Goal: Task Accomplishment & Management: Complete application form

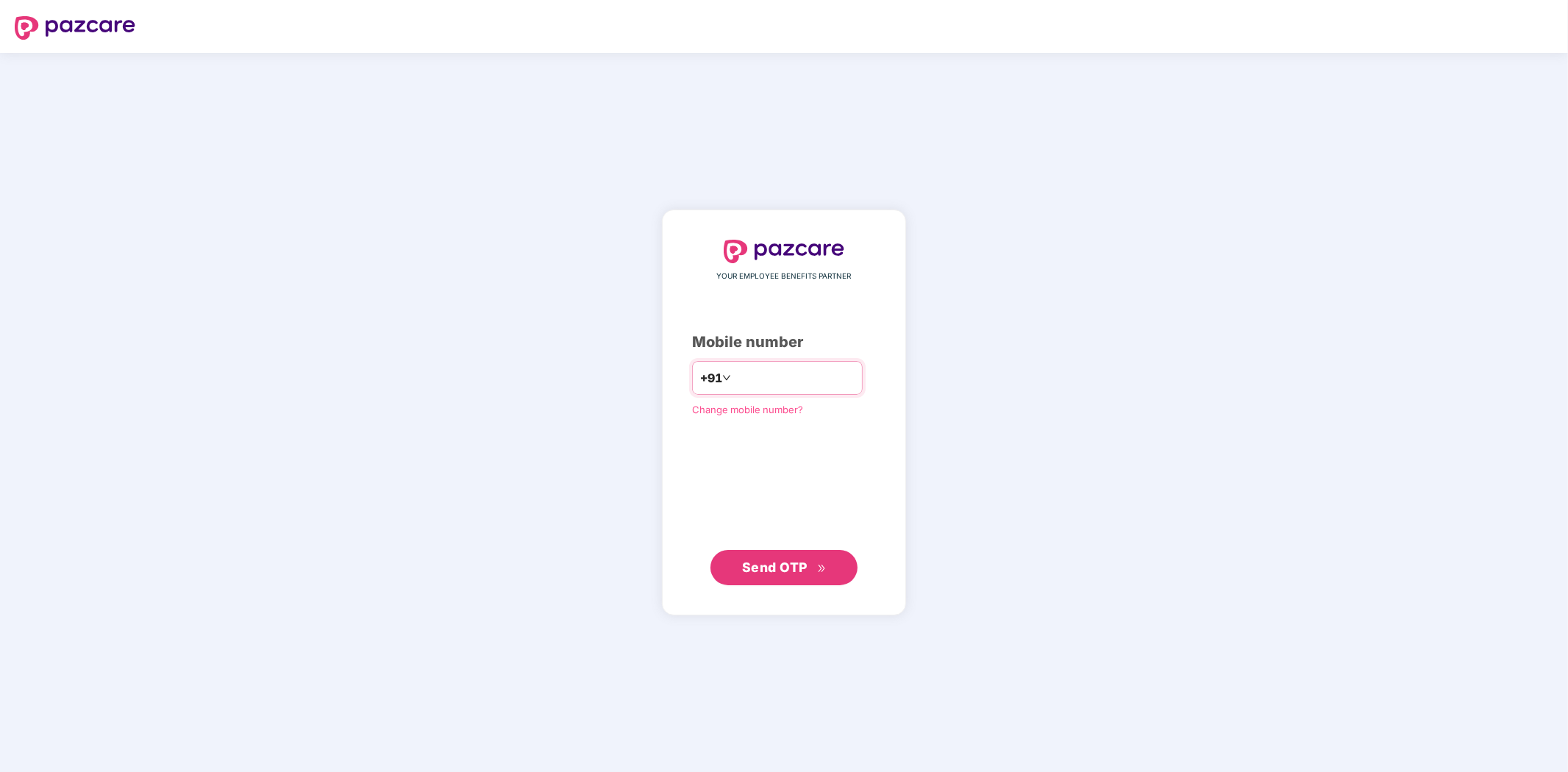
type input "**********"
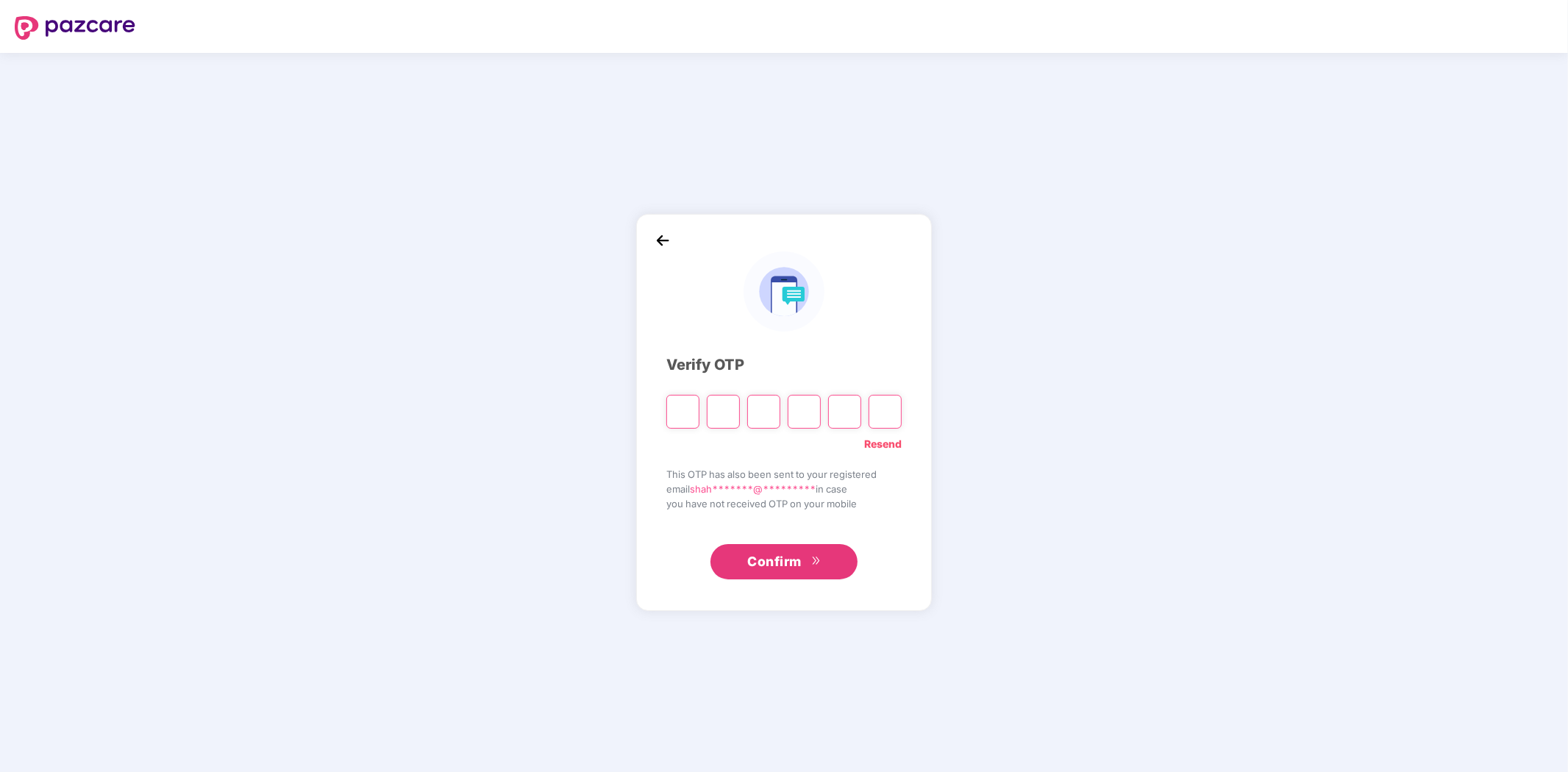
type input "*"
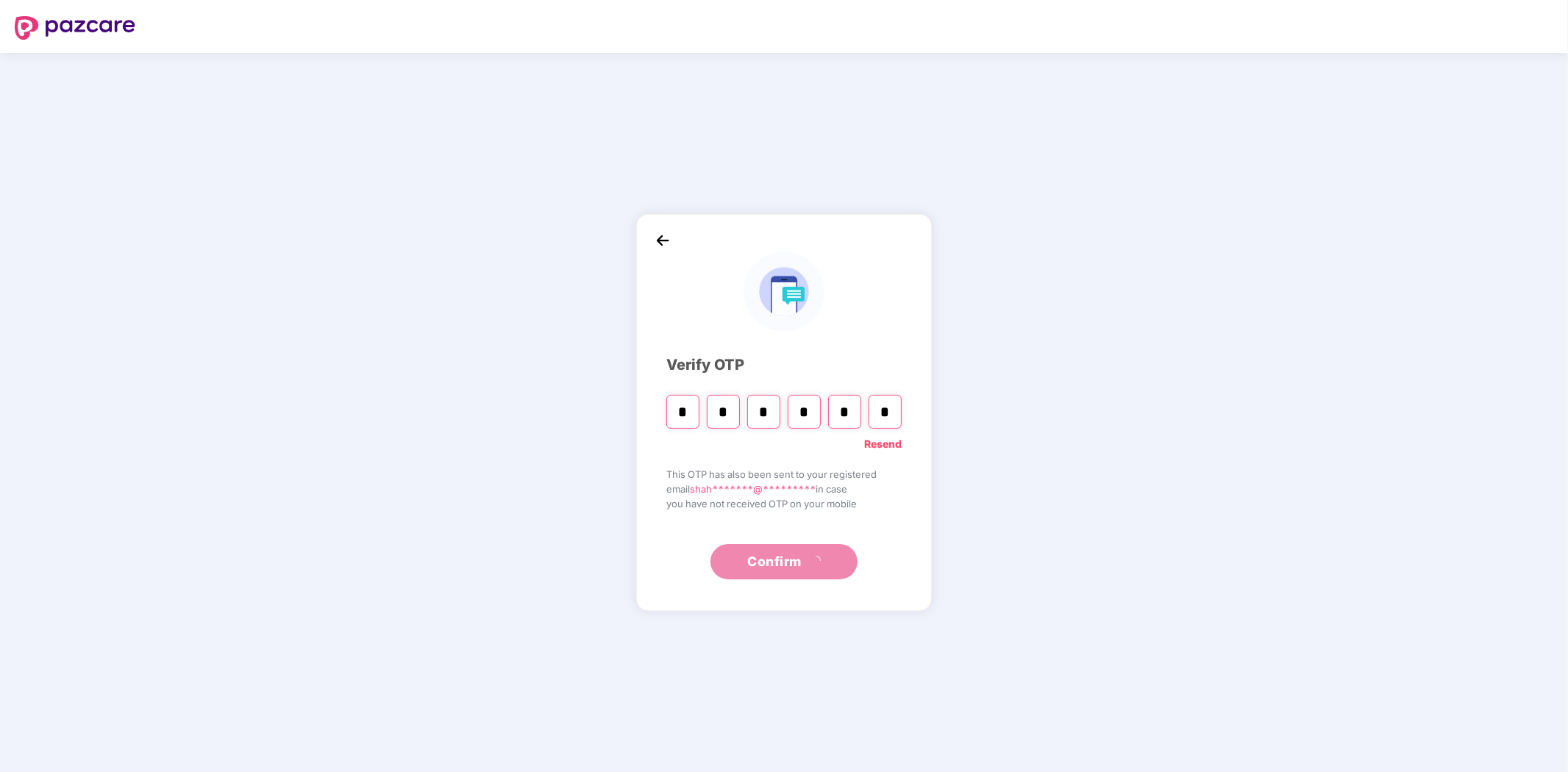
type input "*"
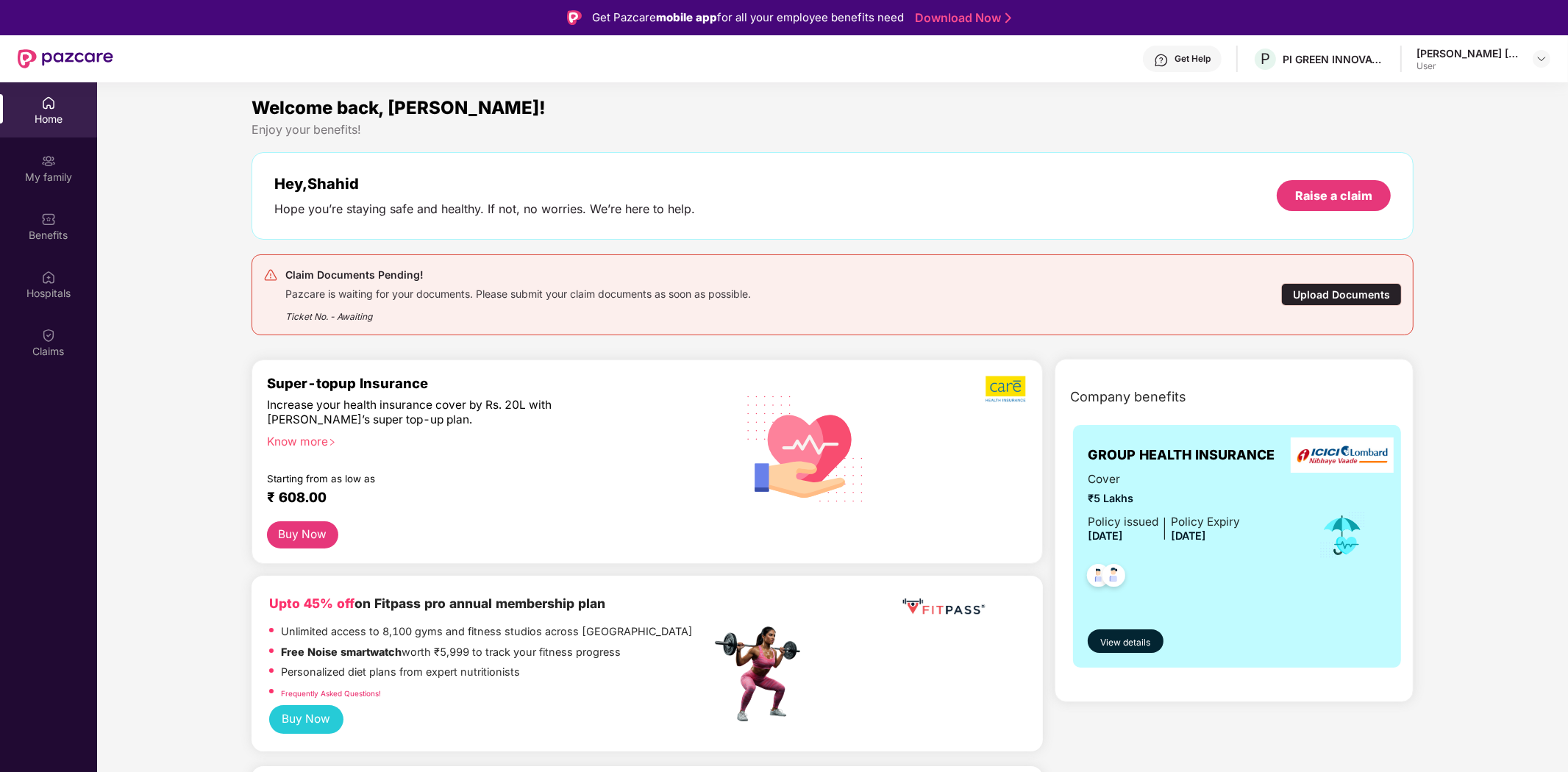
click at [1450, 52] on div "[PERSON_NAME] [PERSON_NAME]" at bounding box center [1468, 53] width 103 height 14
click at [1537, 54] on img at bounding box center [1541, 58] width 12 height 12
click at [1460, 145] on div "[PERSON_NAME] [PERSON_NAME]" at bounding box center [1487, 140] width 138 height 28
click at [56, 118] on div "Home" at bounding box center [49, 119] width 97 height 15
click at [1545, 54] on img at bounding box center [1541, 58] width 12 height 12
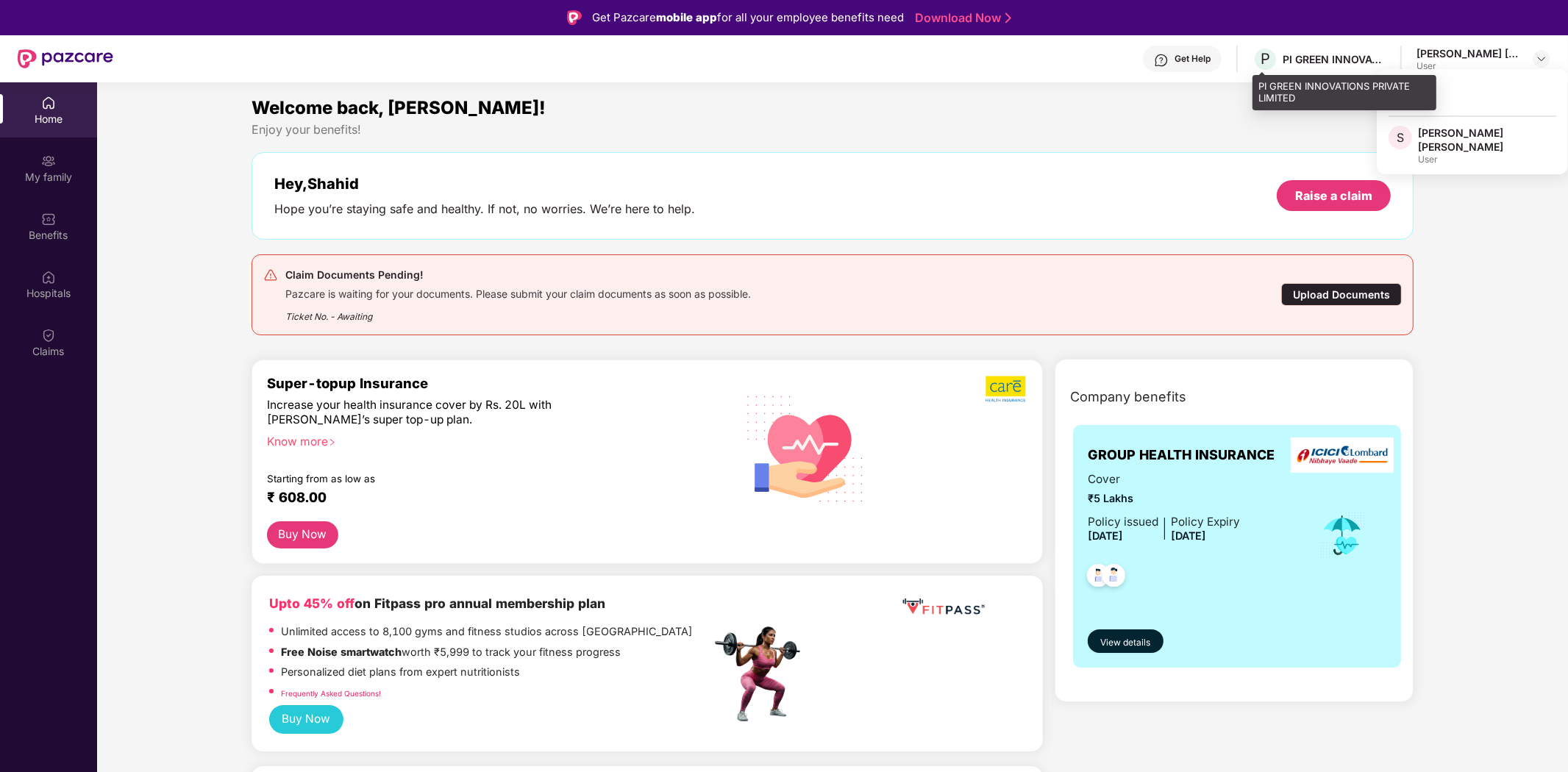
click at [1313, 56] on div "PI GREEN INNOVATIONS PRIVATE LIMITED" at bounding box center [1334, 59] width 103 height 14
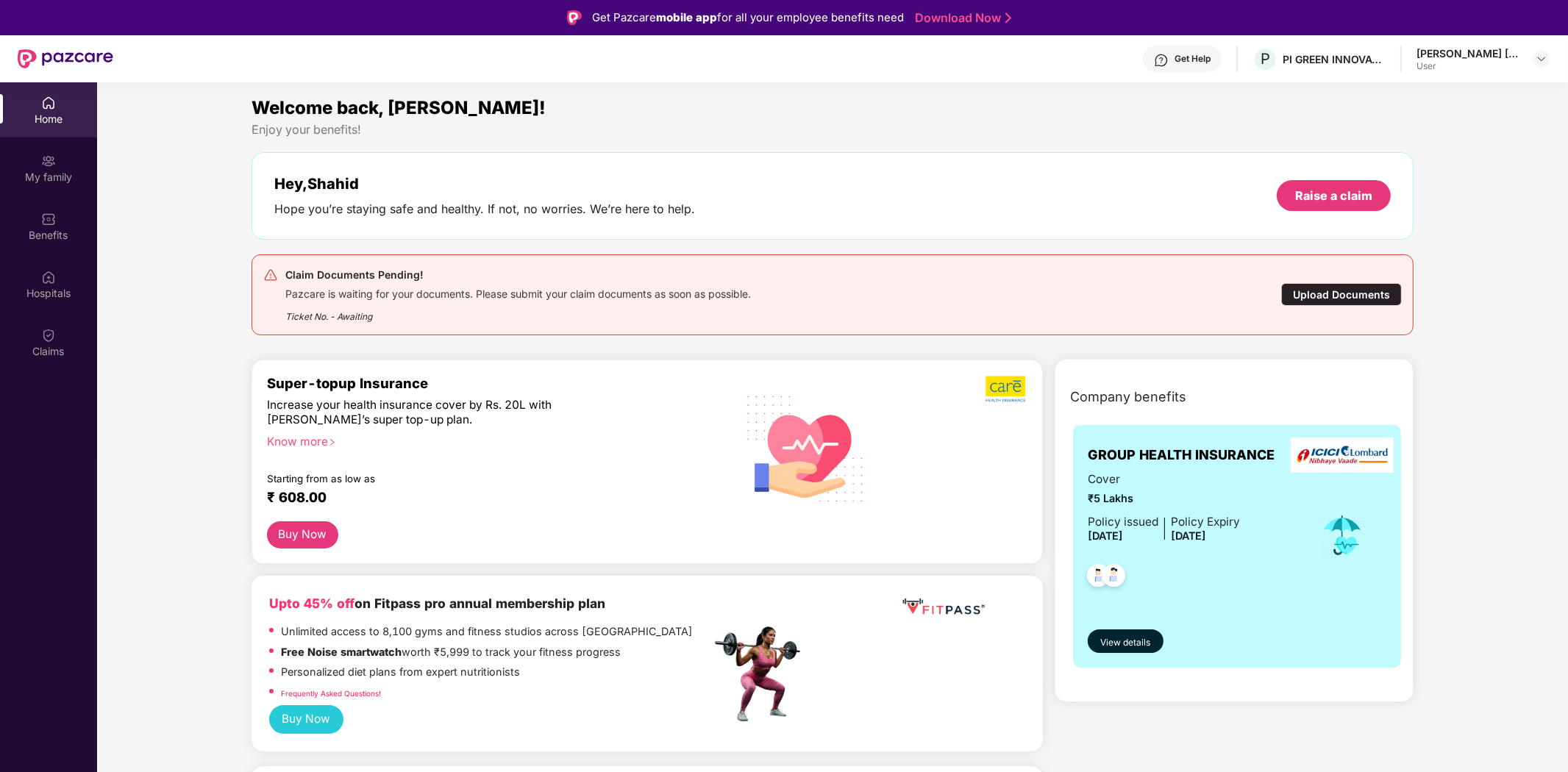
click at [1477, 39] on div "Get Help P PI GREEN INNOVATIONS PRIVATE LIMITED Shahid Shaikh Shabbir Husain Us…" at bounding box center [832, 58] width 1438 height 47
click at [744, 100] on div "Welcome back, [PERSON_NAME]!" at bounding box center [833, 108] width 1162 height 28
click at [810, 112] on div "Welcome back, [PERSON_NAME]!" at bounding box center [833, 108] width 1162 height 28
click at [1541, 54] on img at bounding box center [1541, 58] width 12 height 12
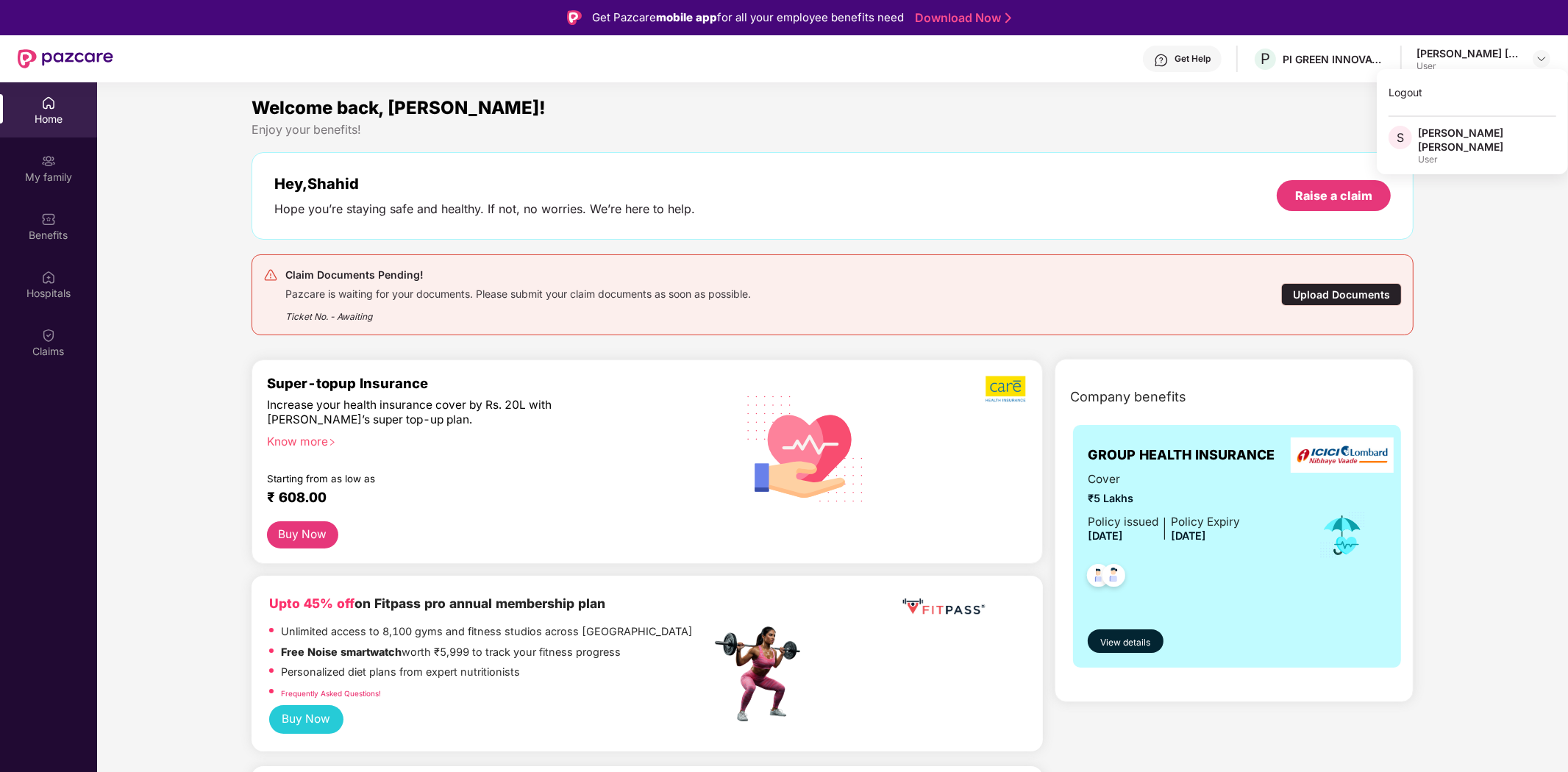
click at [1450, 136] on div "[PERSON_NAME] [PERSON_NAME]" at bounding box center [1487, 140] width 138 height 28
click at [1540, 51] on div at bounding box center [1541, 58] width 18 height 18
click at [1399, 135] on span "S" at bounding box center [1401, 137] width 7 height 18
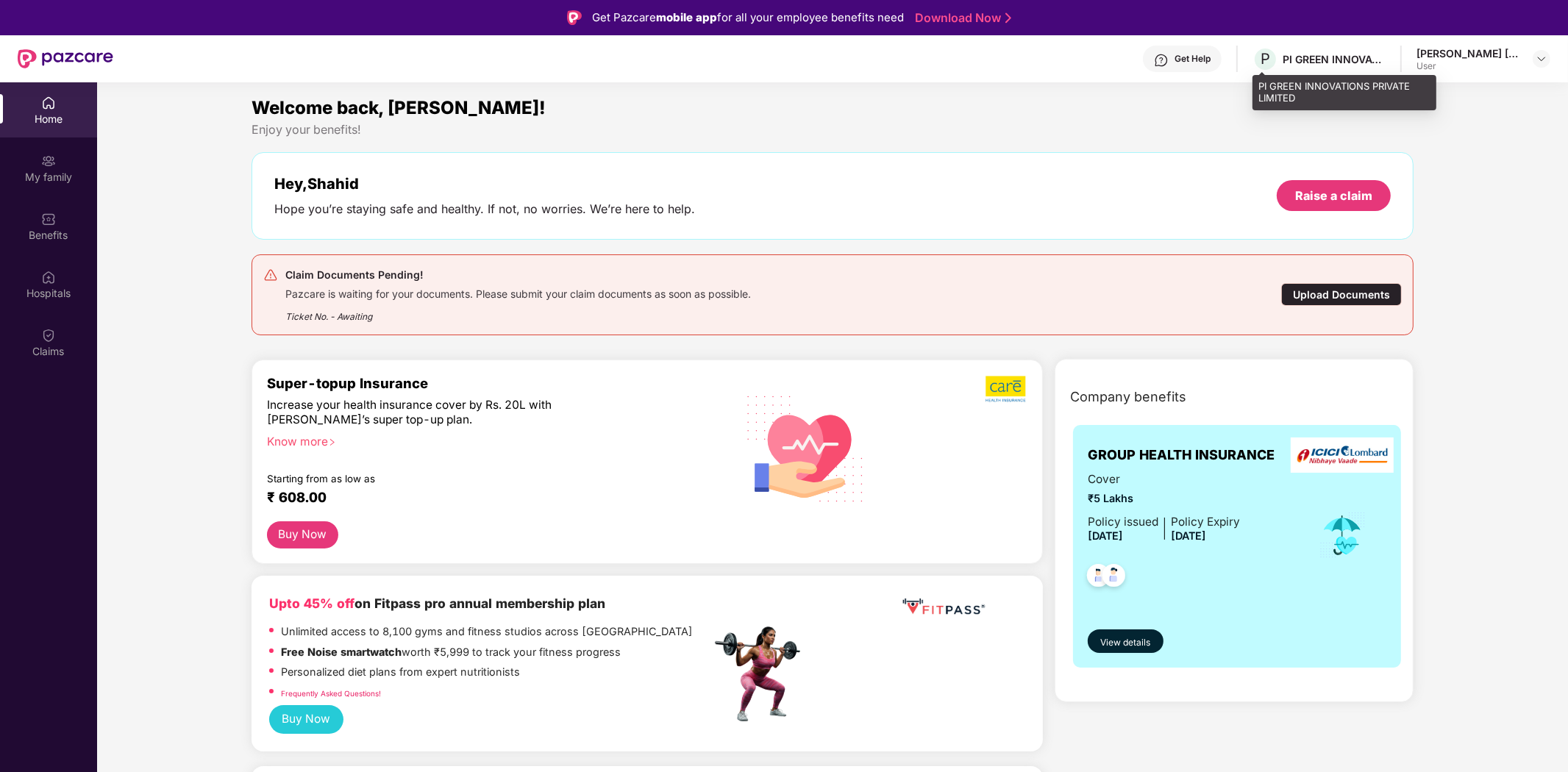
click at [1347, 54] on div "PI GREEN INNOVATIONS PRIVATE LIMITED" at bounding box center [1334, 59] width 103 height 14
click at [1262, 58] on span "P" at bounding box center [1265, 58] width 10 height 18
click at [1354, 61] on div "PI GREEN INNOVATIONS PRIVATE LIMITED" at bounding box center [1334, 59] width 103 height 14
click at [1540, 56] on img at bounding box center [1541, 58] width 12 height 12
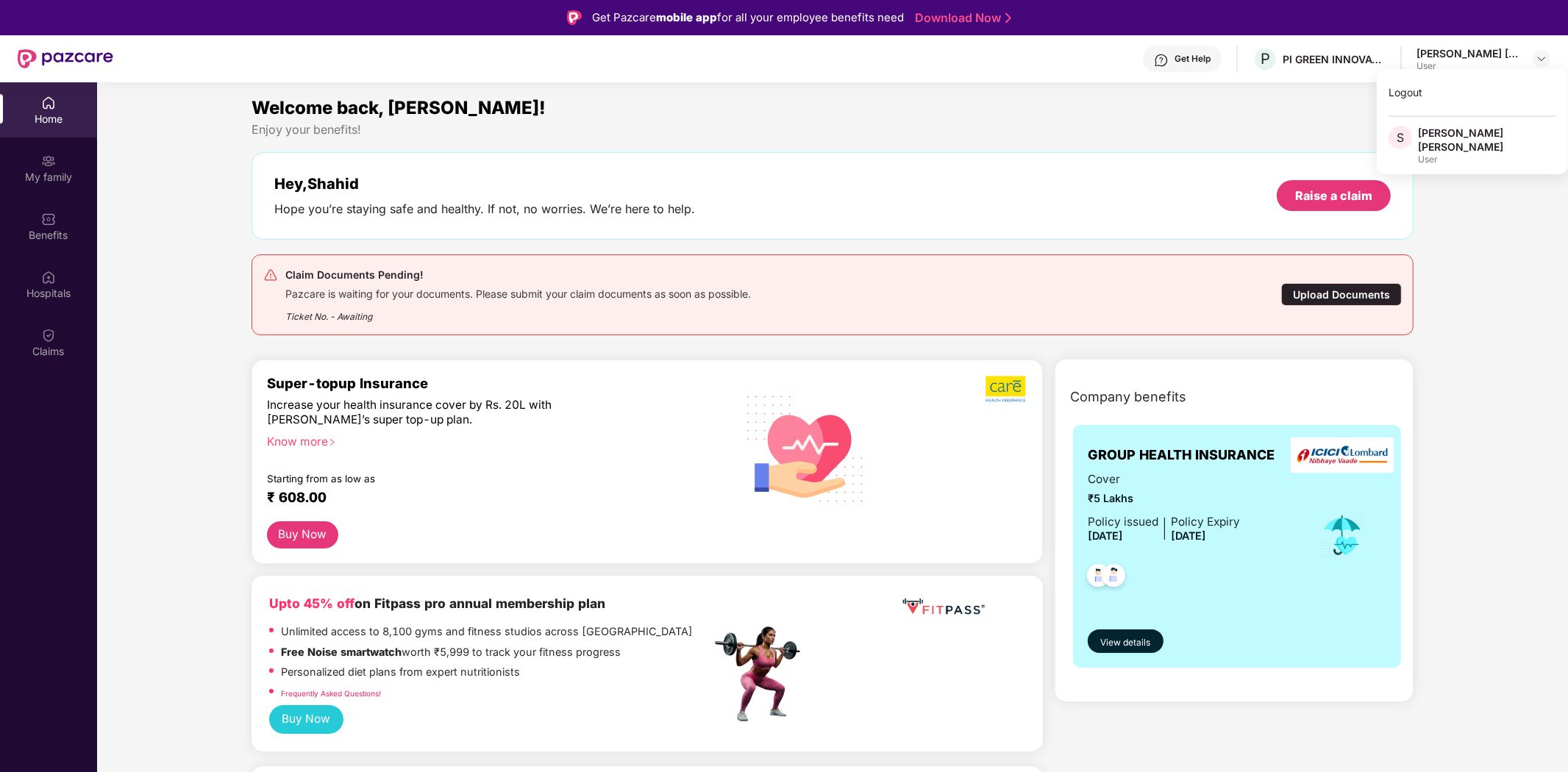
click at [1445, 145] on div "[PERSON_NAME] [PERSON_NAME]" at bounding box center [1487, 140] width 138 height 28
click at [1541, 59] on img at bounding box center [1541, 58] width 12 height 12
click at [1406, 129] on span "S" at bounding box center [1401, 137] width 24 height 24
click at [1402, 132] on div "Enjoy your benefits!" at bounding box center [833, 129] width 1162 height 15
drag, startPoint x: 282, startPoint y: 181, endPoint x: 305, endPoint y: 187, distance: 23.8
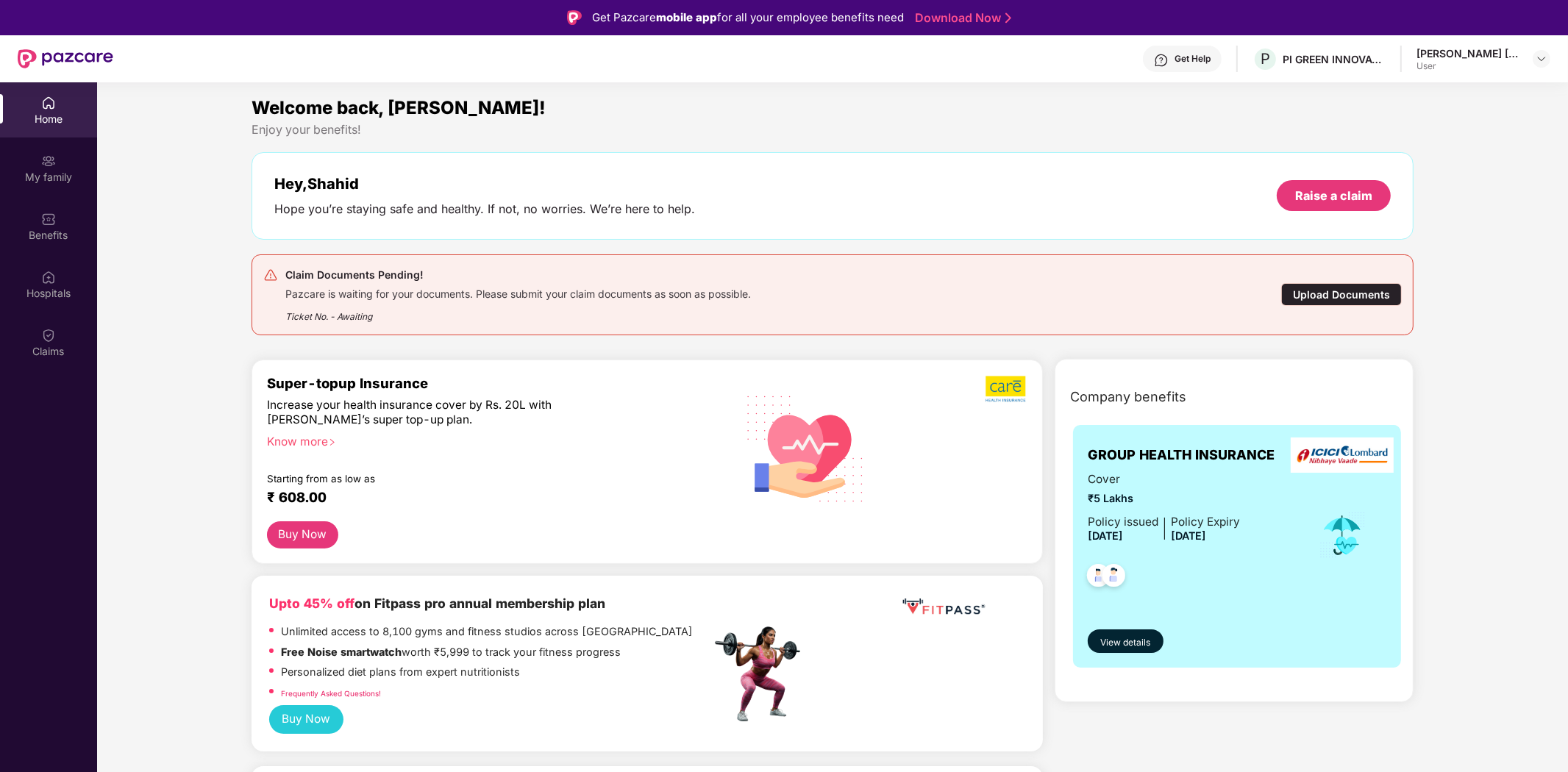
click at [284, 182] on div "Hey, Shahid" at bounding box center [485, 184] width 421 height 18
click at [339, 176] on div "Hey, Shahid" at bounding box center [485, 184] width 421 height 18
click at [39, 104] on div "Home" at bounding box center [49, 110] width 97 height 55
click at [45, 106] on img at bounding box center [49, 103] width 15 height 15
click at [1331, 290] on div "Upload Documents" at bounding box center [1341, 295] width 120 height 23
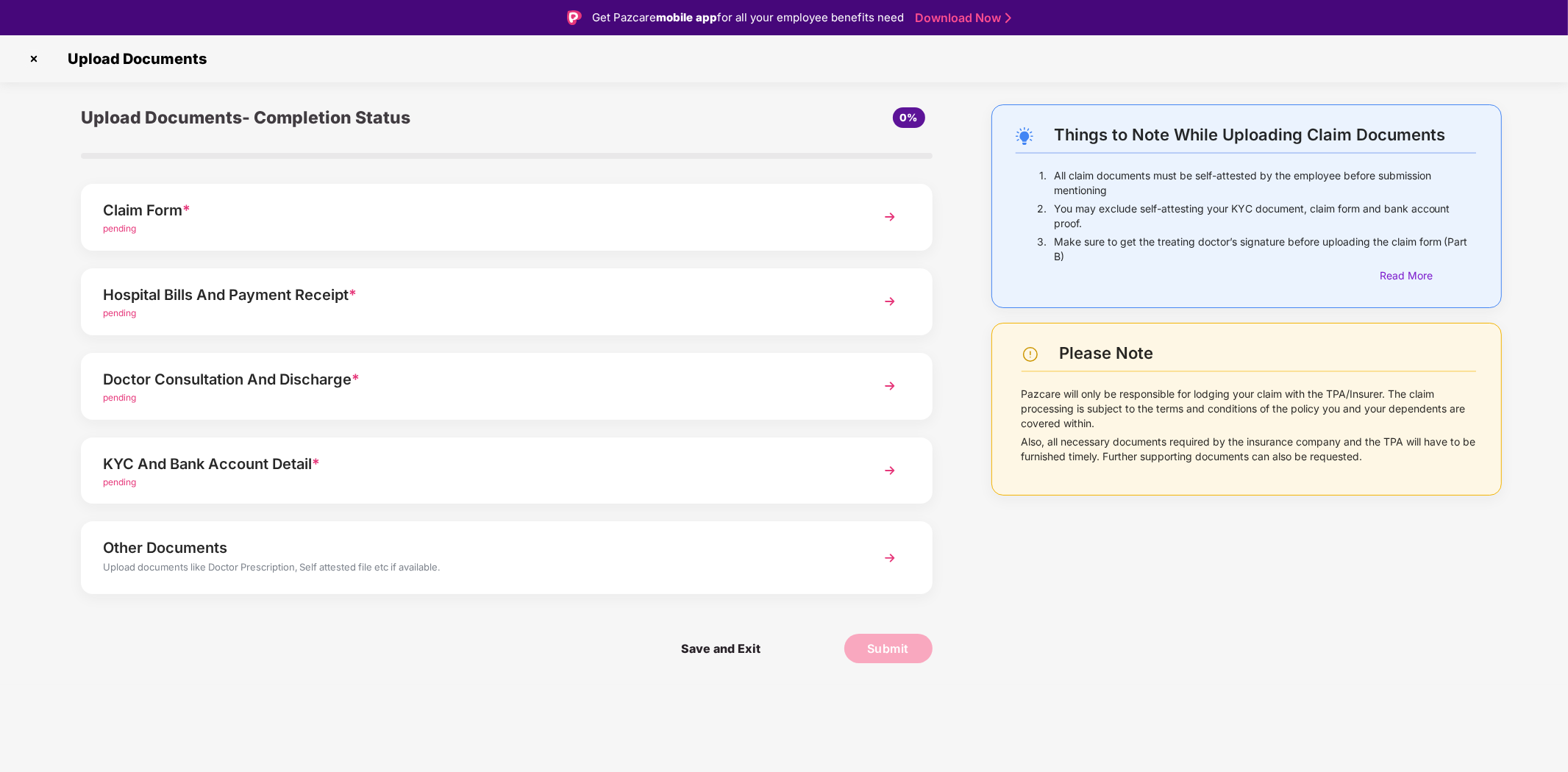
click at [34, 57] on img at bounding box center [34, 58] width 24 height 24
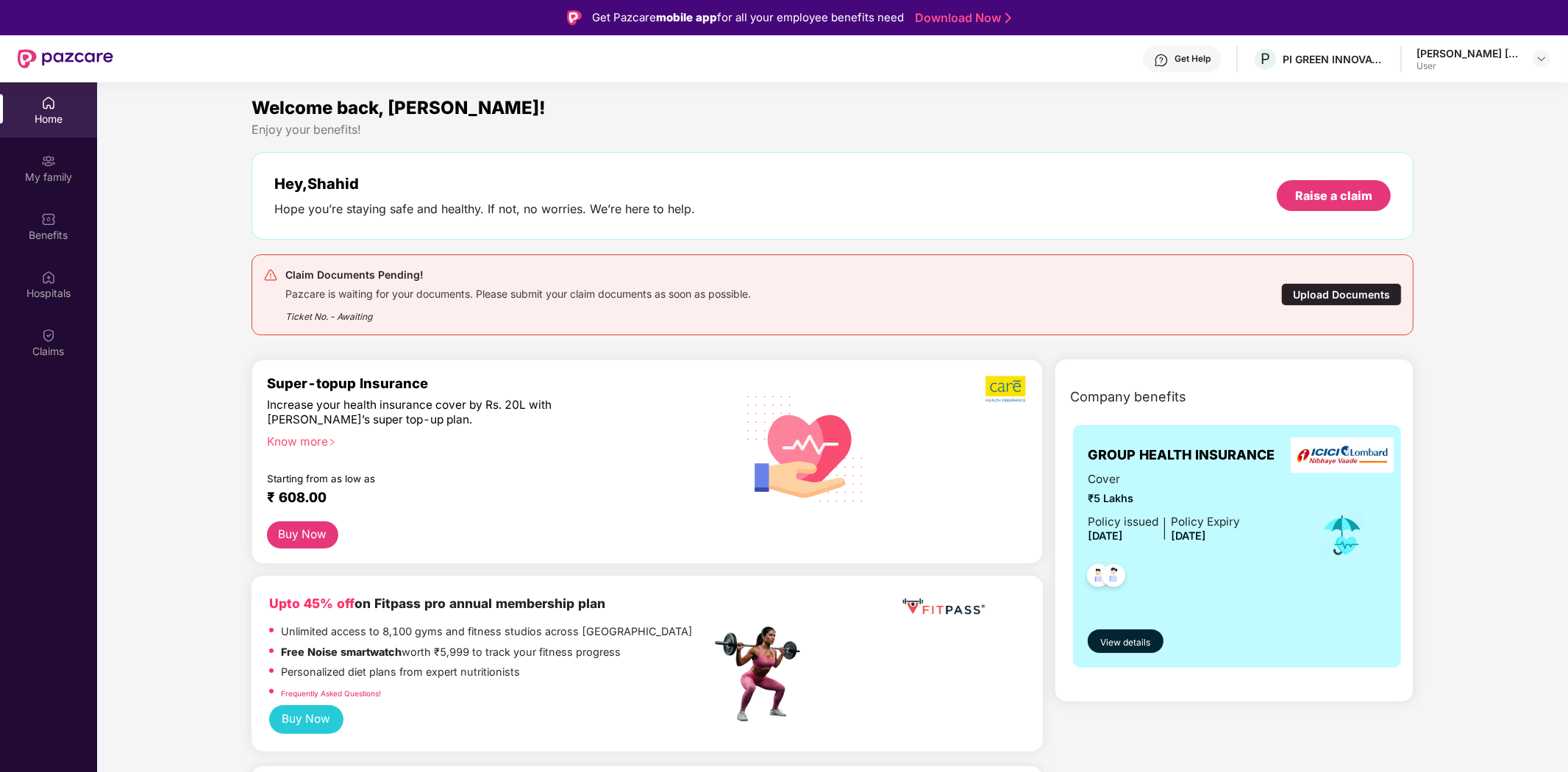
click at [1359, 284] on div "Upload Documents" at bounding box center [1341, 295] width 120 height 23
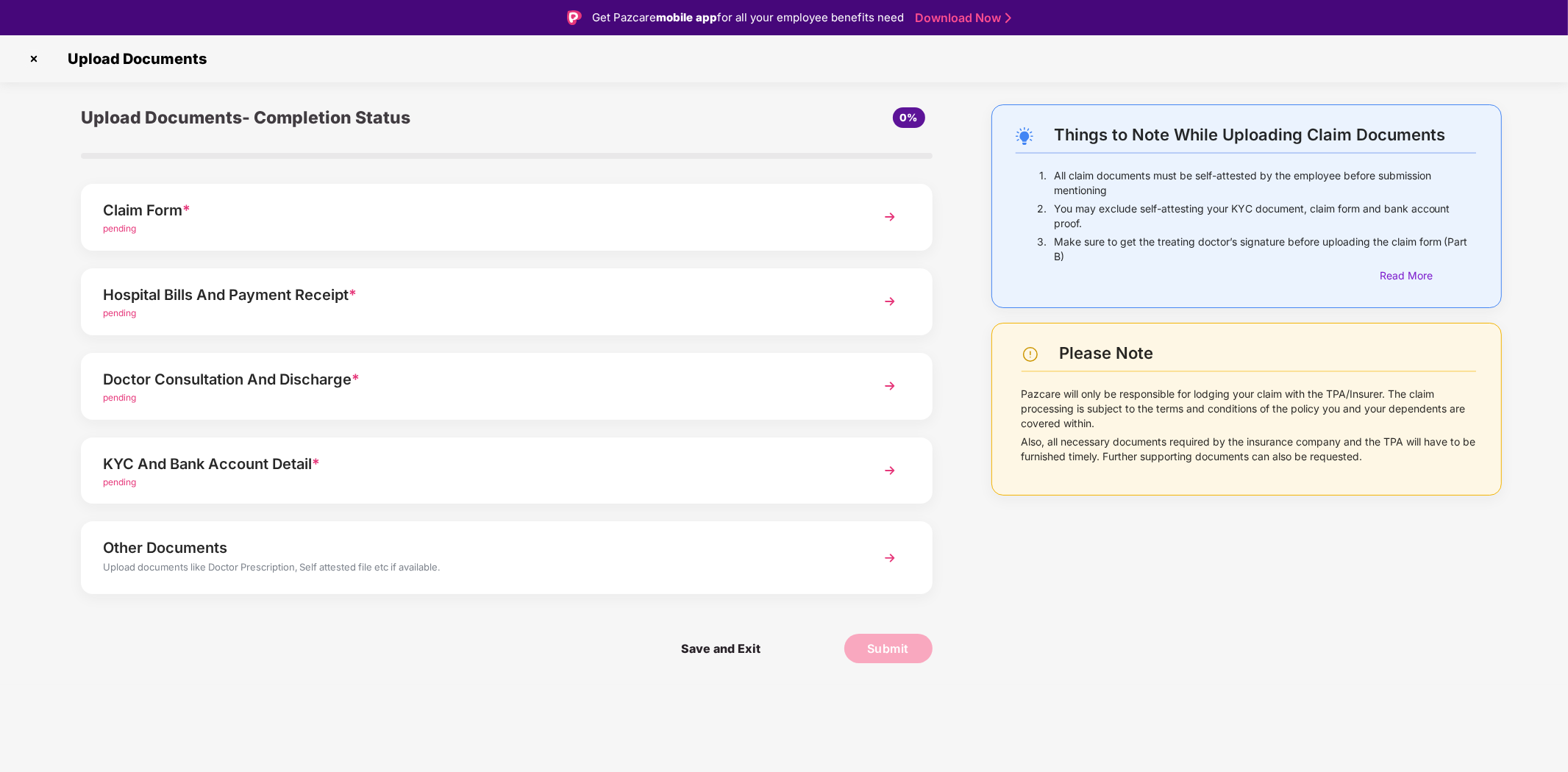
click at [890, 216] on img at bounding box center [890, 217] width 27 height 27
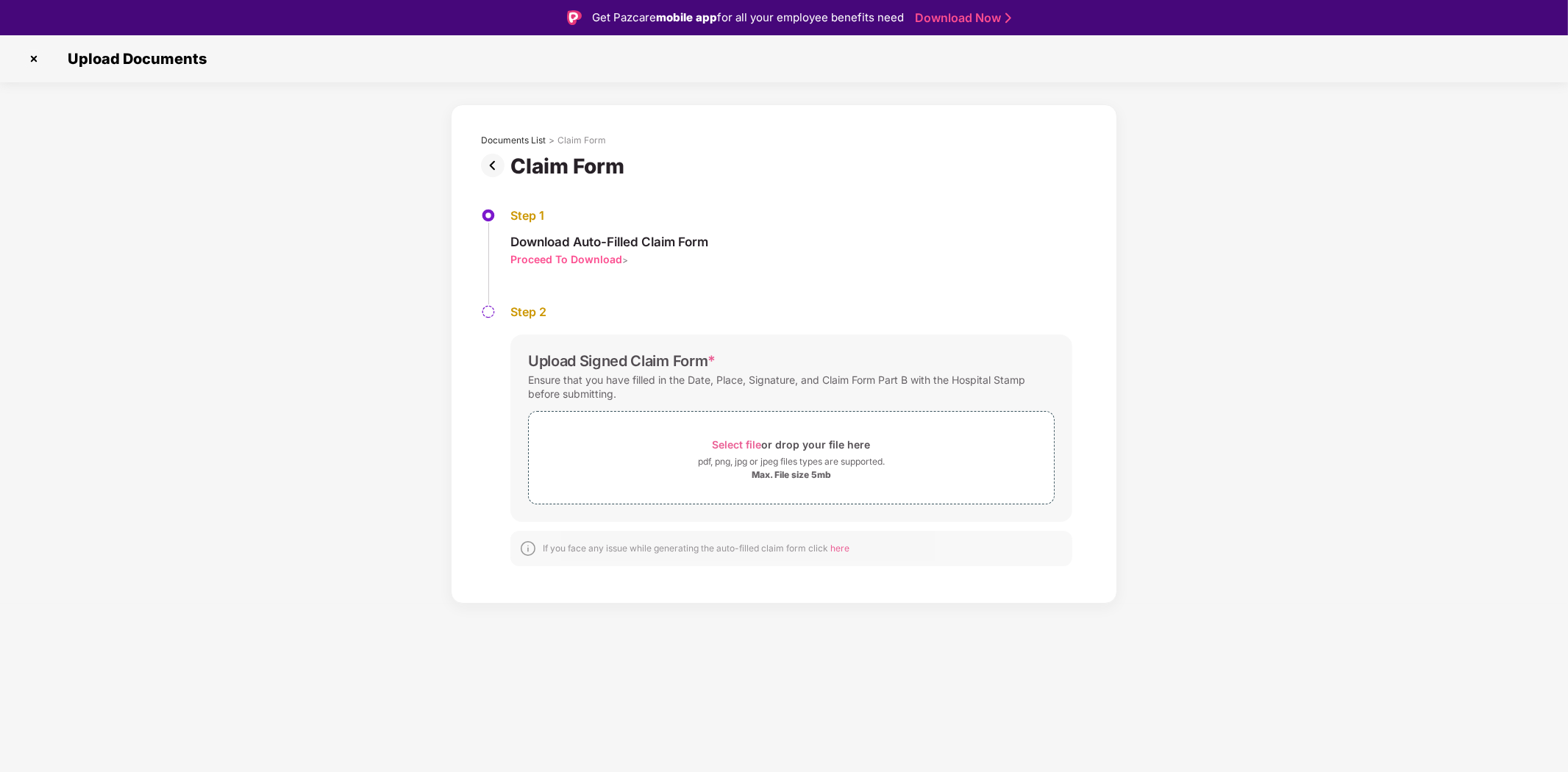
click at [601, 262] on div "Proceed To Download" at bounding box center [566, 259] width 112 height 14
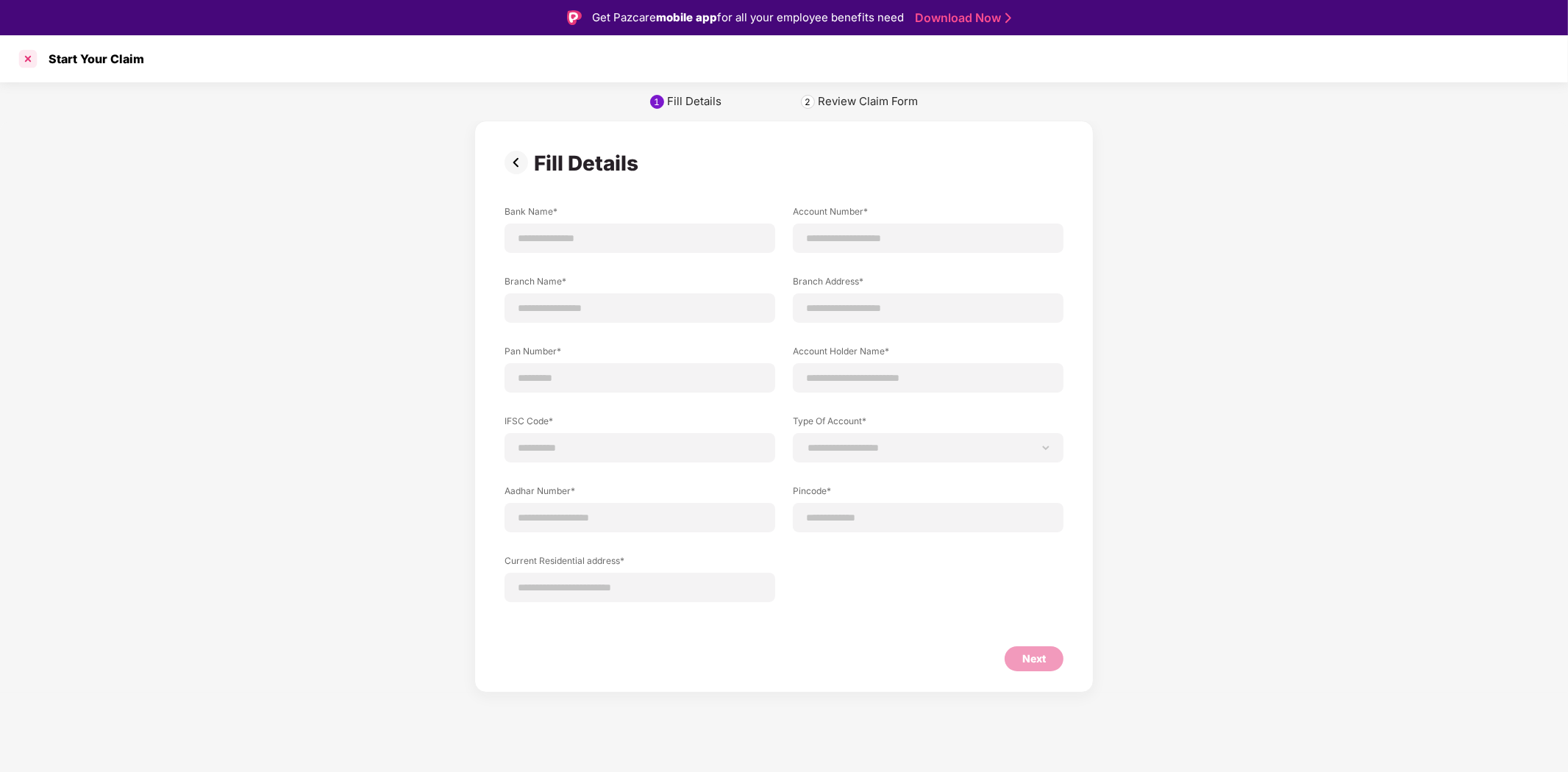
click at [25, 58] on div at bounding box center [27, 58] width 24 height 24
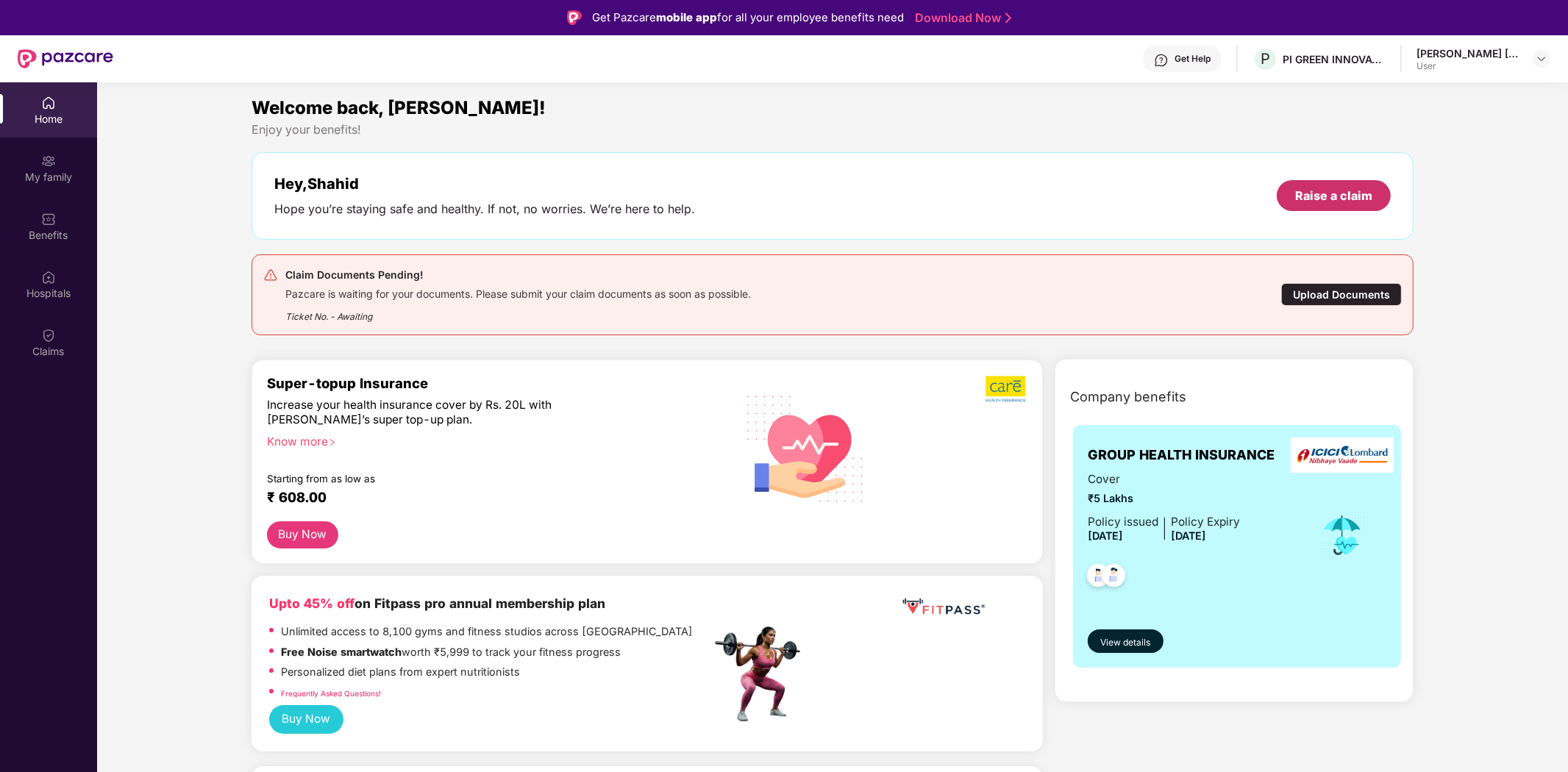
click at [1337, 189] on div "Raise a claim" at bounding box center [1333, 196] width 77 height 16
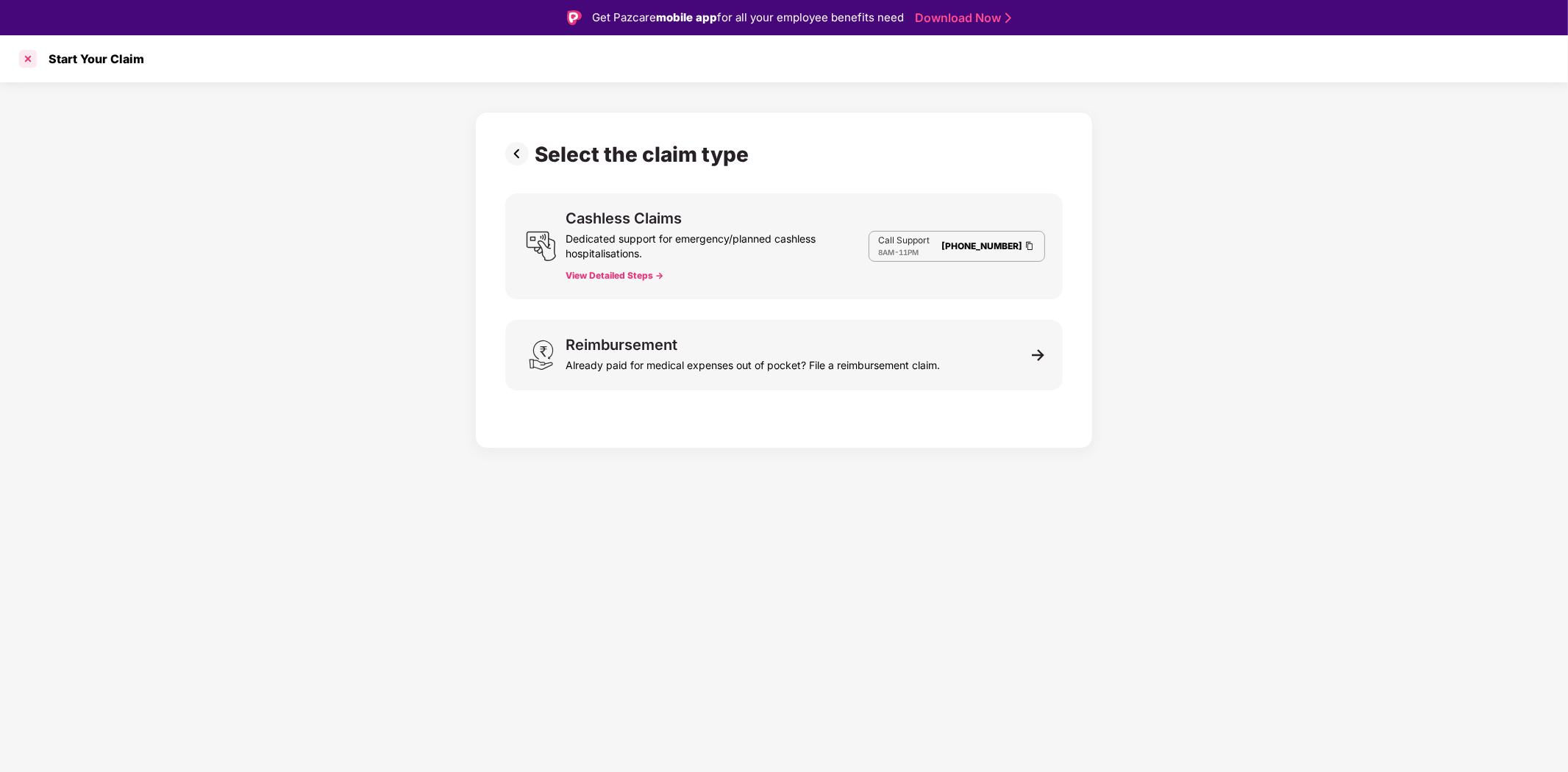
click at [27, 58] on div at bounding box center [27, 58] width 24 height 24
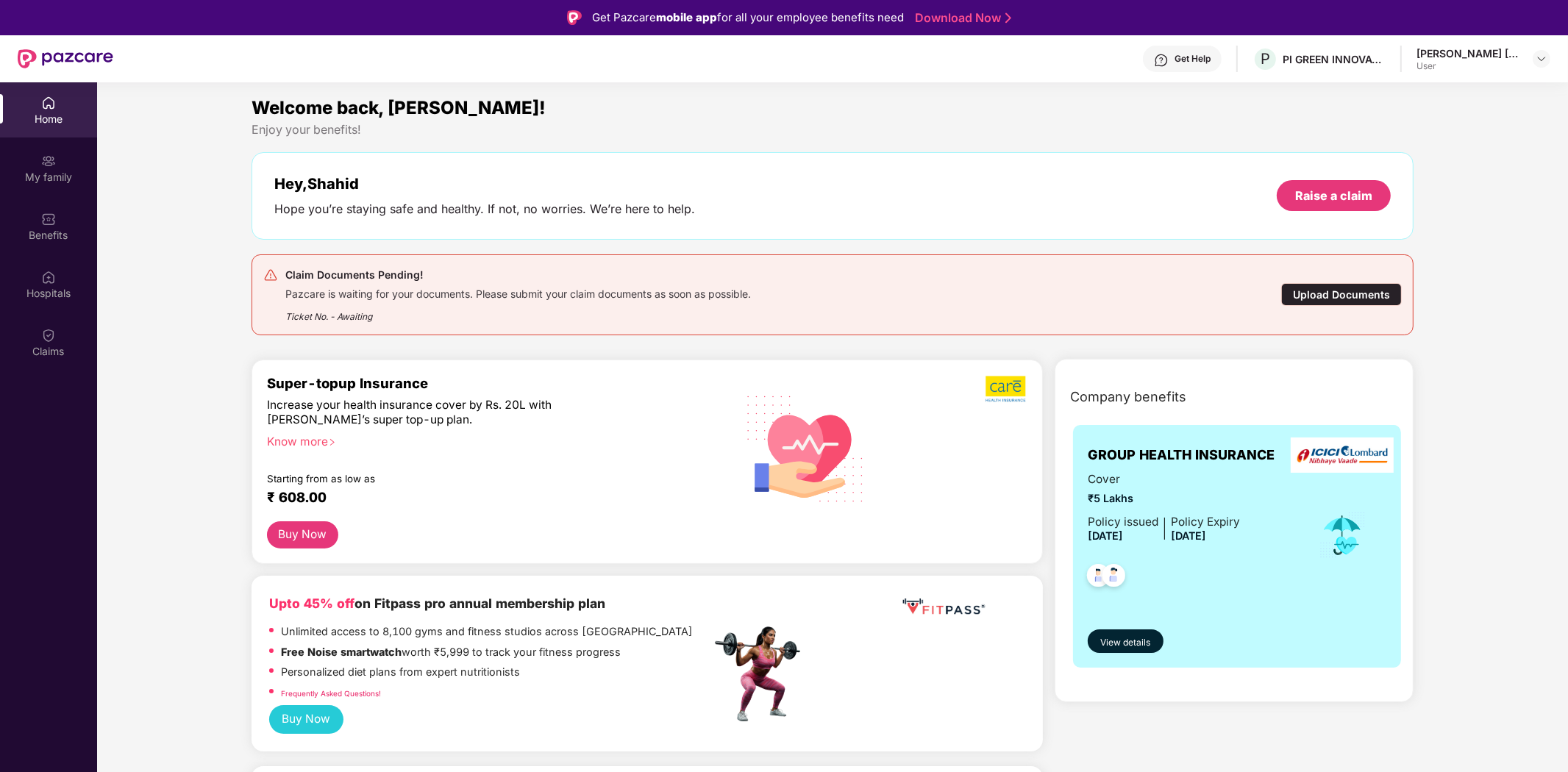
click at [800, 116] on div "Welcome back, [PERSON_NAME]!" at bounding box center [833, 108] width 1162 height 28
click at [1313, 287] on div "Upload Documents" at bounding box center [1341, 295] width 120 height 23
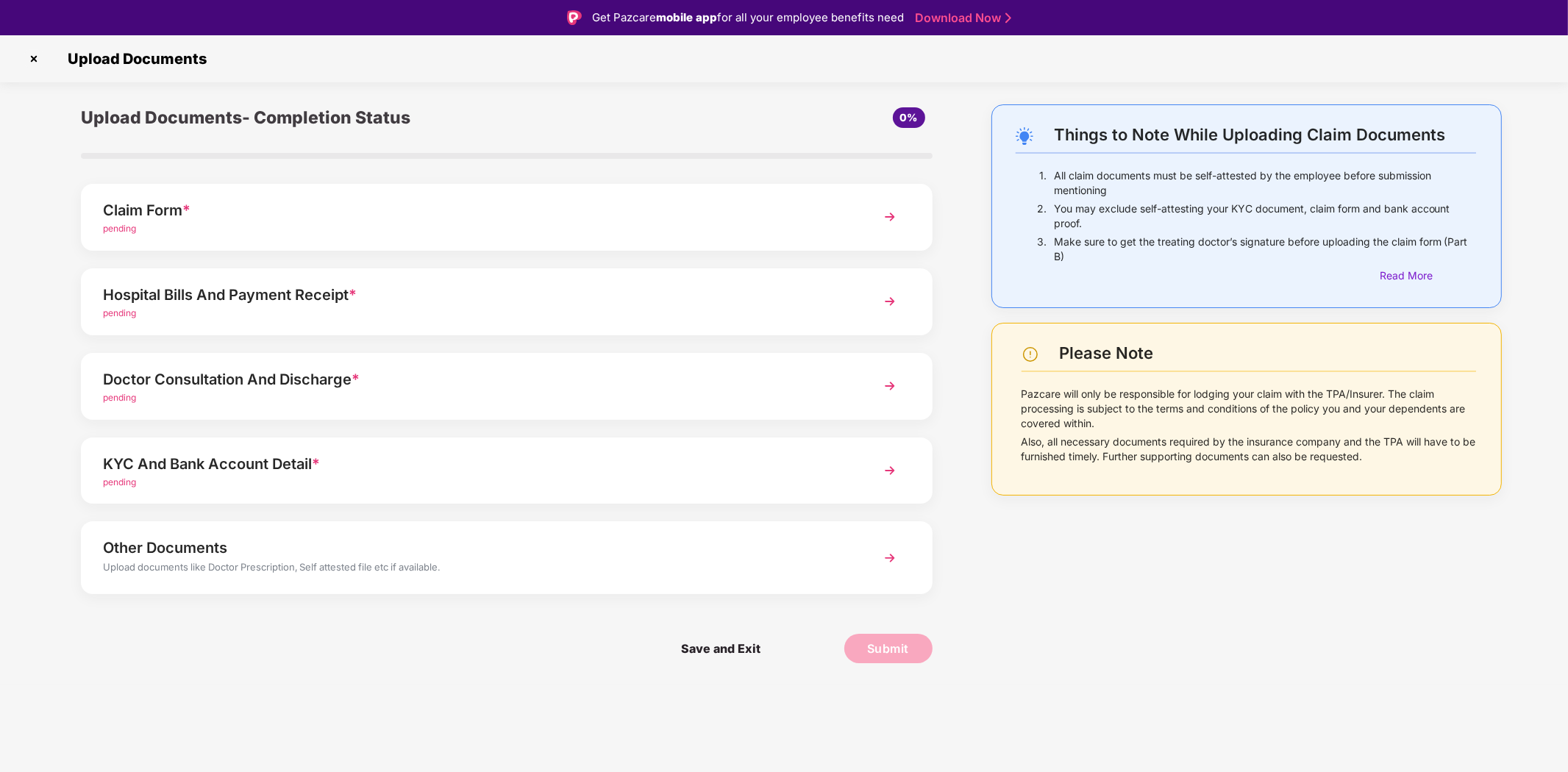
click at [32, 55] on img at bounding box center [34, 58] width 24 height 24
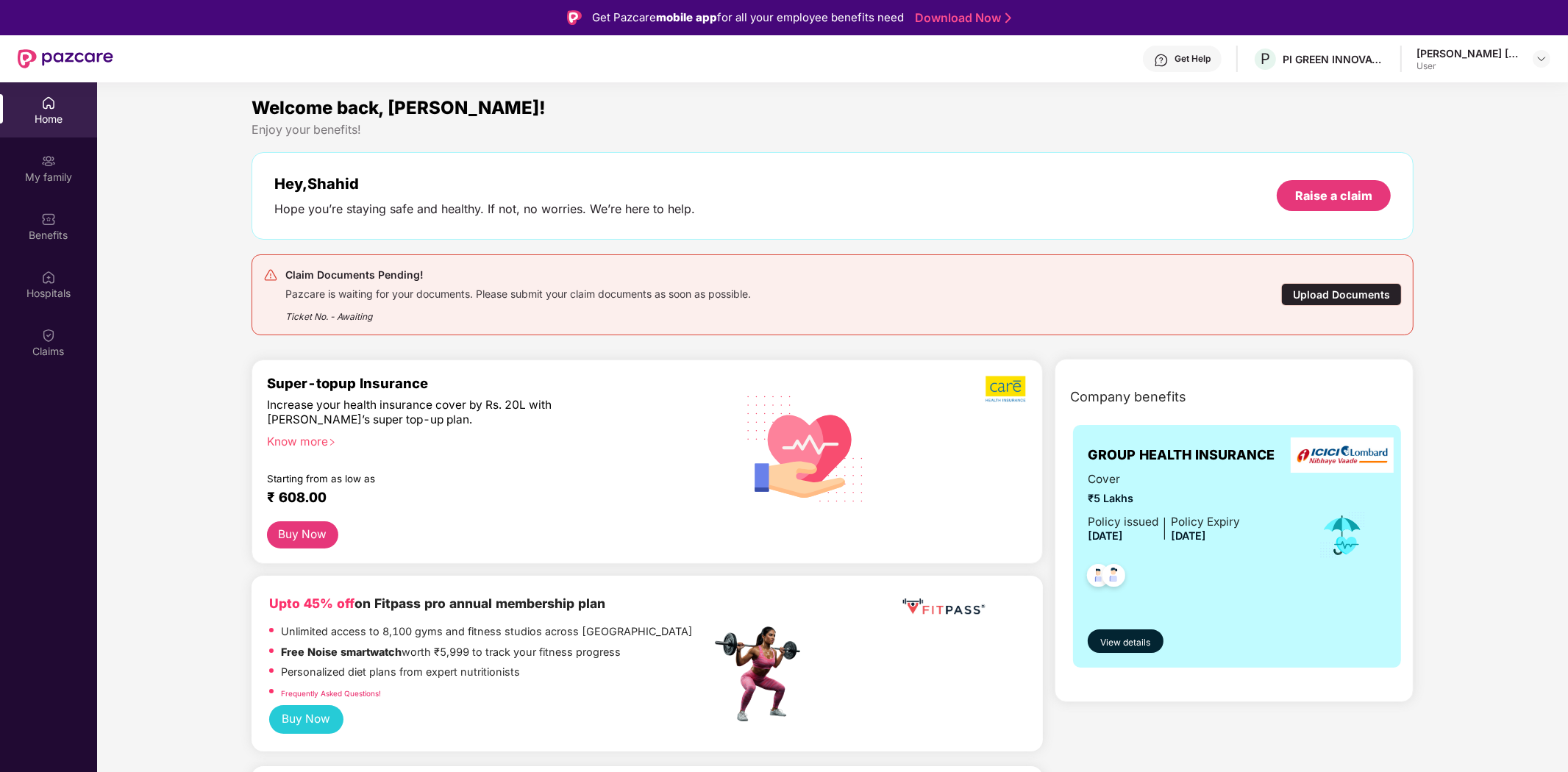
click at [1332, 292] on div "Upload Documents" at bounding box center [1341, 295] width 120 height 23
click at [1328, 297] on div "Upload Documents" at bounding box center [1341, 295] width 120 height 23
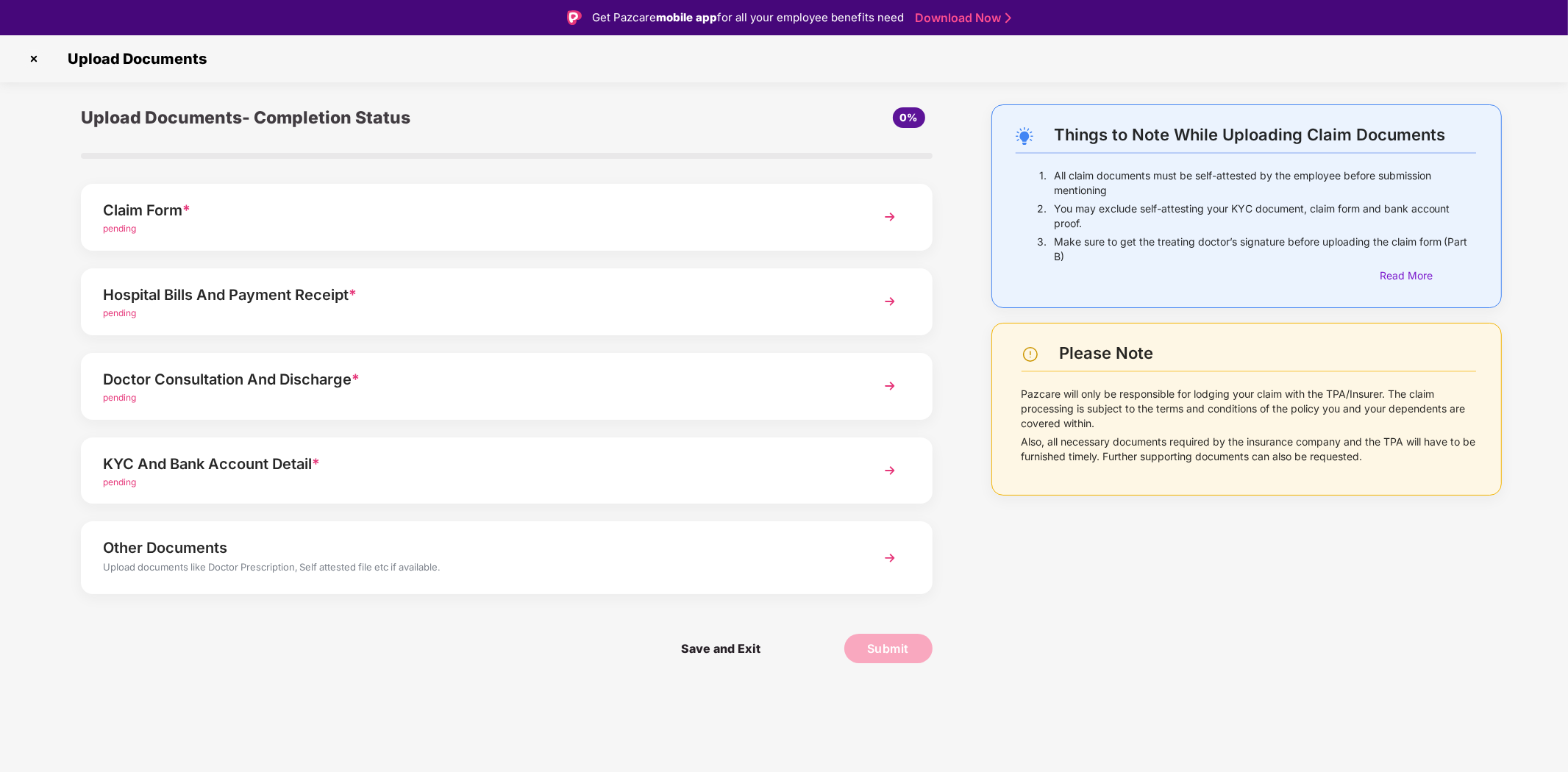
click at [39, 55] on img at bounding box center [34, 58] width 24 height 24
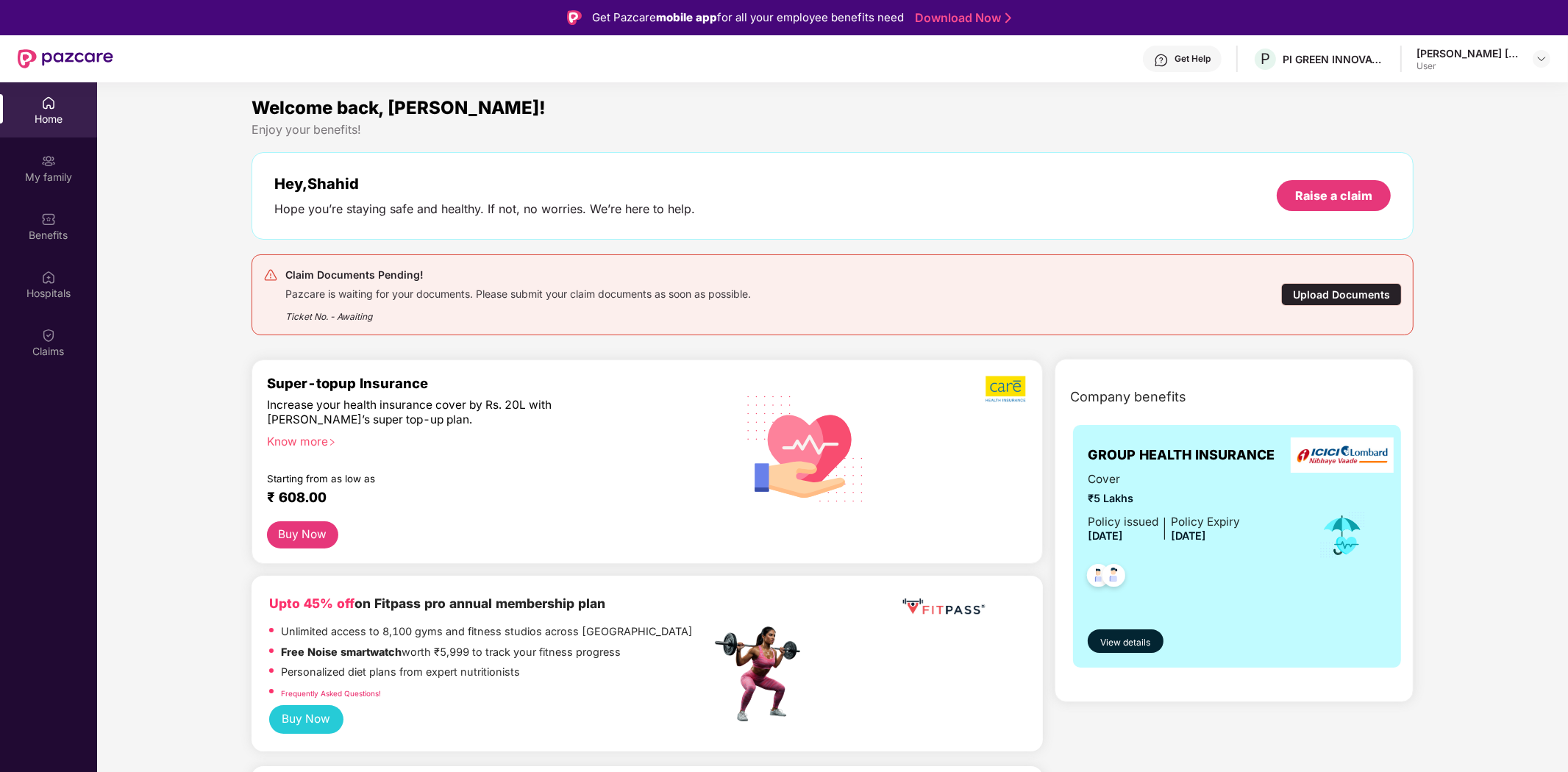
click at [55, 106] on img at bounding box center [49, 103] width 15 height 15
click at [1477, 54] on div "[PERSON_NAME] [PERSON_NAME]" at bounding box center [1468, 53] width 103 height 14
click at [48, 55] on img at bounding box center [66, 59] width 96 height 19
click at [1542, 59] on img at bounding box center [1541, 58] width 12 height 12
click at [1453, 132] on div "[PERSON_NAME] [PERSON_NAME]" at bounding box center [1487, 140] width 138 height 28
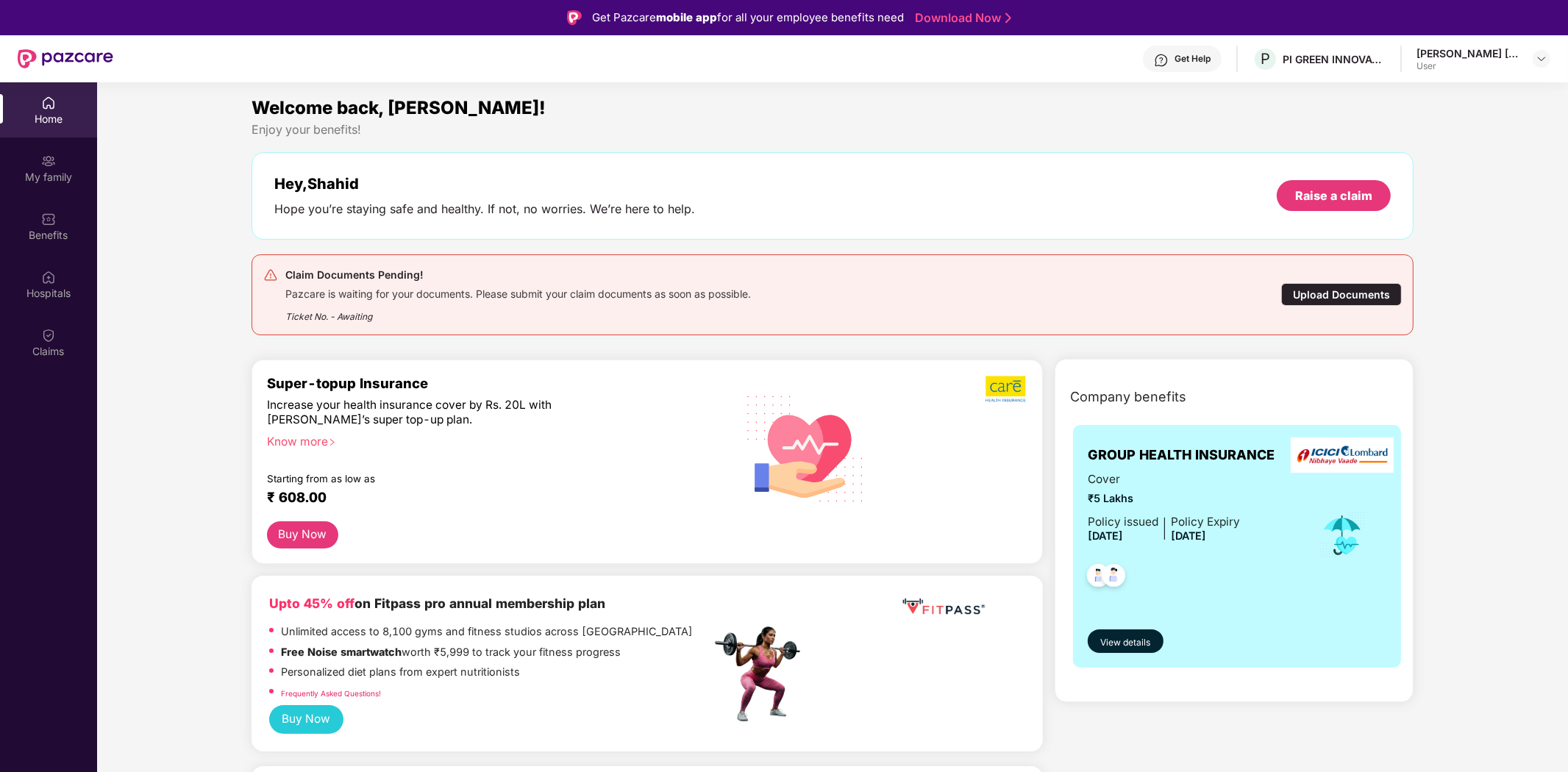
click at [1336, 291] on div "Upload Documents" at bounding box center [1341, 295] width 120 height 23
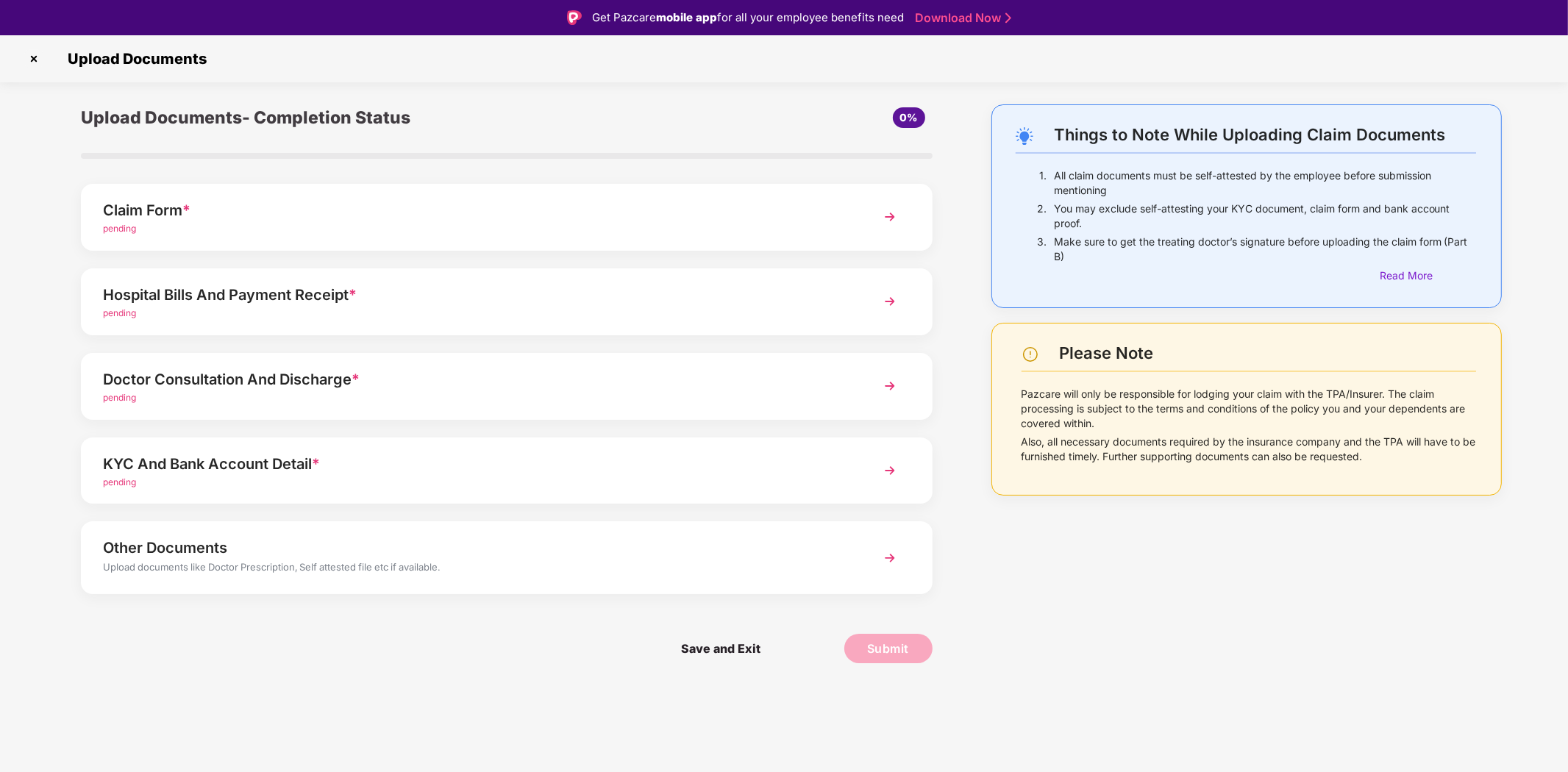
click at [881, 554] on img at bounding box center [890, 558] width 27 height 27
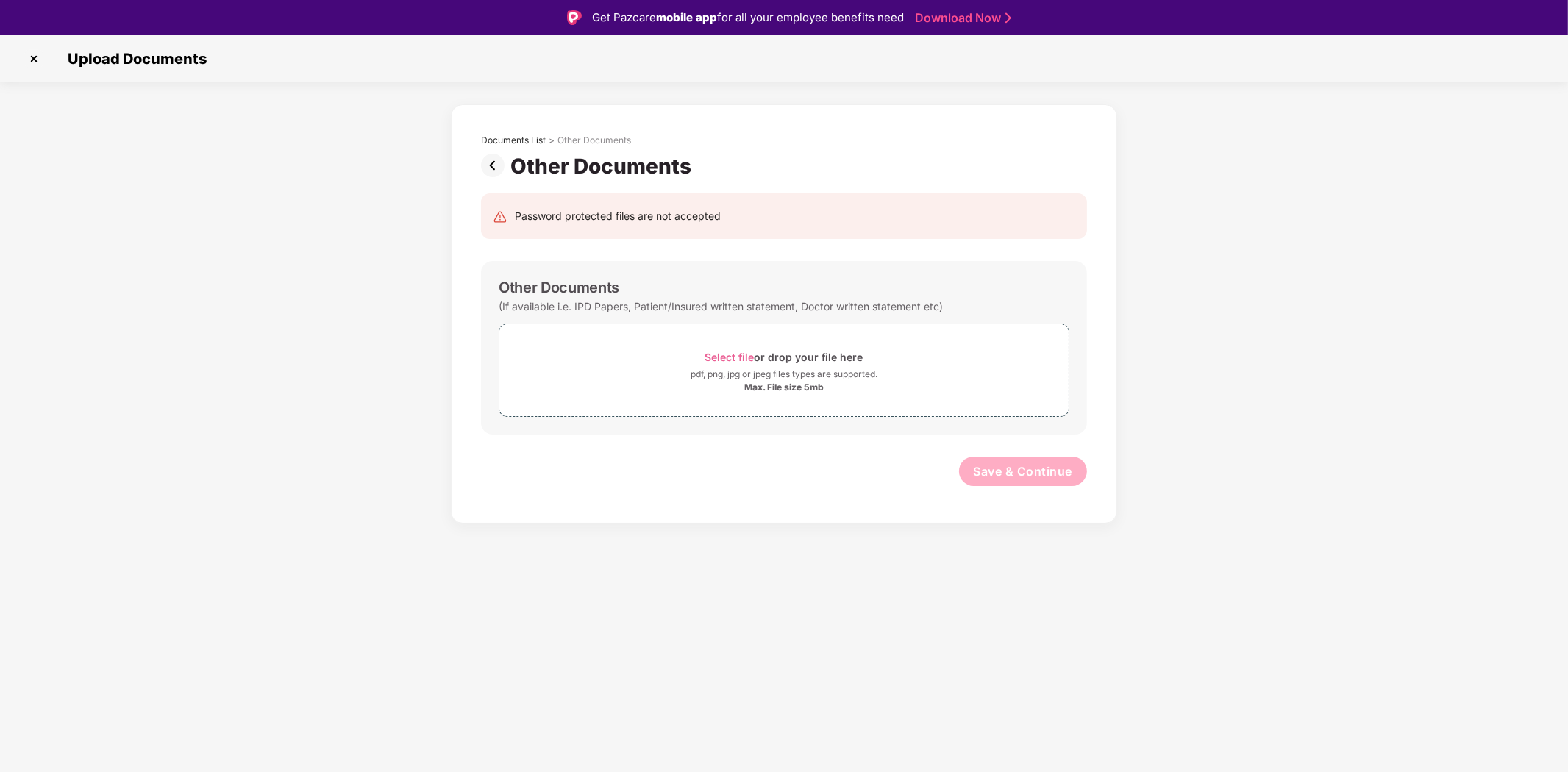
click at [32, 52] on img at bounding box center [34, 58] width 24 height 24
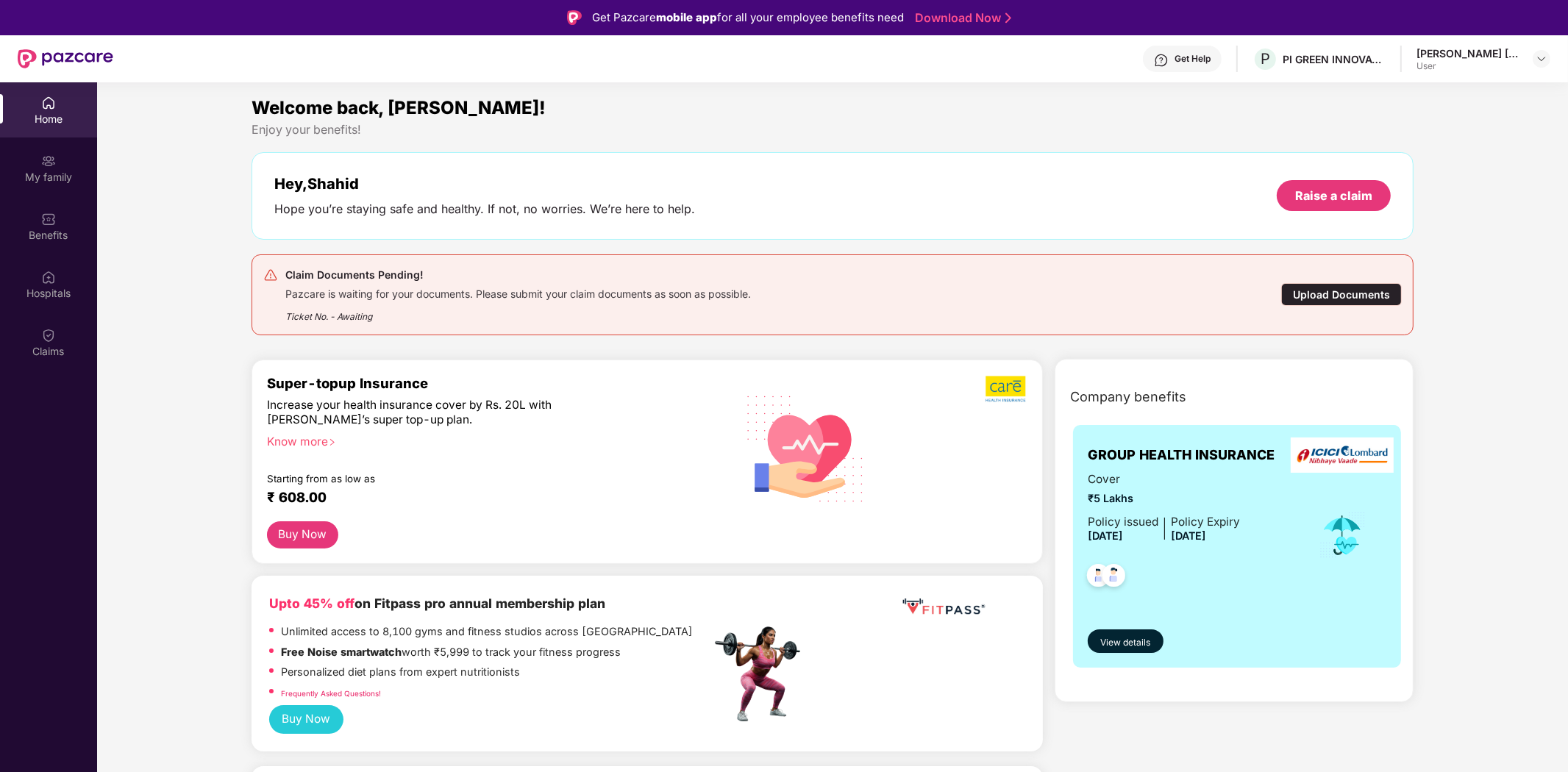
click at [49, 107] on img at bounding box center [49, 103] width 15 height 15
click at [1342, 292] on div "Upload Documents" at bounding box center [1341, 295] width 120 height 23
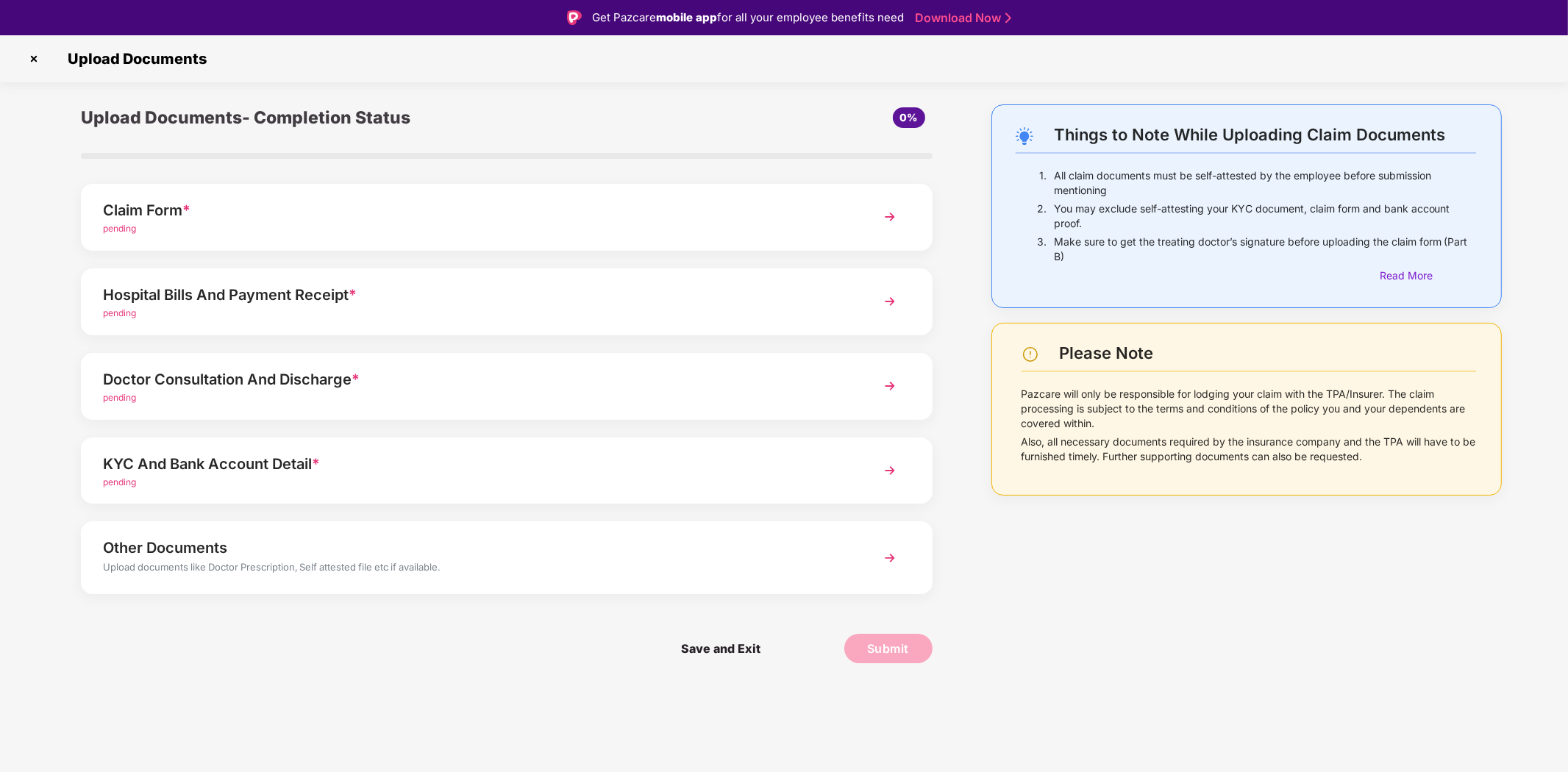
click at [886, 209] on img at bounding box center [890, 217] width 27 height 27
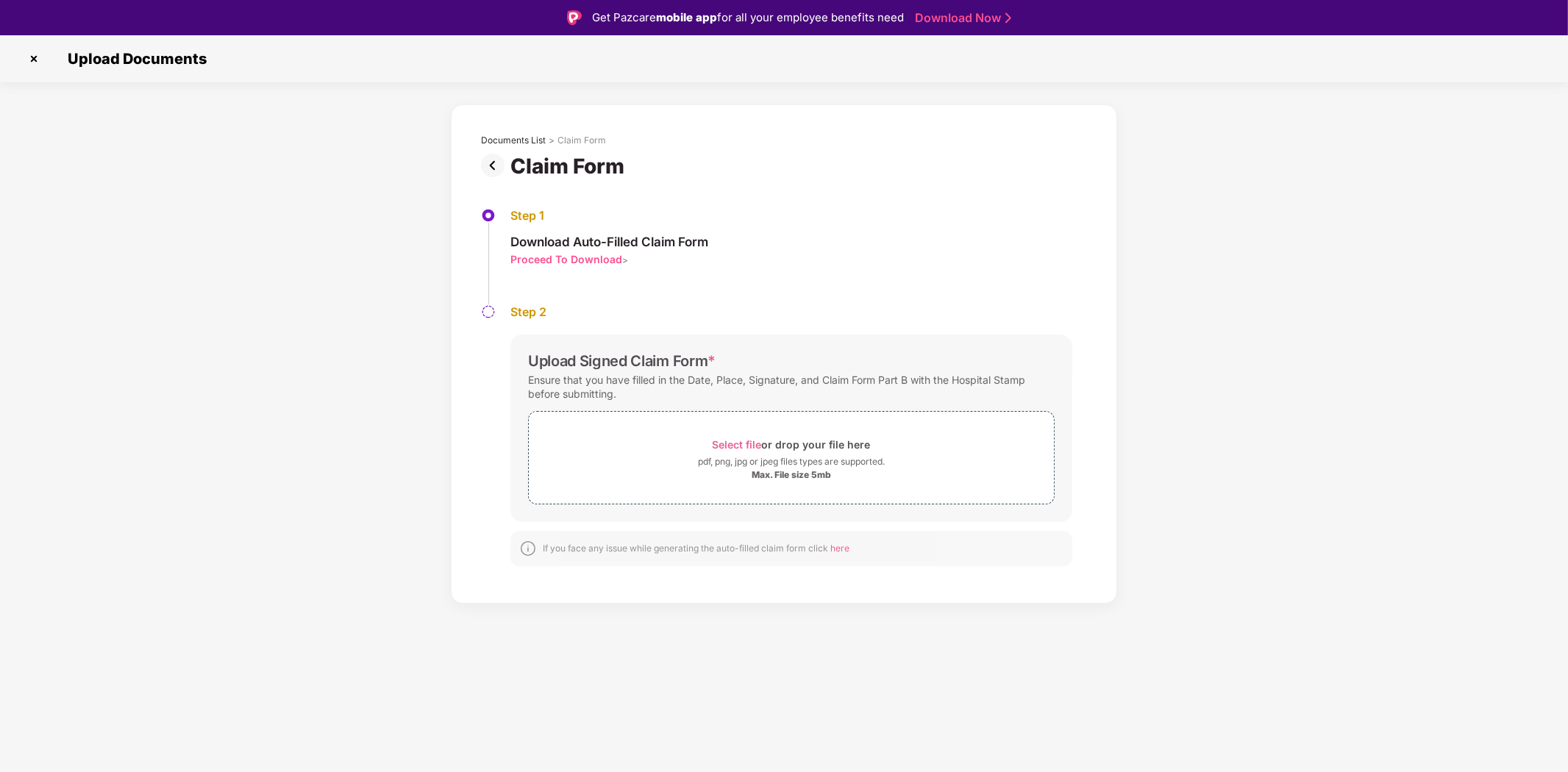
click at [614, 256] on div "Proceed To Download" at bounding box center [566, 259] width 112 height 14
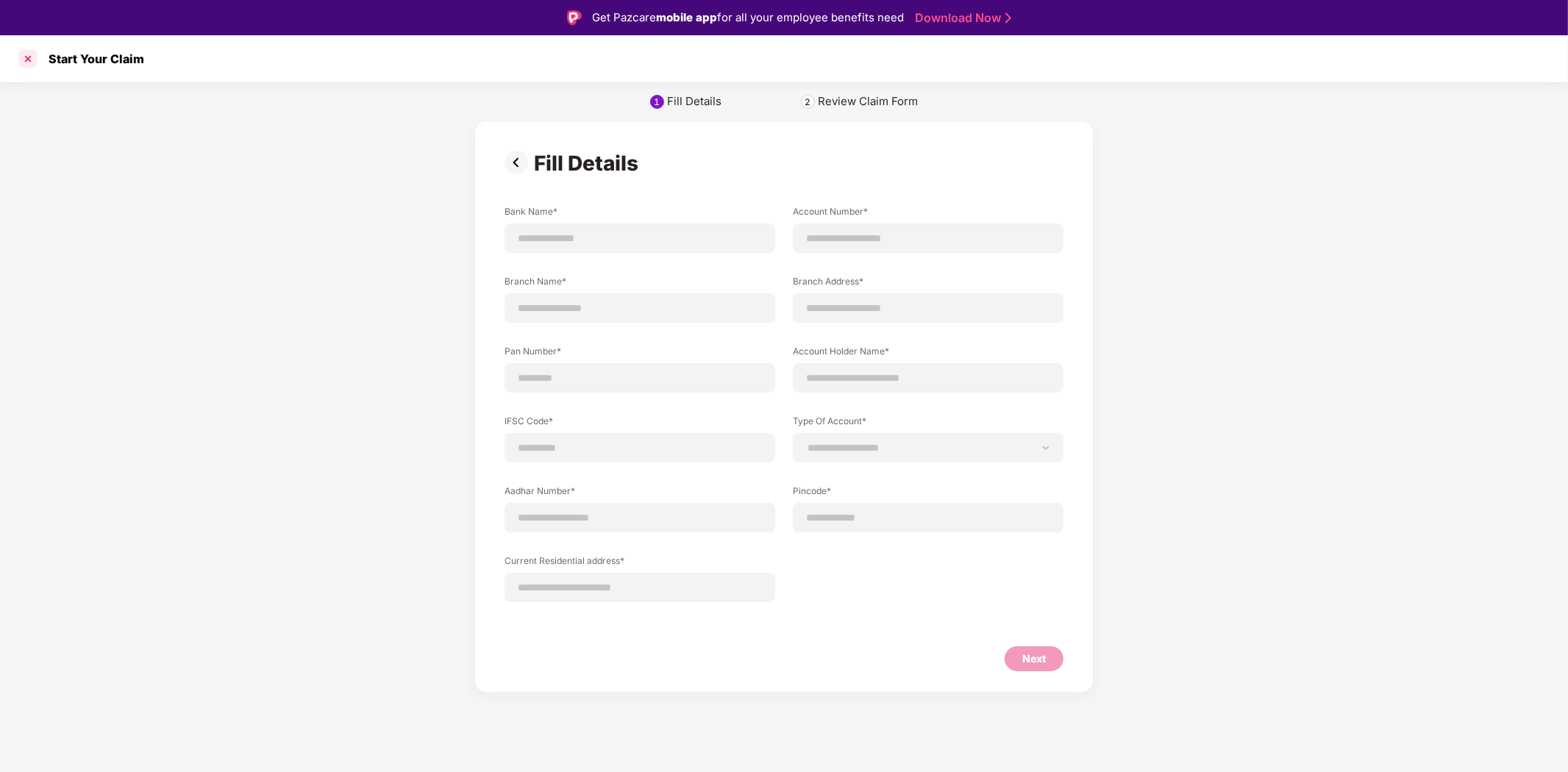
click at [33, 56] on div at bounding box center [27, 58] width 24 height 24
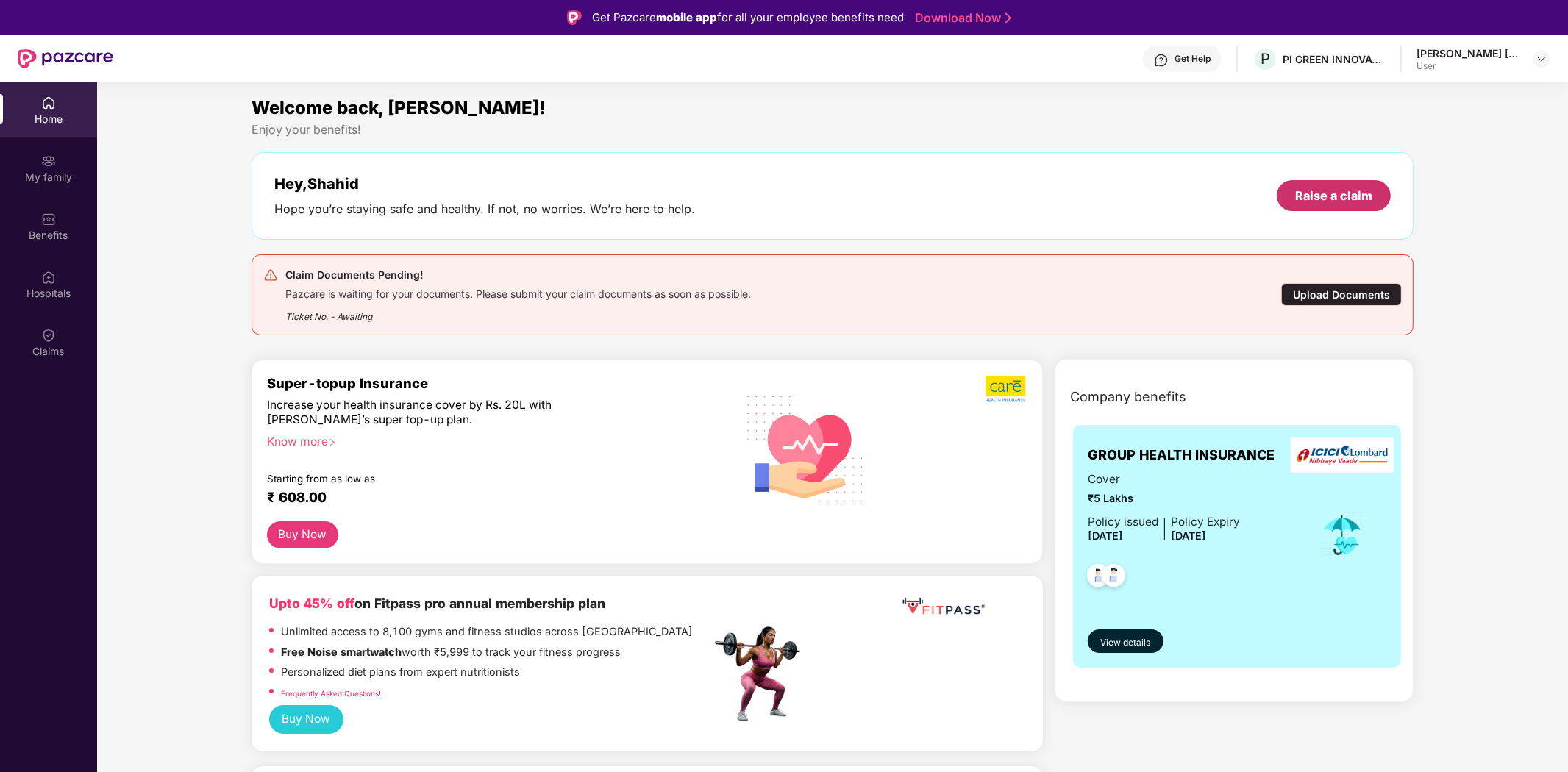
click at [1320, 197] on div "Raise a claim" at bounding box center [1333, 196] width 77 height 16
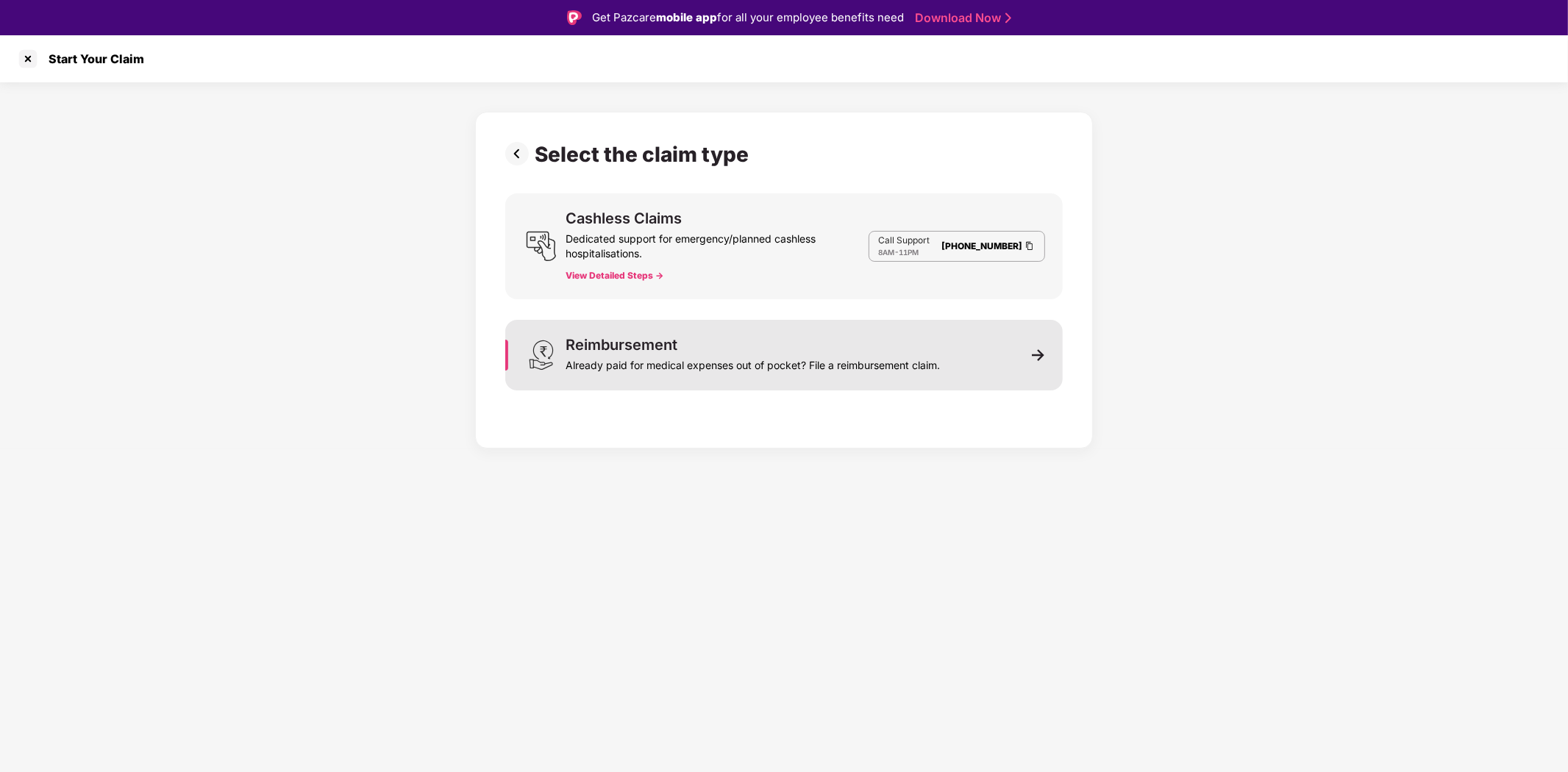
click at [852, 361] on div "Already paid for medical expenses out of pocket? File a reimbursement claim." at bounding box center [753, 362] width 375 height 20
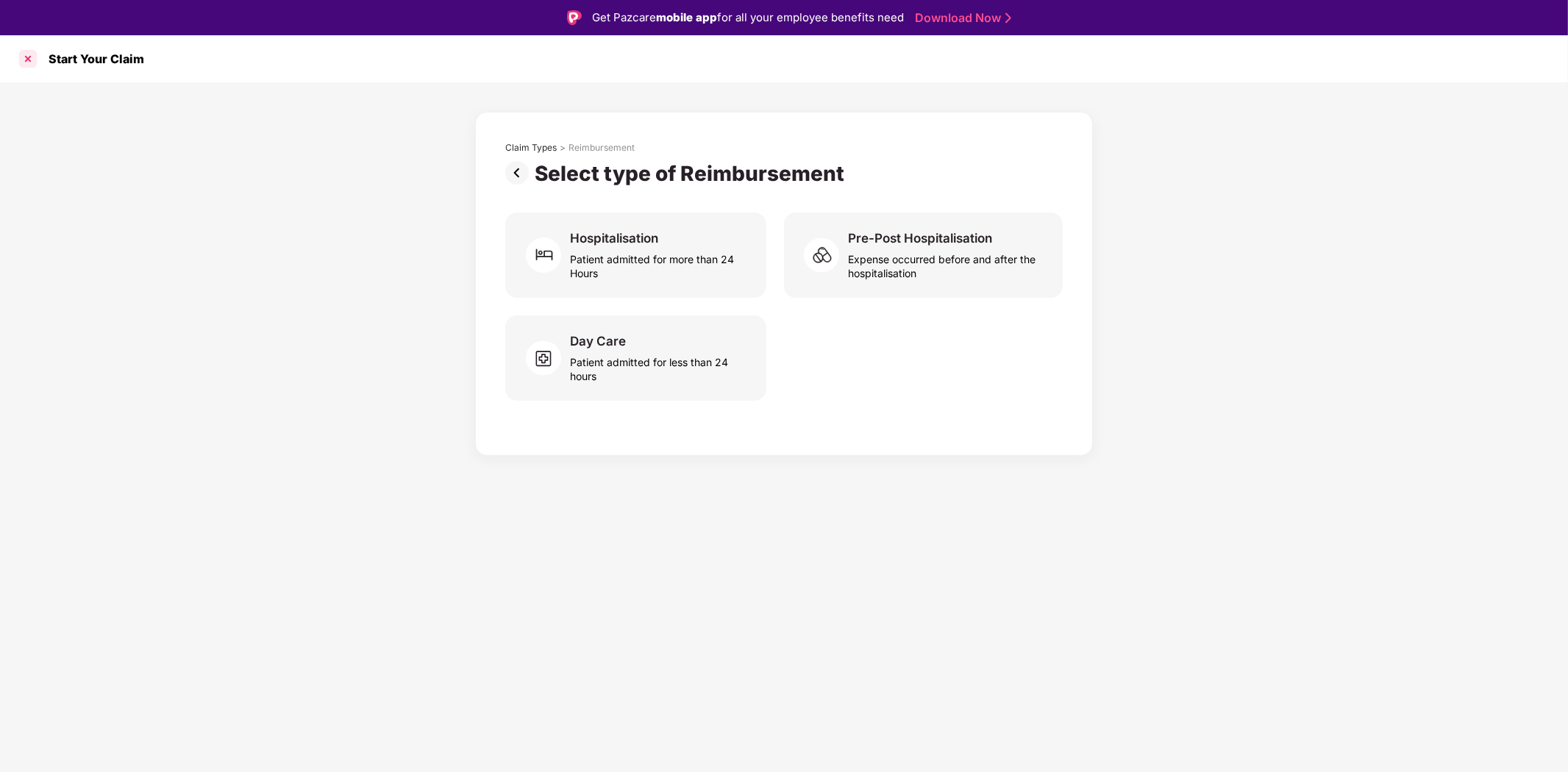
click at [19, 62] on div at bounding box center [27, 58] width 24 height 24
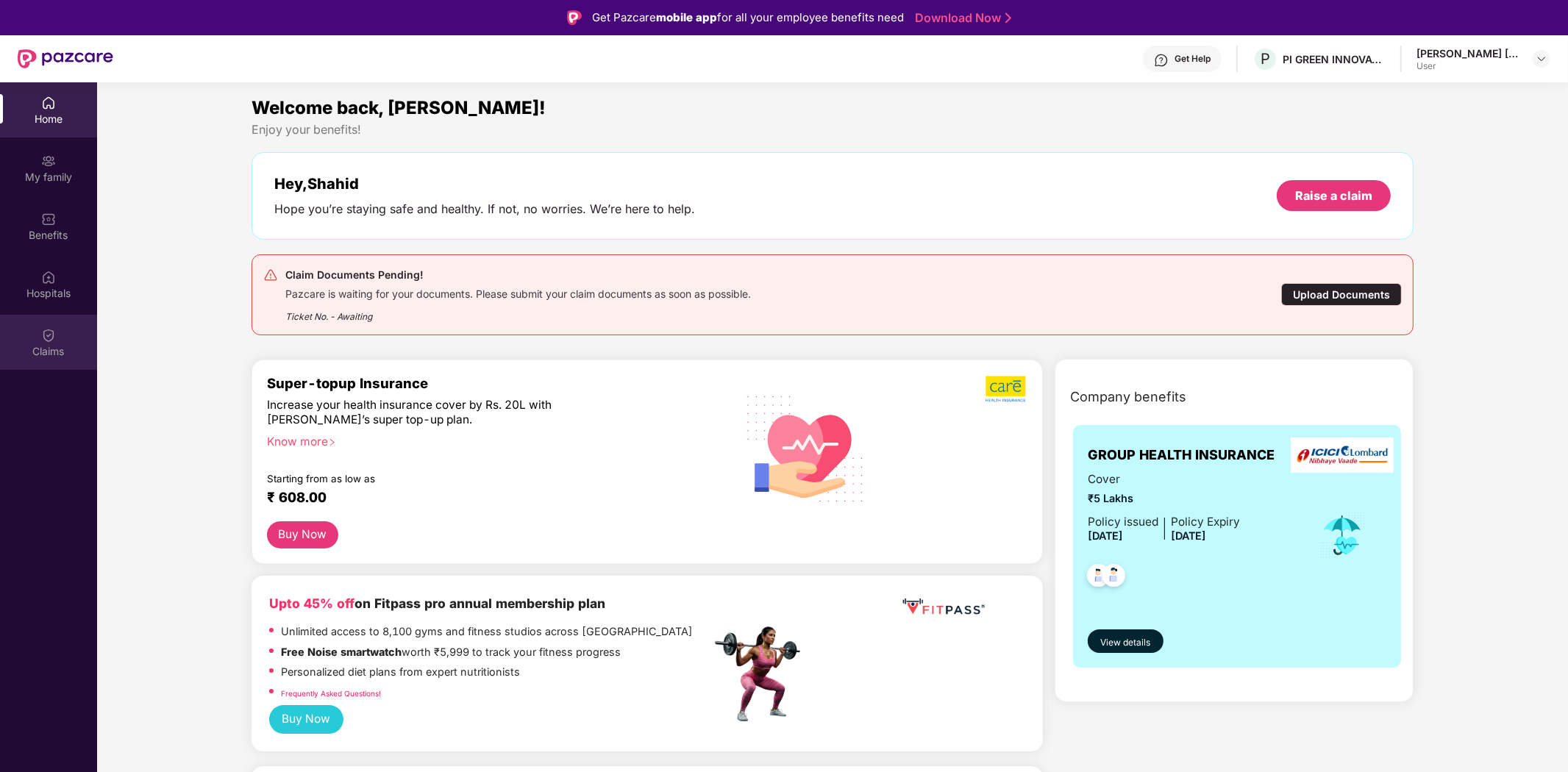
click at [63, 353] on div "Claims" at bounding box center [49, 351] width 97 height 15
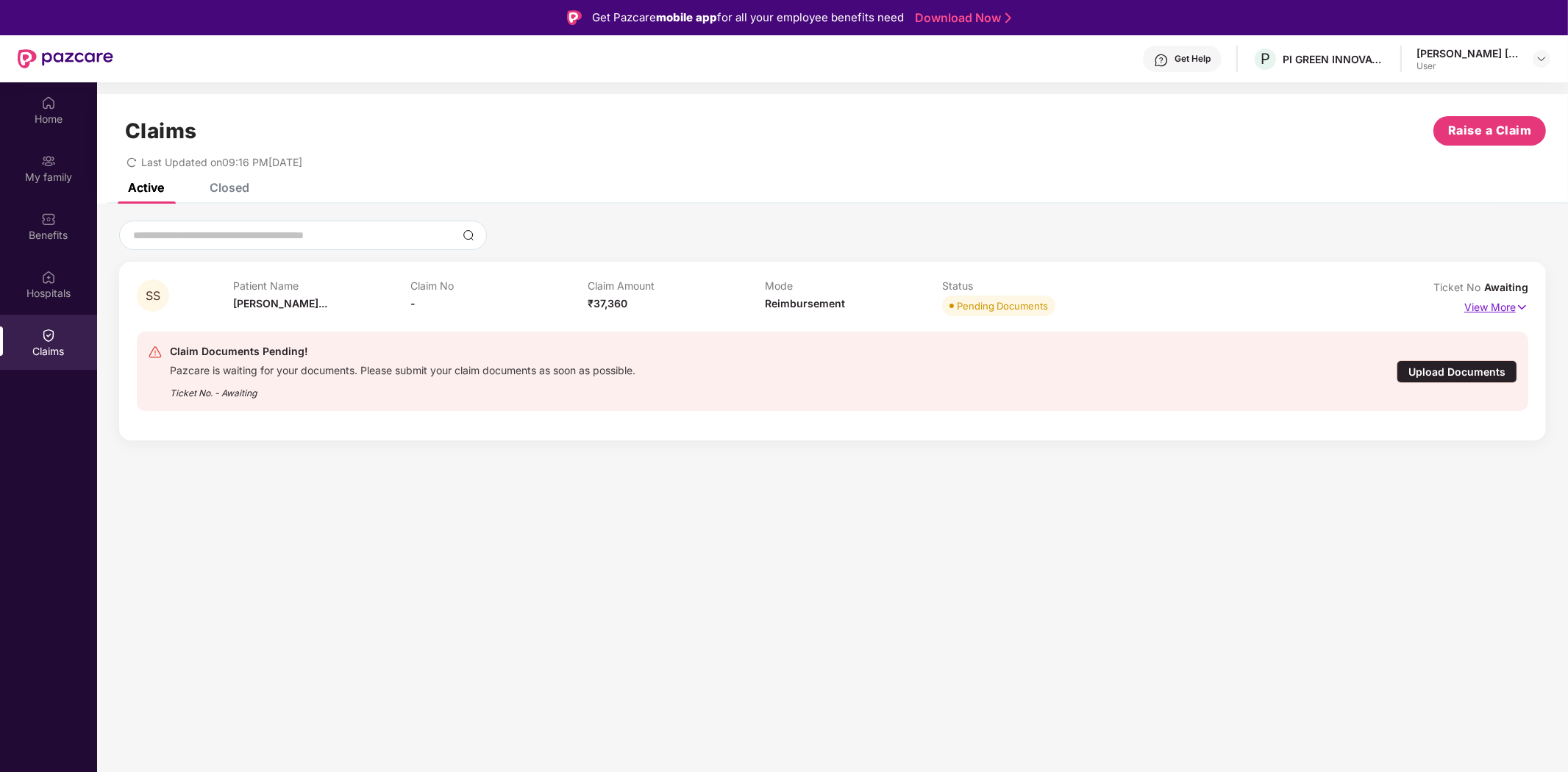
click at [1524, 305] on img at bounding box center [1522, 307] width 12 height 16
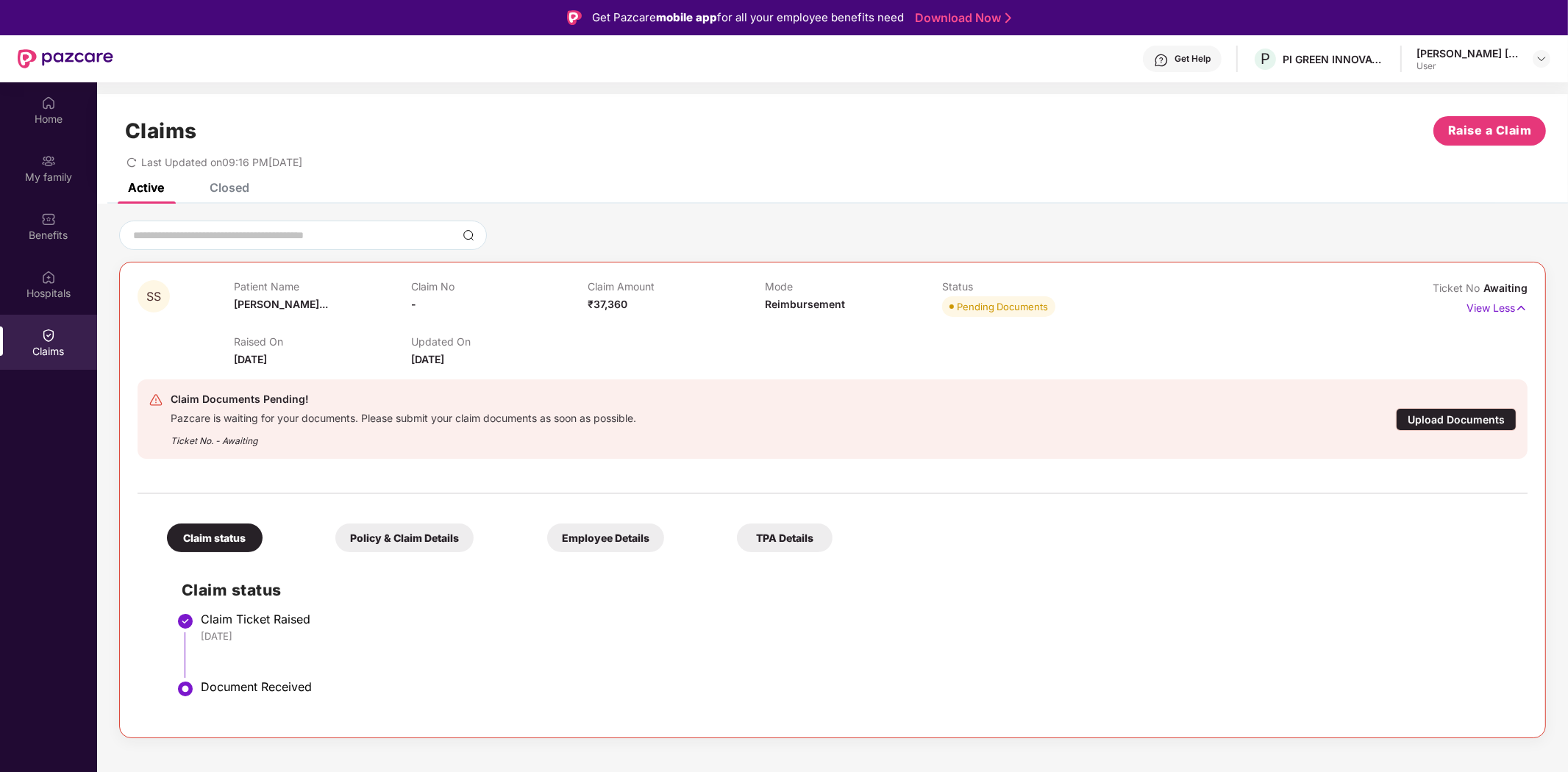
click at [1446, 420] on div "Upload Documents" at bounding box center [1456, 420] width 120 height 23
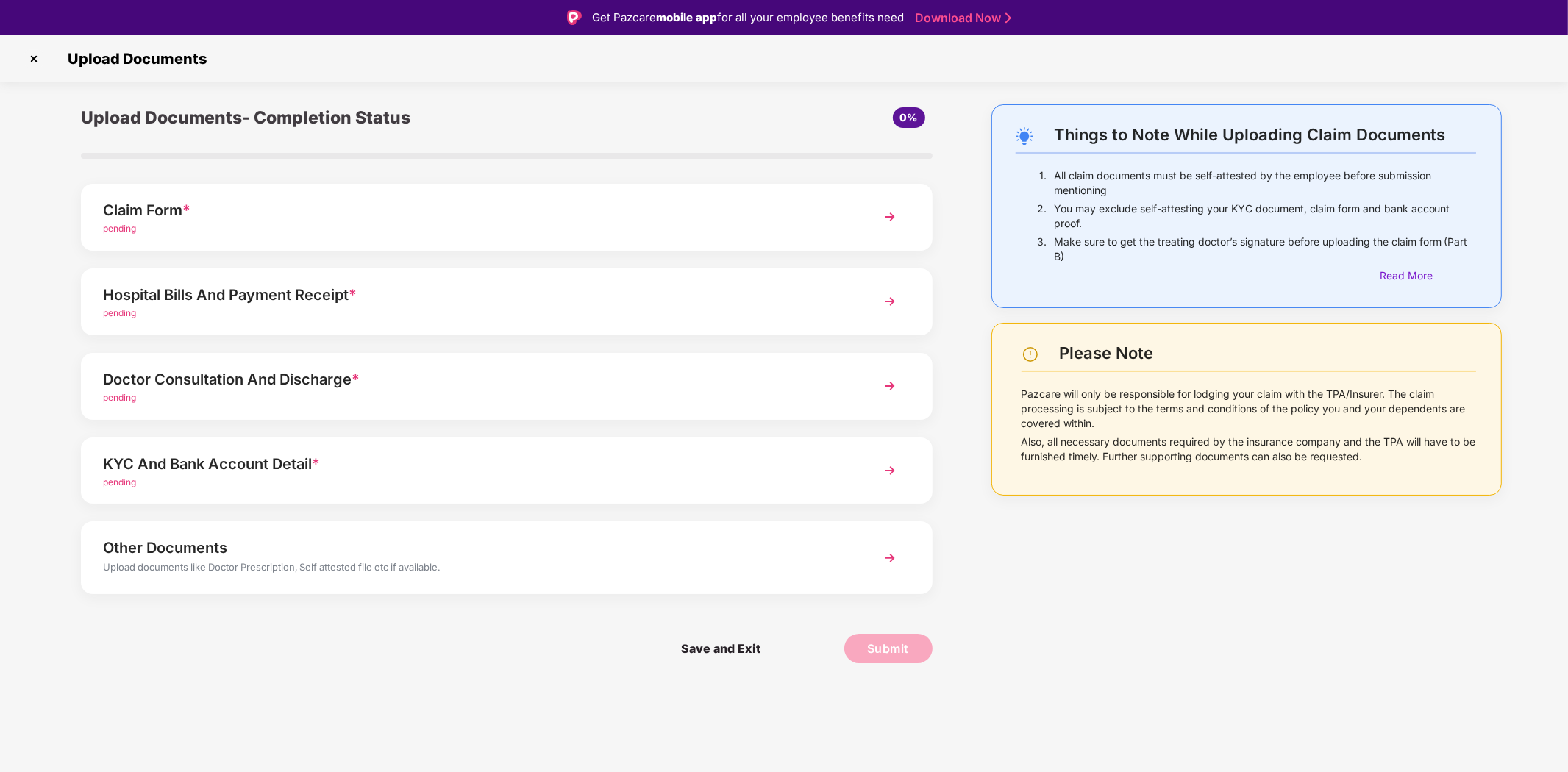
click at [887, 214] on img at bounding box center [890, 217] width 27 height 27
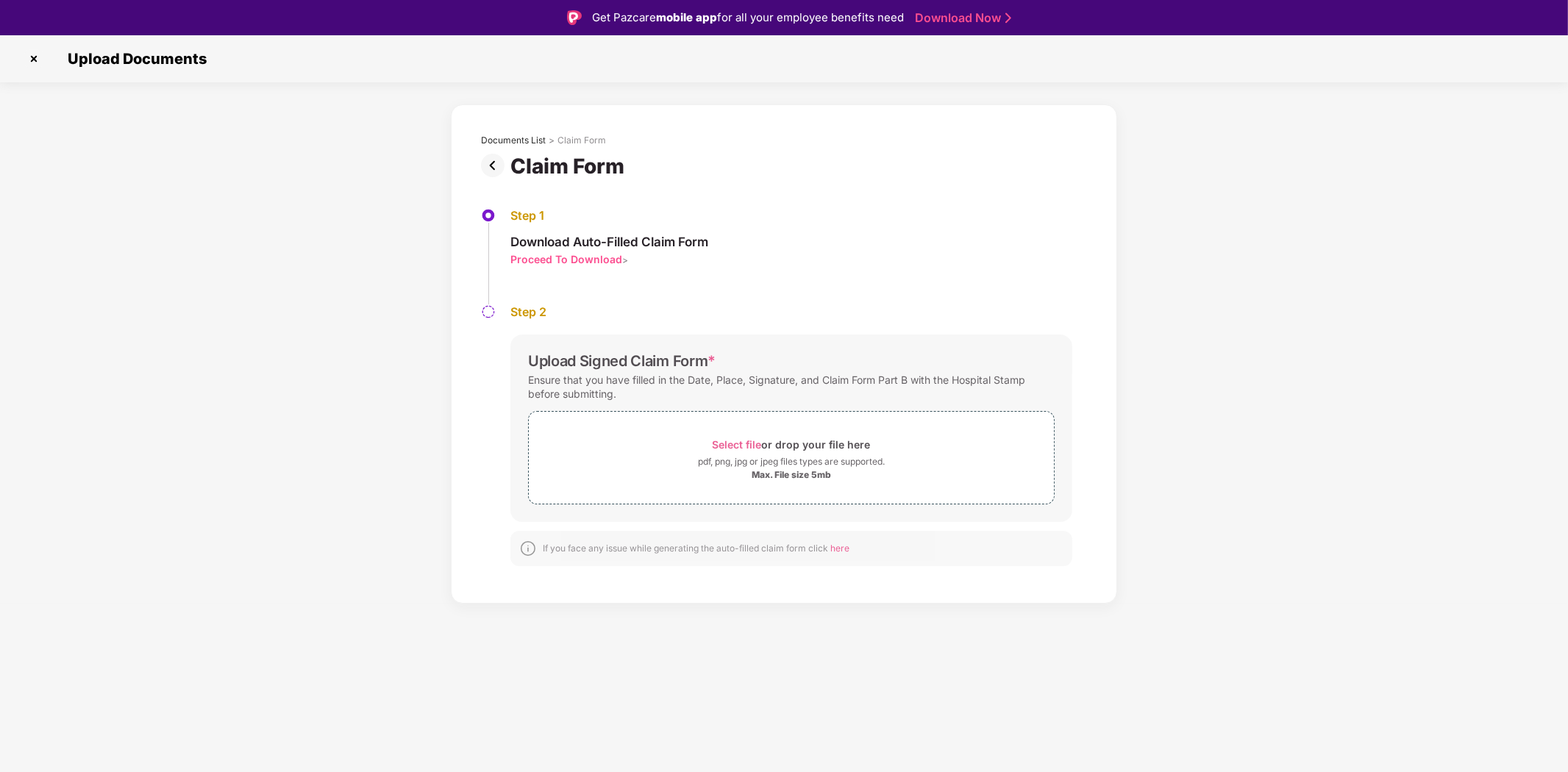
click at [607, 253] on div "Proceed To Download" at bounding box center [566, 259] width 112 height 14
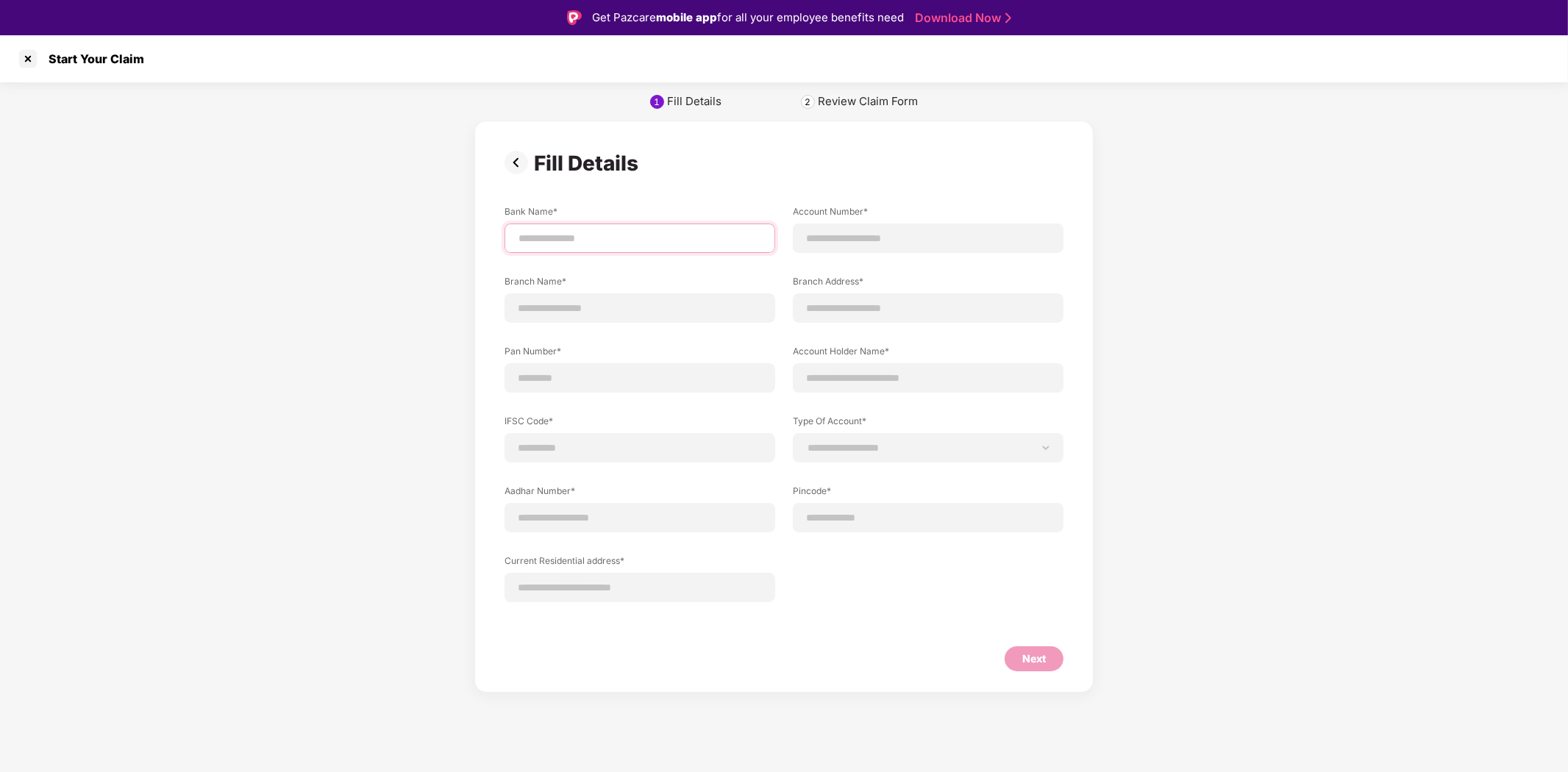
click at [618, 239] on input at bounding box center [640, 238] width 245 height 15
type input "*********"
click at [903, 236] on input at bounding box center [928, 238] width 245 height 15
type input "**********"
click at [585, 307] on input at bounding box center [640, 308] width 245 height 15
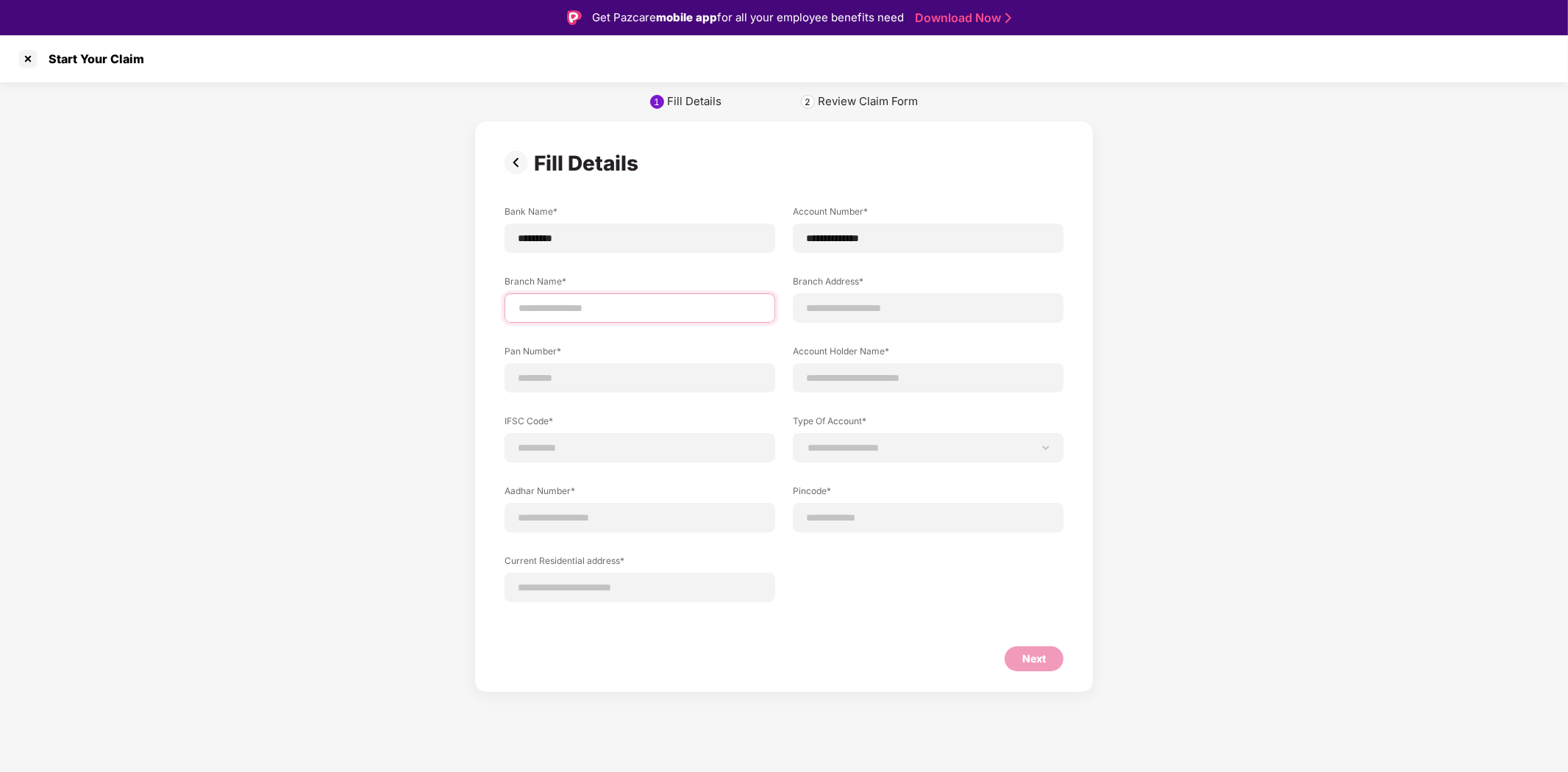
type input "*****"
click at [865, 301] on input at bounding box center [928, 308] width 245 height 15
type input "**********"
click at [550, 383] on input at bounding box center [640, 378] width 245 height 15
type input "**********"
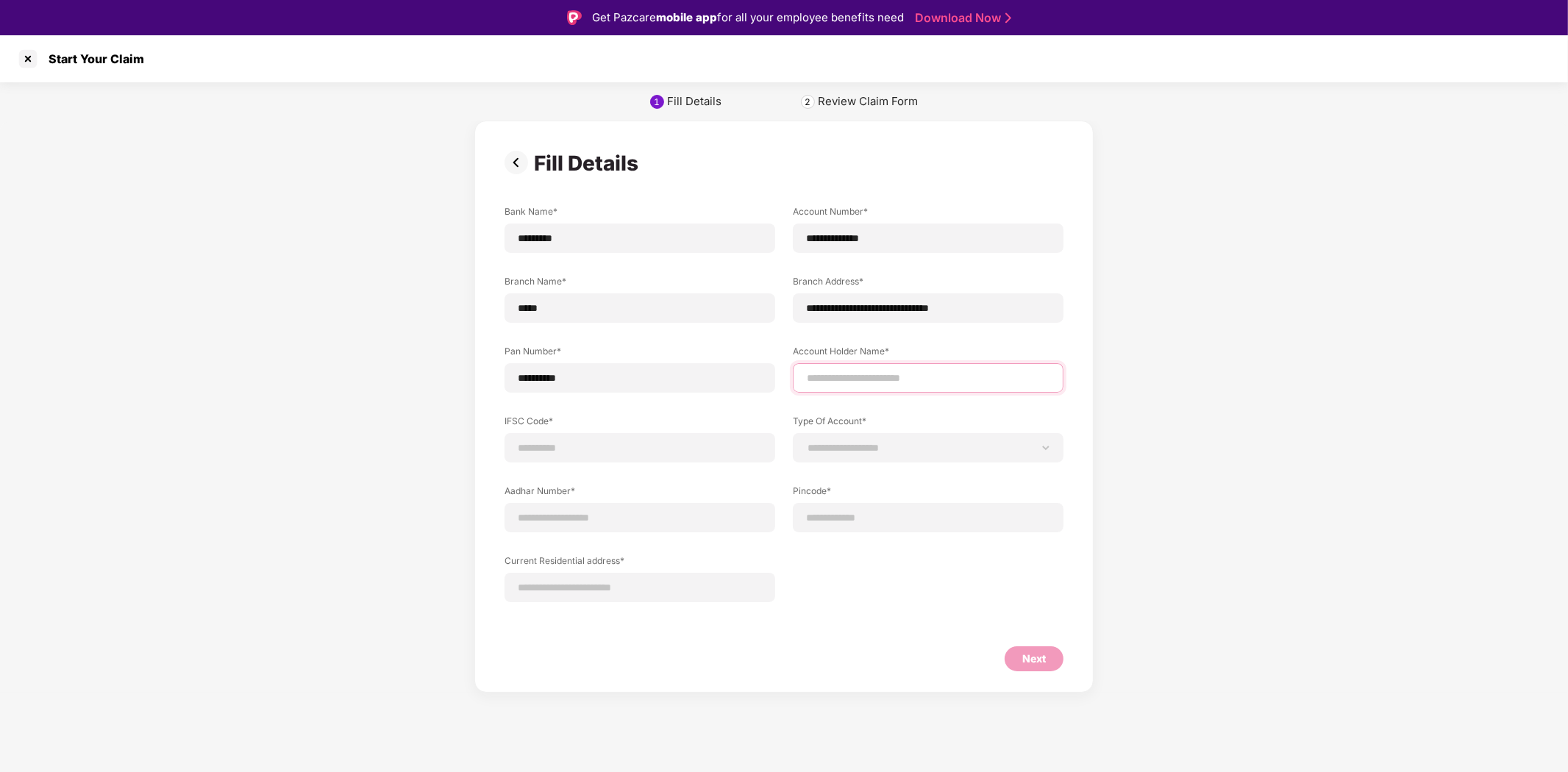
click at [907, 371] on input at bounding box center [928, 378] width 245 height 15
click at [35, 54] on div at bounding box center [27, 58] width 24 height 24
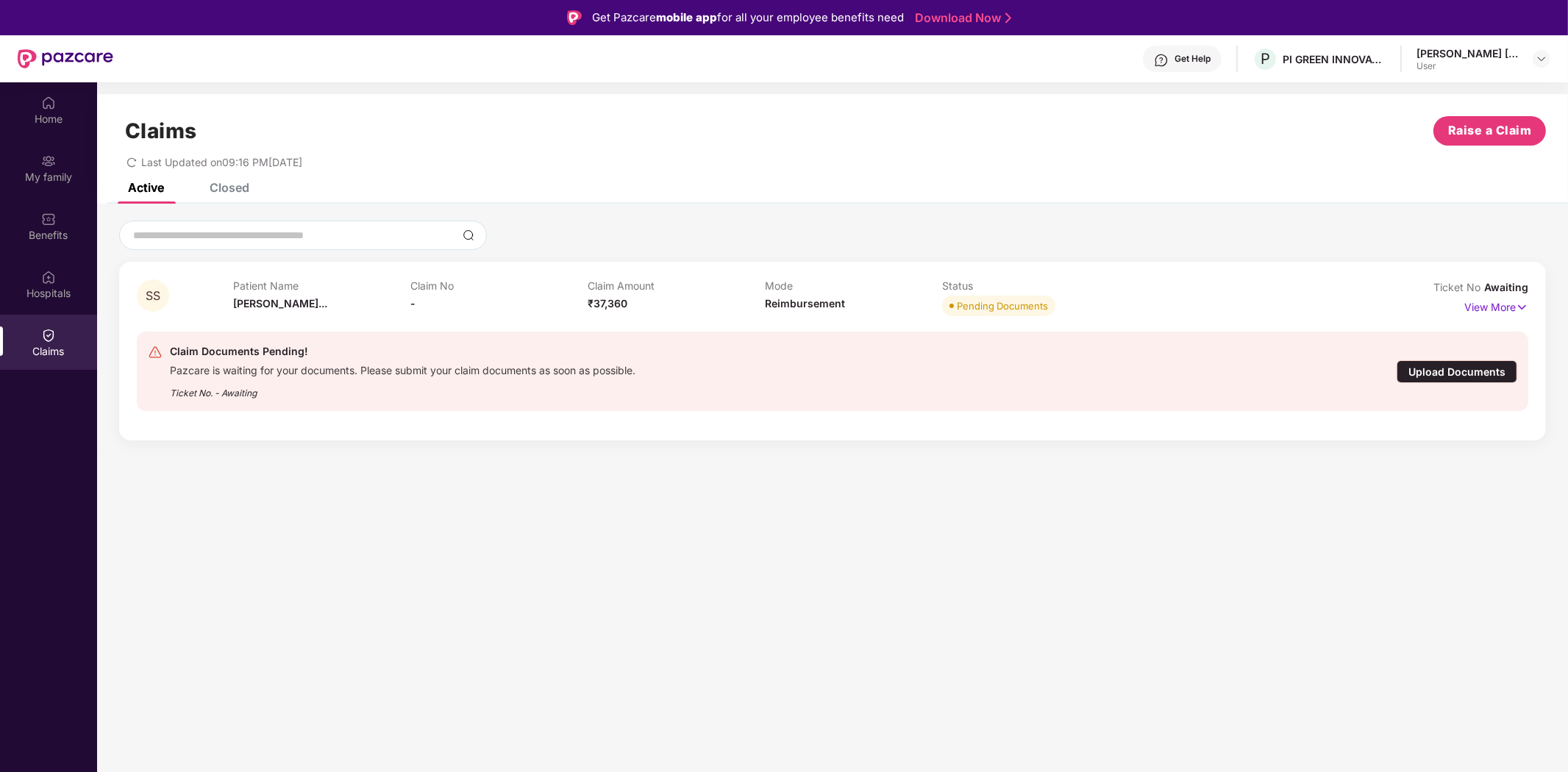
click at [1466, 361] on div "Upload Documents" at bounding box center [1457, 372] width 120 height 23
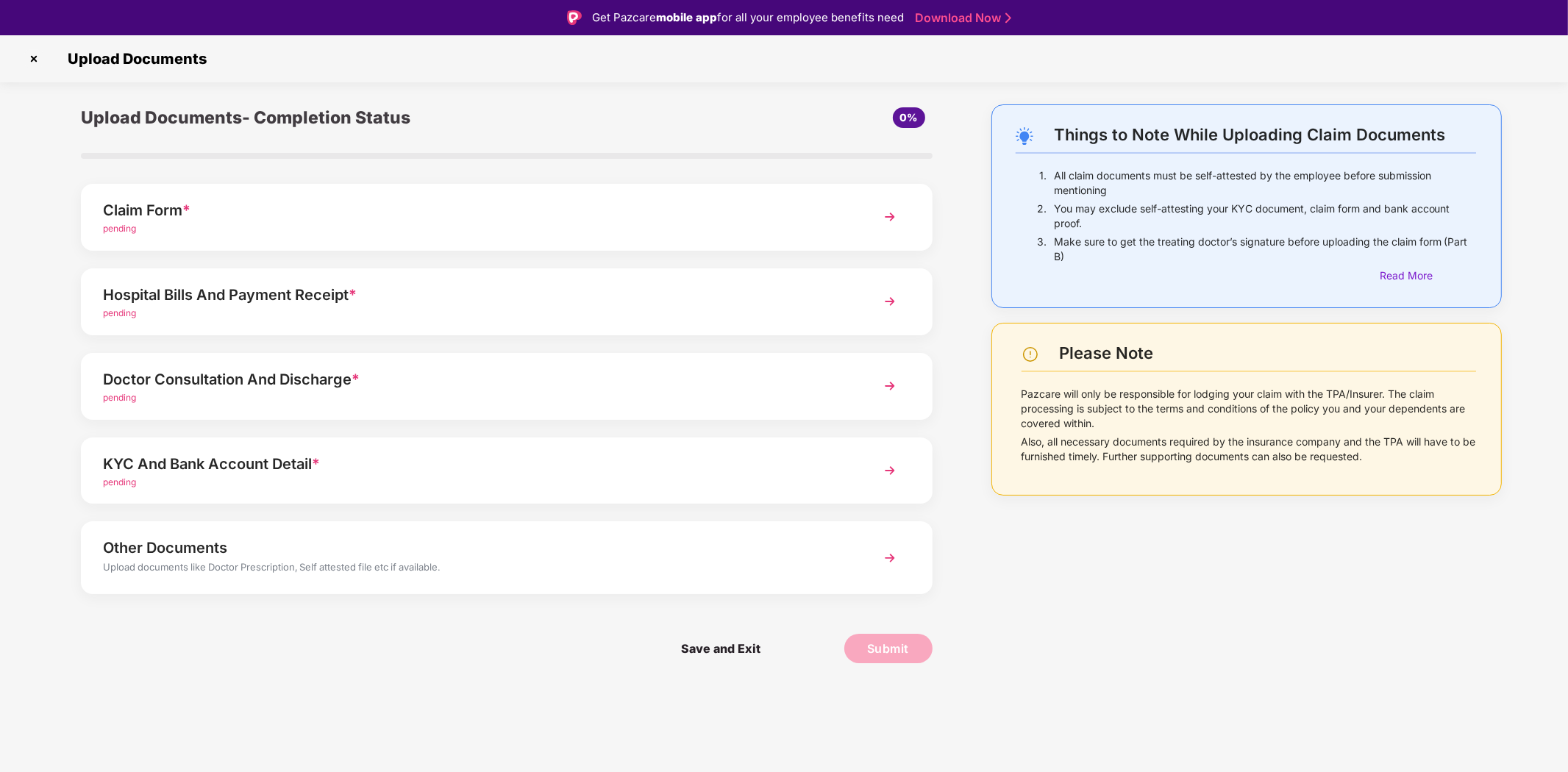
click at [548, 202] on div "Claim Form *" at bounding box center [472, 210] width 740 height 24
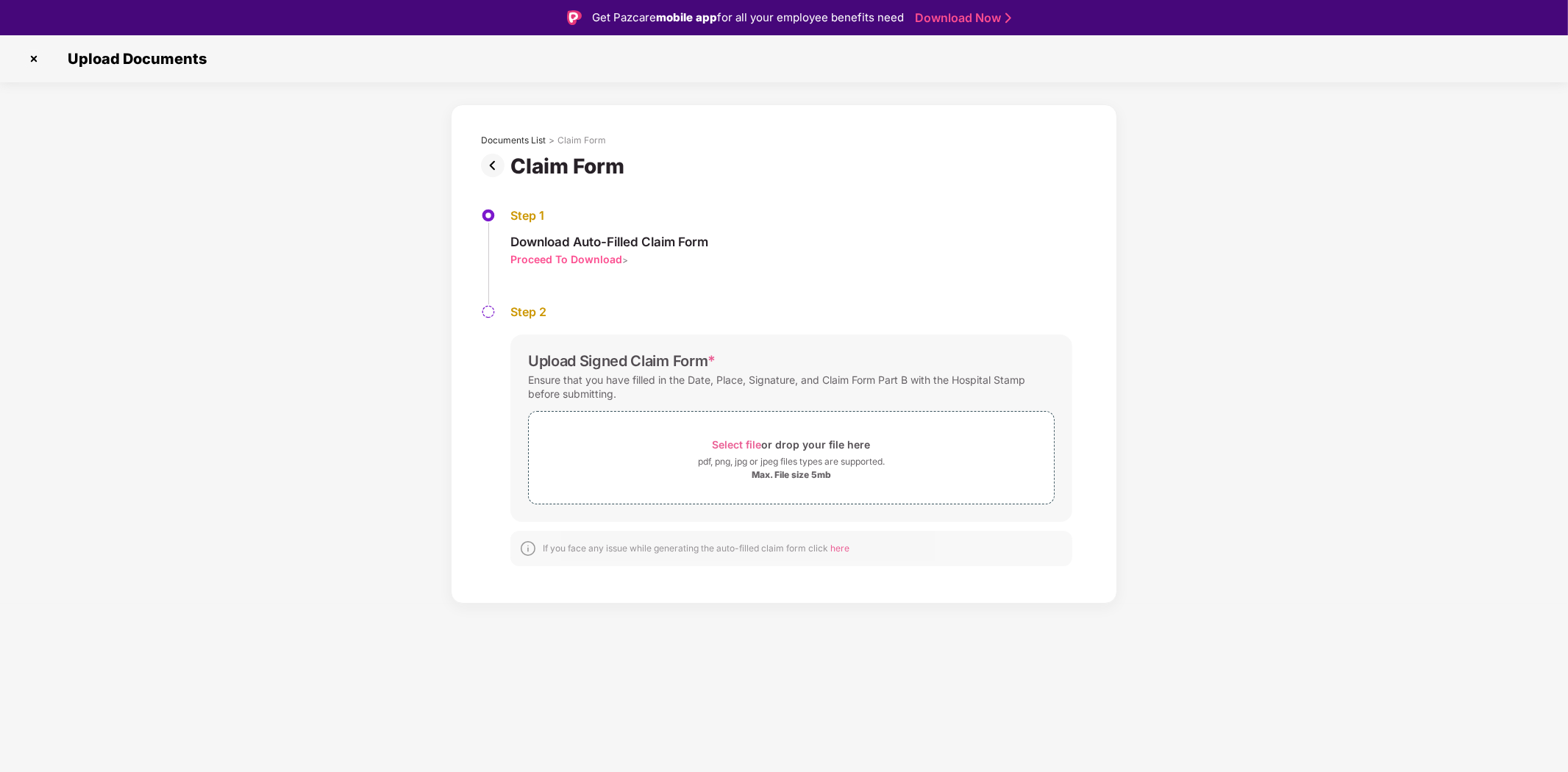
click at [600, 256] on div "Proceed To Download" at bounding box center [566, 259] width 112 height 14
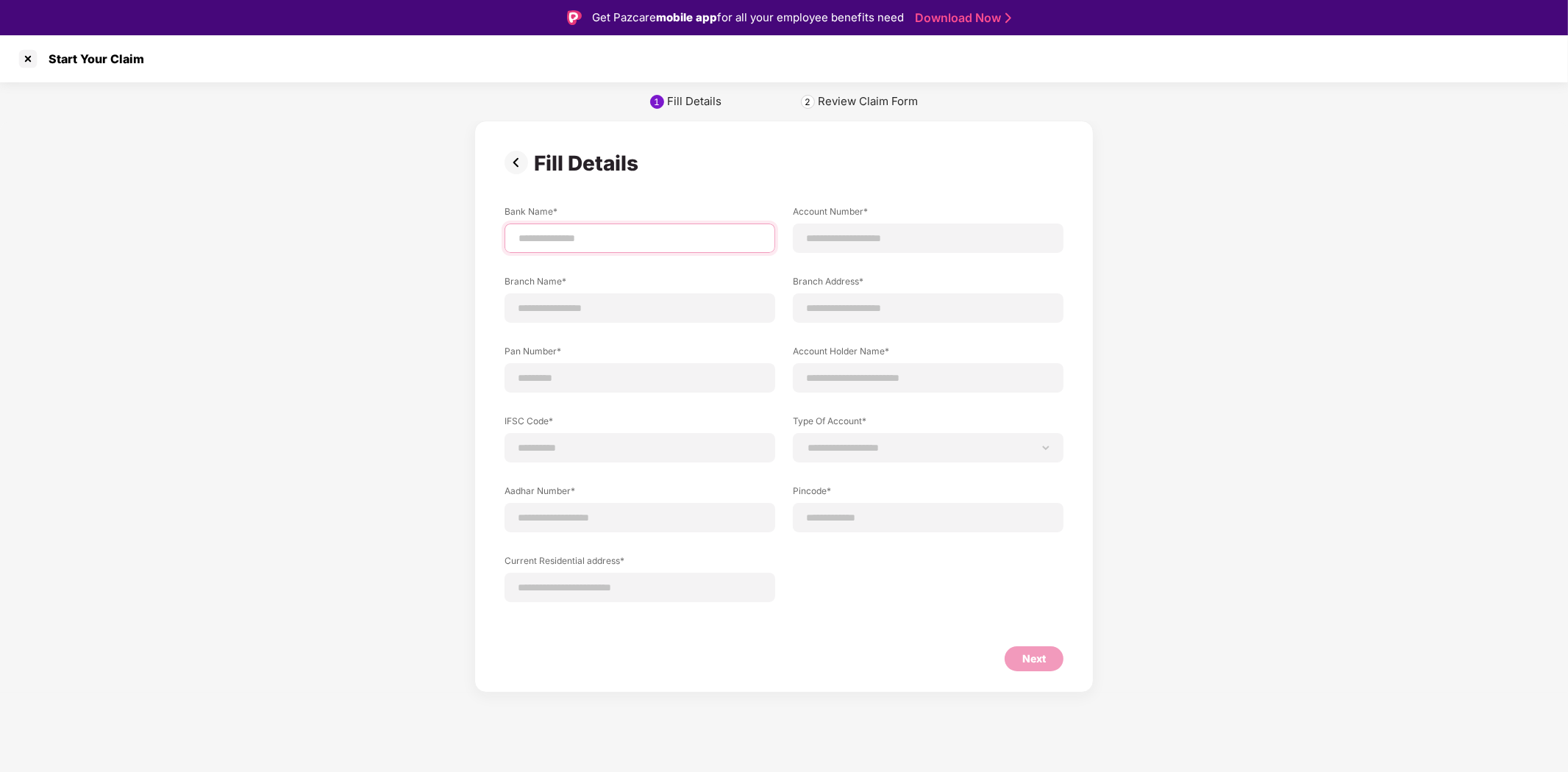
click at [627, 233] on input at bounding box center [640, 238] width 245 height 15
type input "*********"
click at [893, 235] on input at bounding box center [928, 238] width 245 height 15
type input "**********"
click at [614, 302] on input at bounding box center [640, 308] width 245 height 15
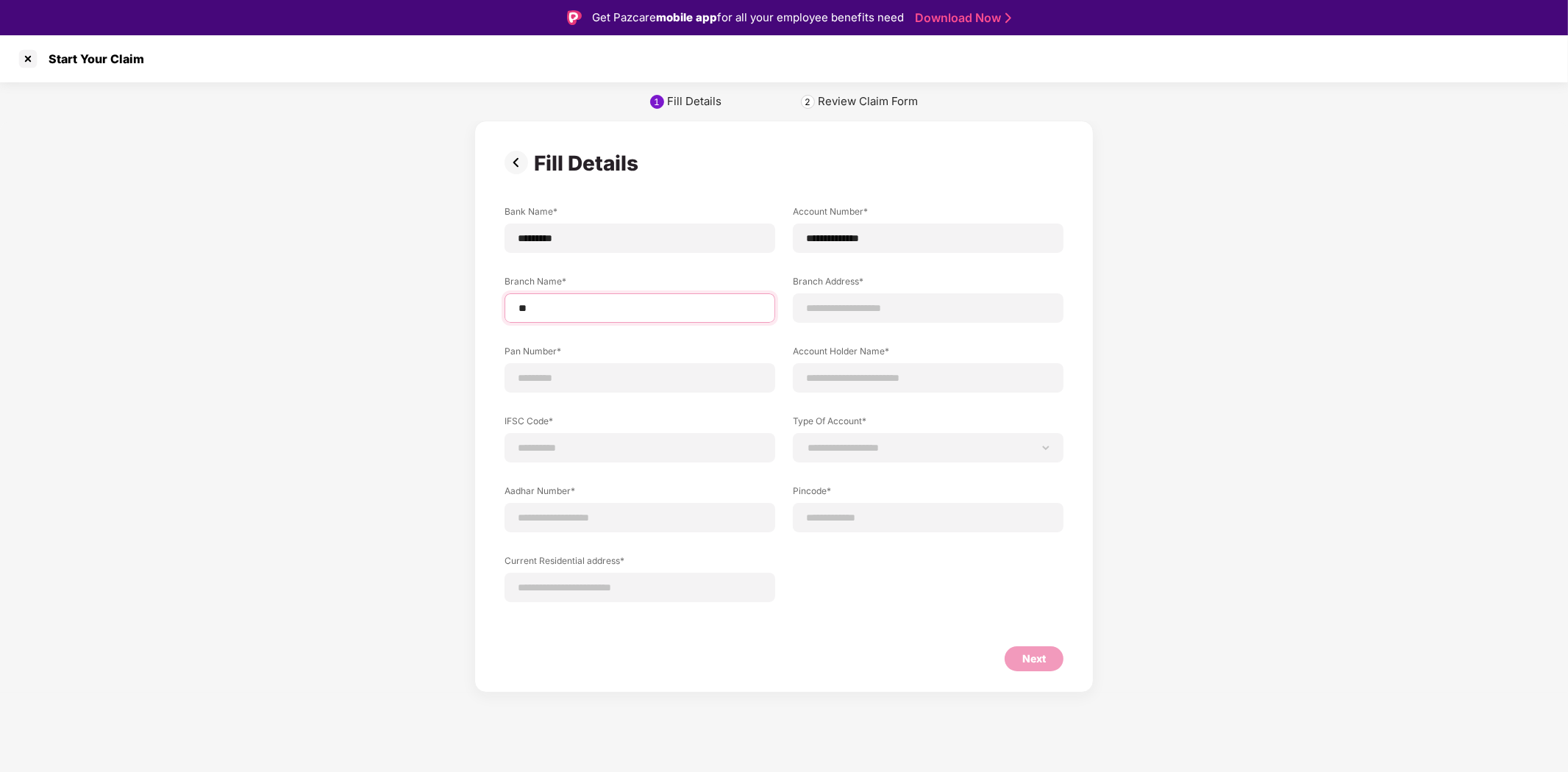
type input "*"
type input "**********"
click at [870, 301] on input at bounding box center [928, 308] width 245 height 15
type input "**********"
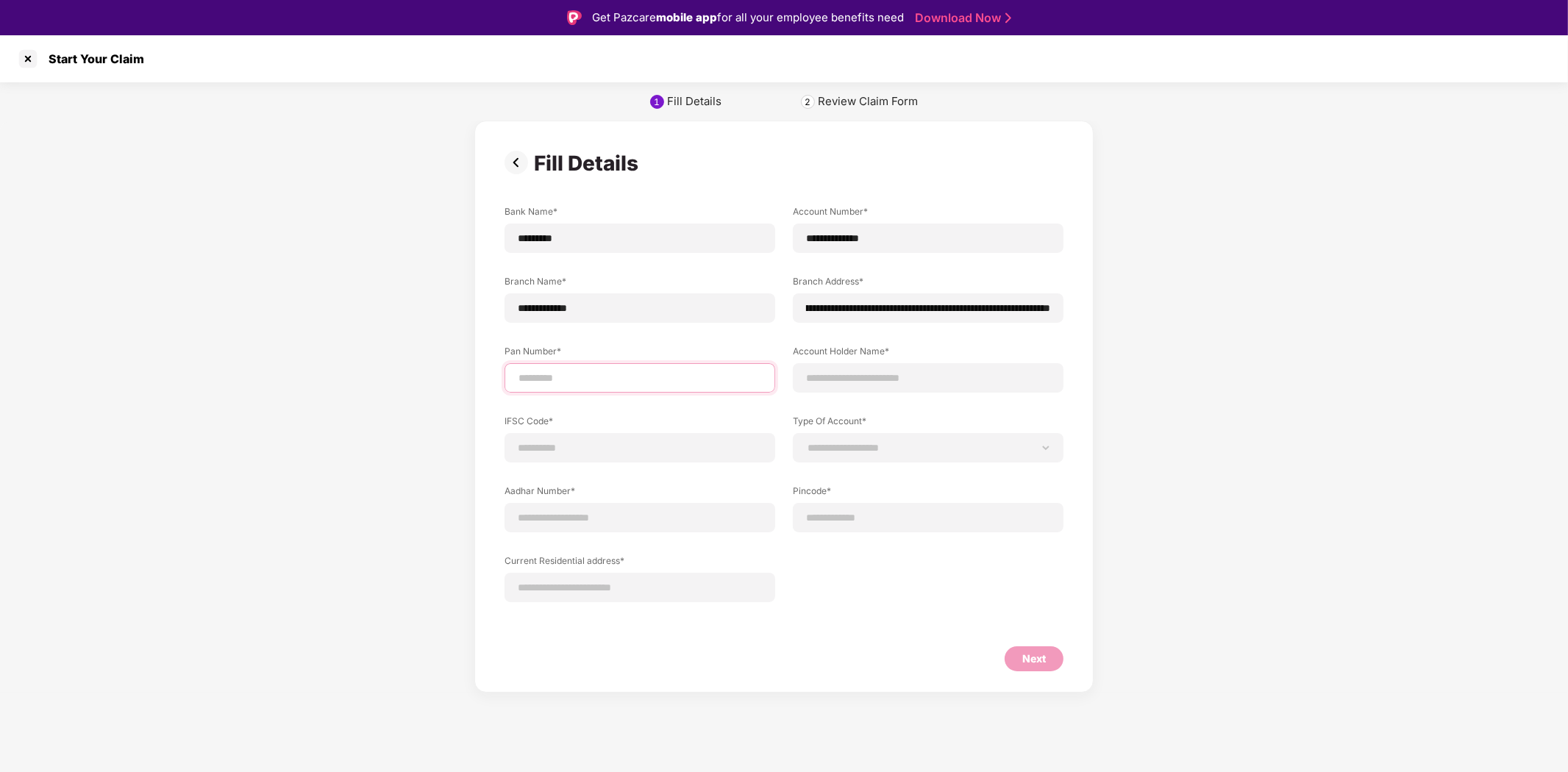
scroll to position [0, 0]
click at [608, 371] on input at bounding box center [640, 378] width 245 height 15
type input "**********"
click at [916, 379] on input at bounding box center [928, 378] width 245 height 15
type input "**********"
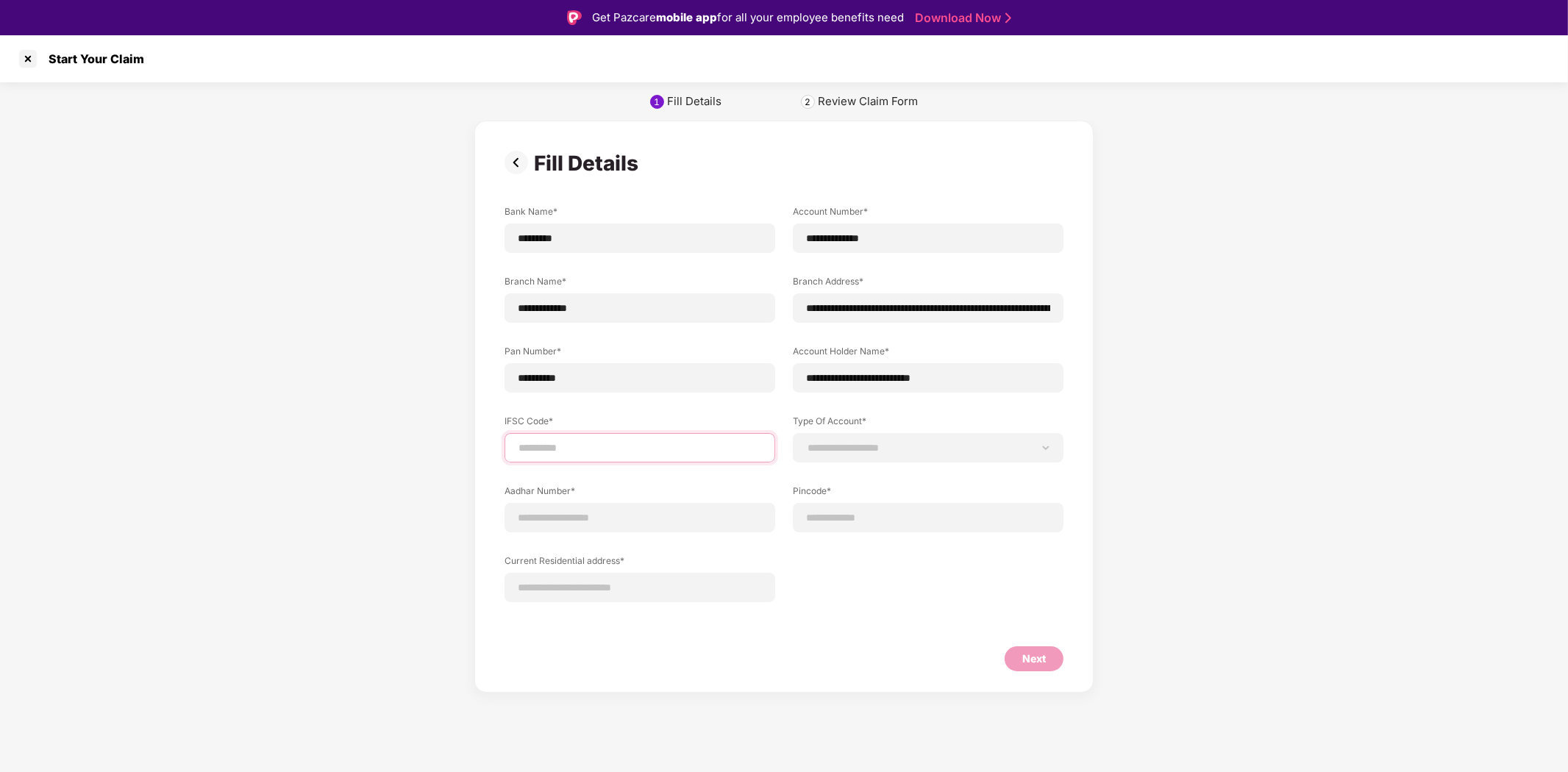
click at [557, 447] on input at bounding box center [640, 447] width 245 height 15
type input "**********"
click at [913, 442] on select "**********" at bounding box center [928, 447] width 245 height 12
select select "*******"
click at [805, 442] on select "**********" at bounding box center [928, 447] width 245 height 12
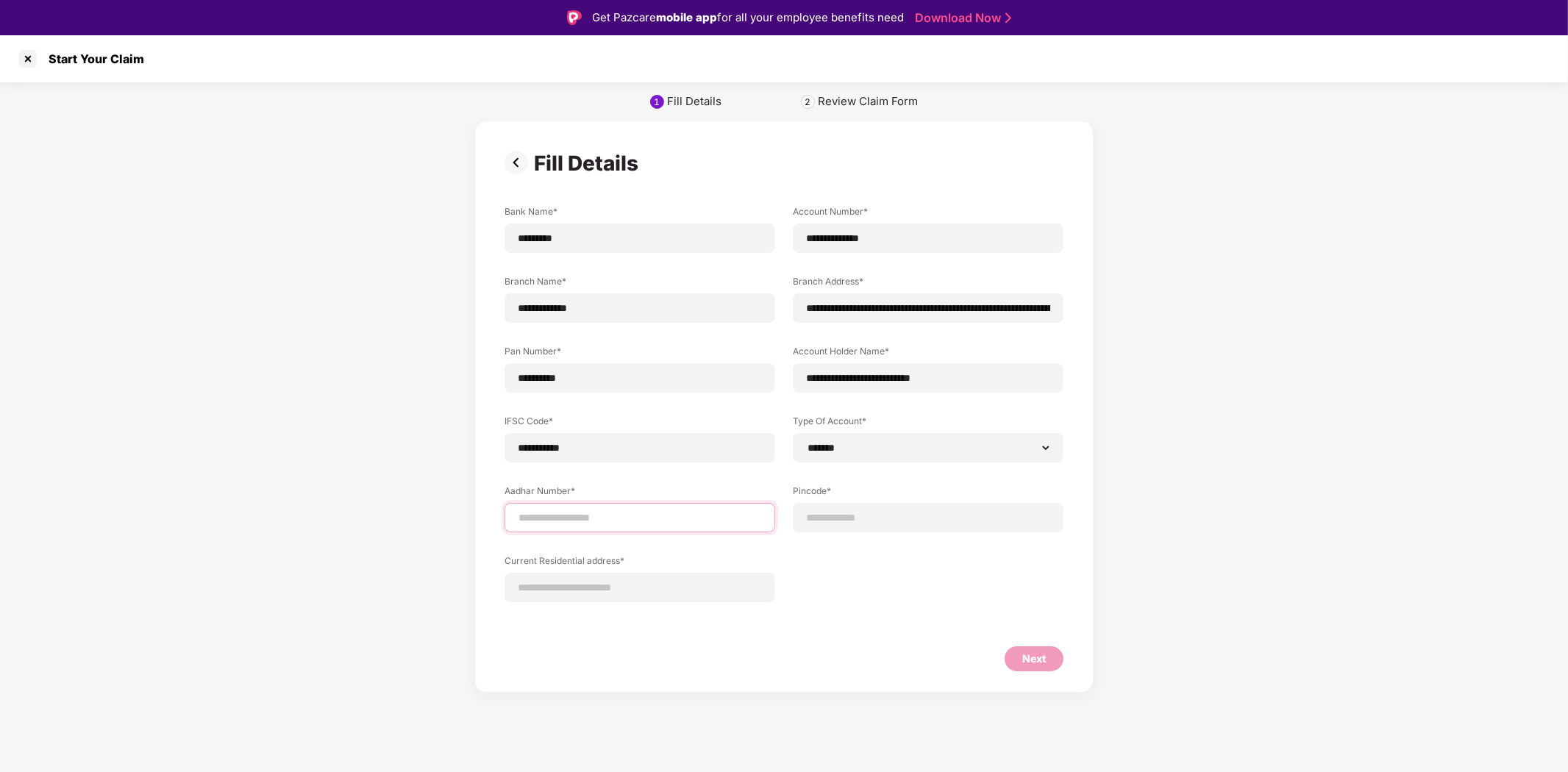
click at [599, 516] on input at bounding box center [640, 517] width 245 height 15
type input "**********"
click at [852, 515] on input at bounding box center [928, 517] width 245 height 15
type input "*****"
select select "*******"
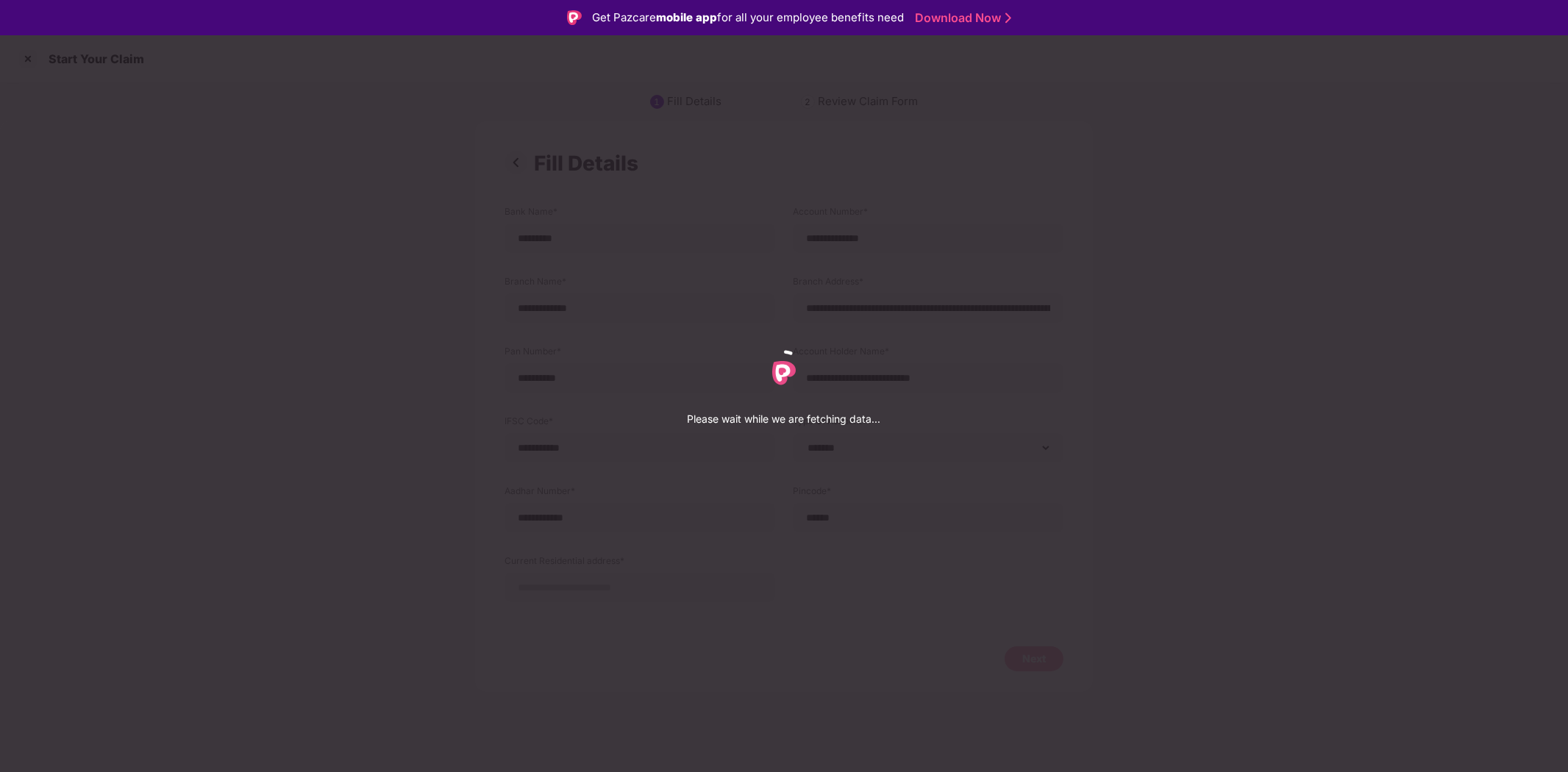
select select "*******"
select select "****"
select select "**********"
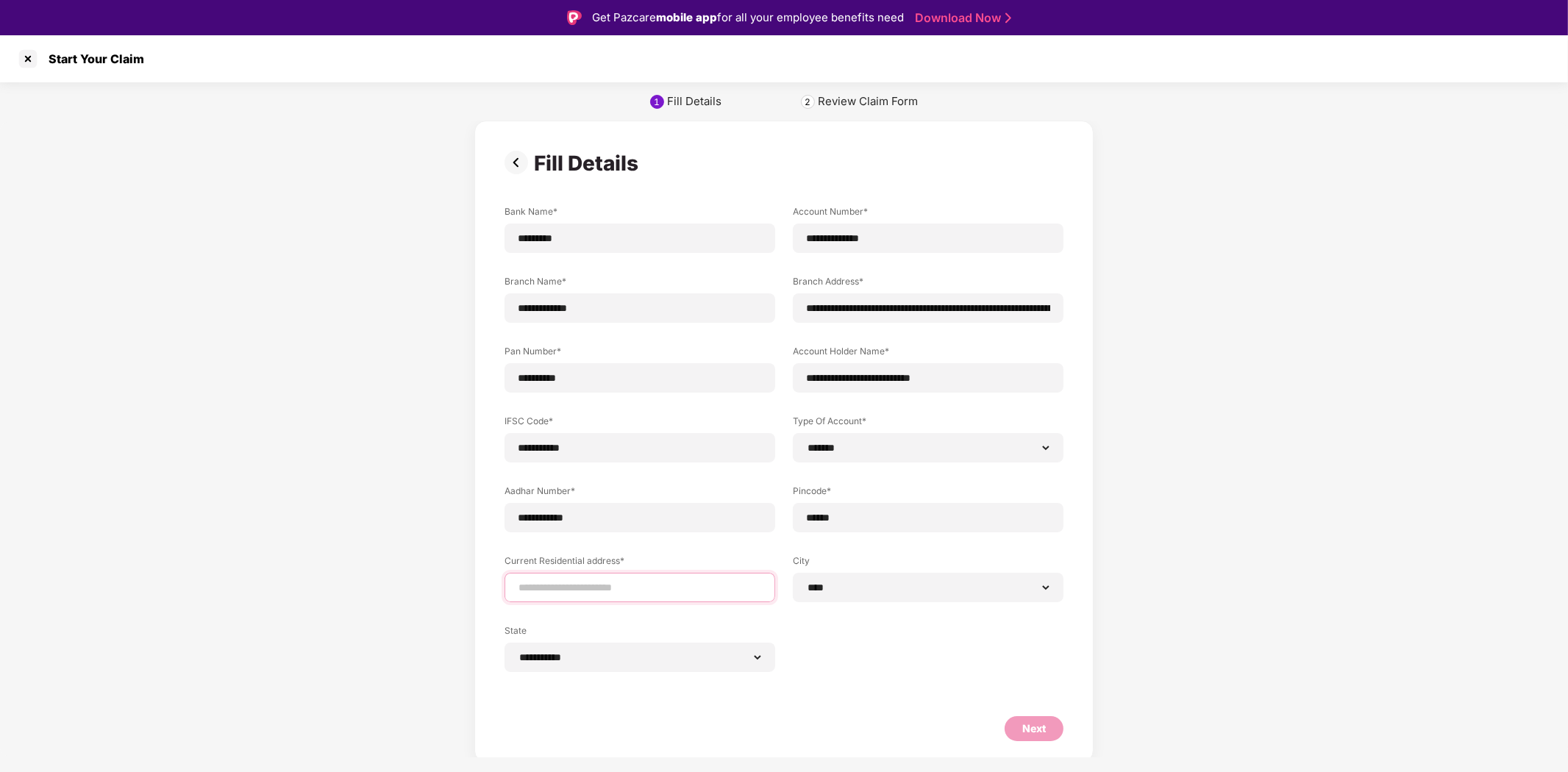
click at [578, 585] on input at bounding box center [640, 587] width 245 height 15
type input "*"
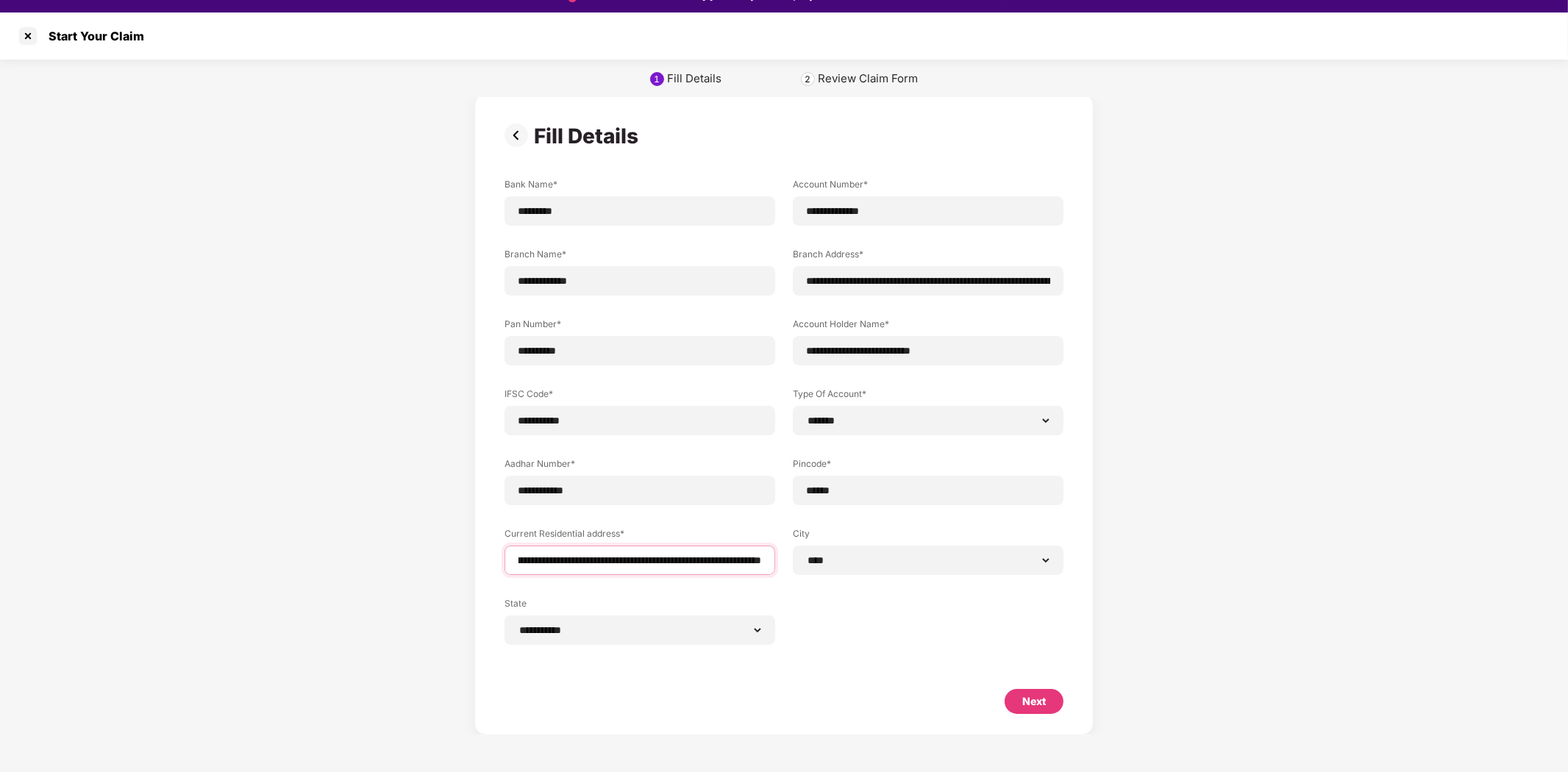
scroll to position [35, 0]
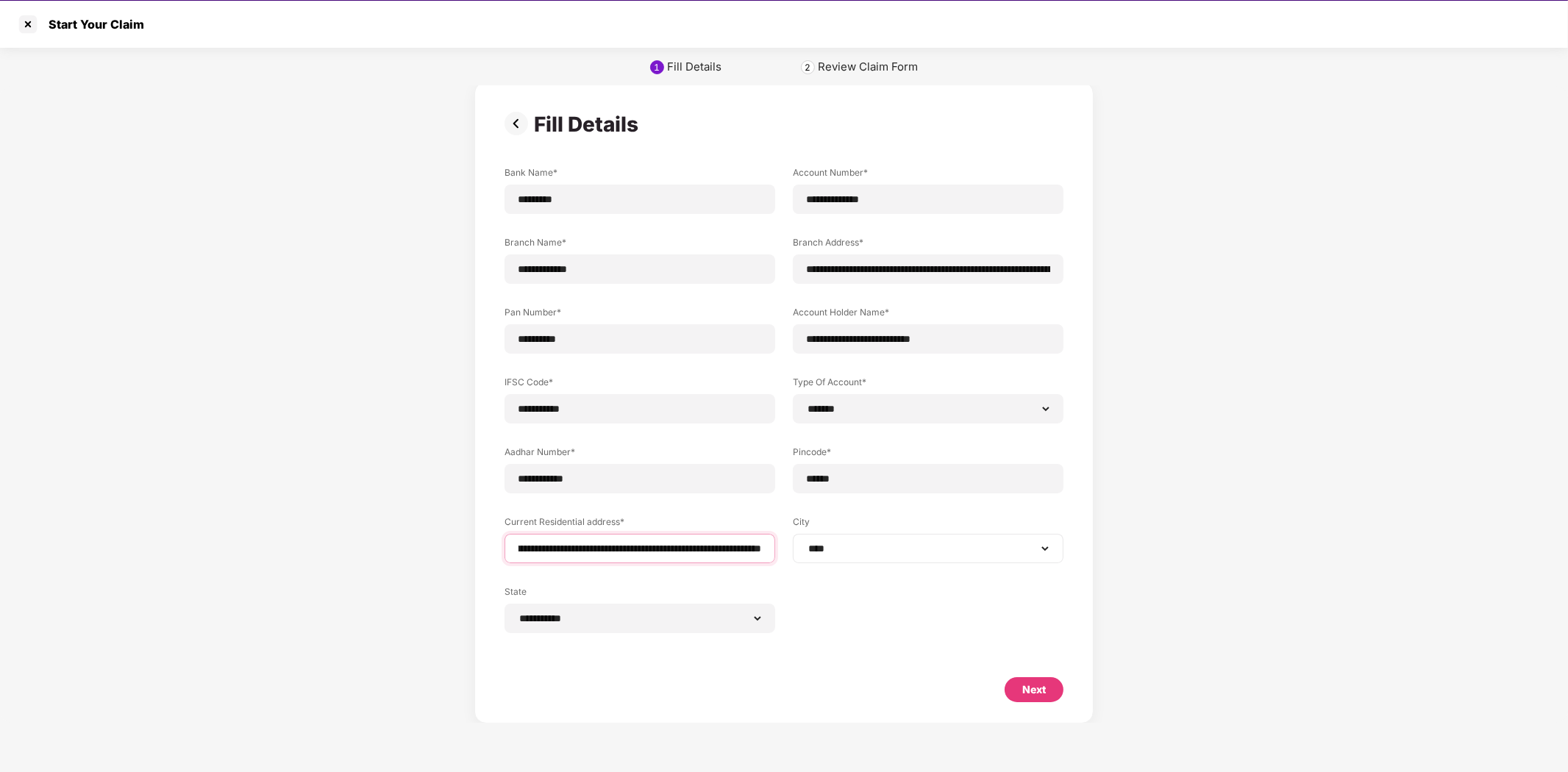
type input "**********"
click at [1043, 550] on select "**********" at bounding box center [928, 548] width 245 height 12
click at [805, 543] on select "**********" at bounding box center [928, 548] width 245 height 12
click at [1035, 682] on div "Next" at bounding box center [1034, 690] width 24 height 16
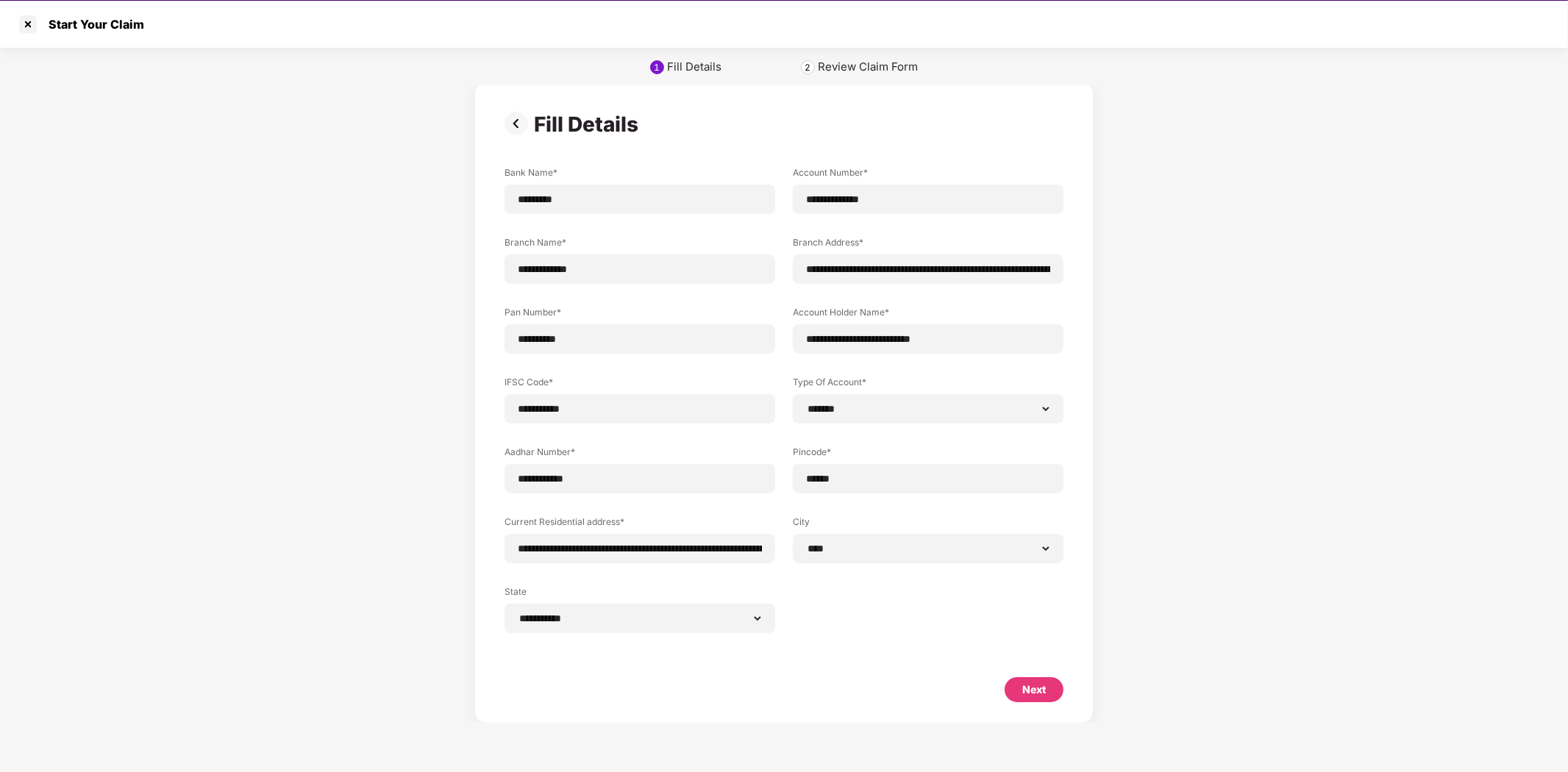
select select "*******"
select select "****"
select select "**********"
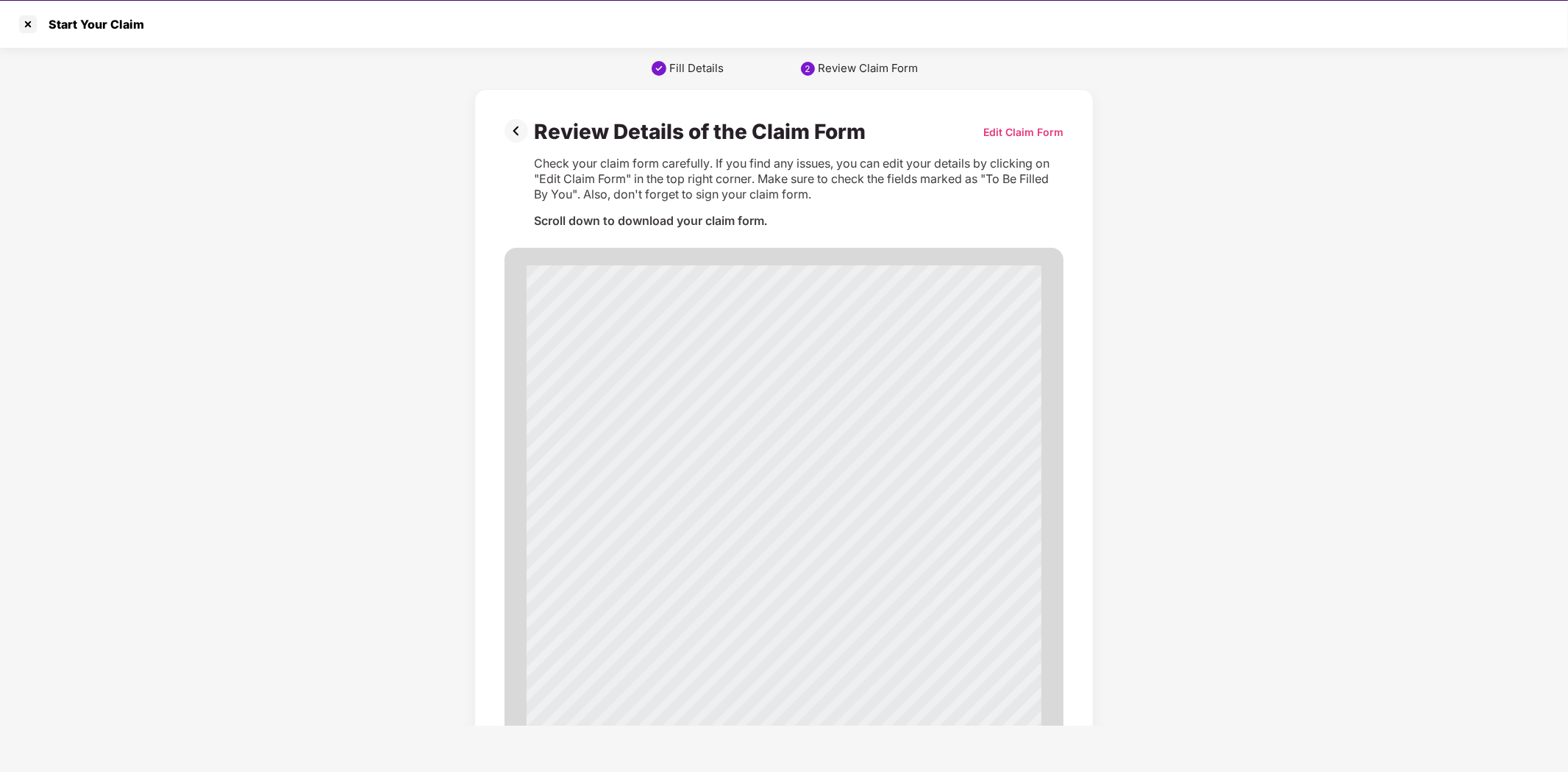
click at [617, 374] on span "A" at bounding box center [618, 376] width 4 height 8
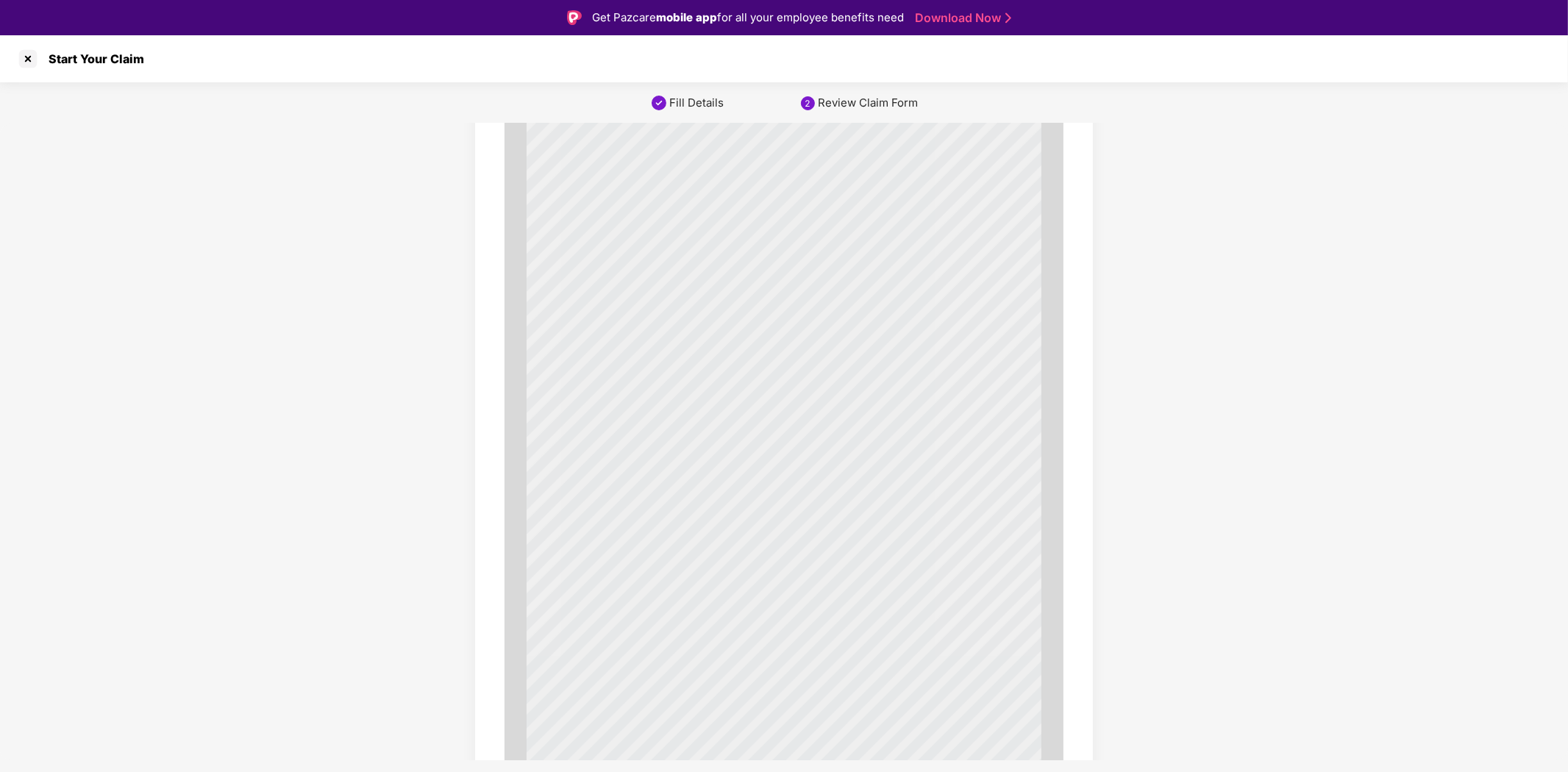
scroll to position [8513, 0]
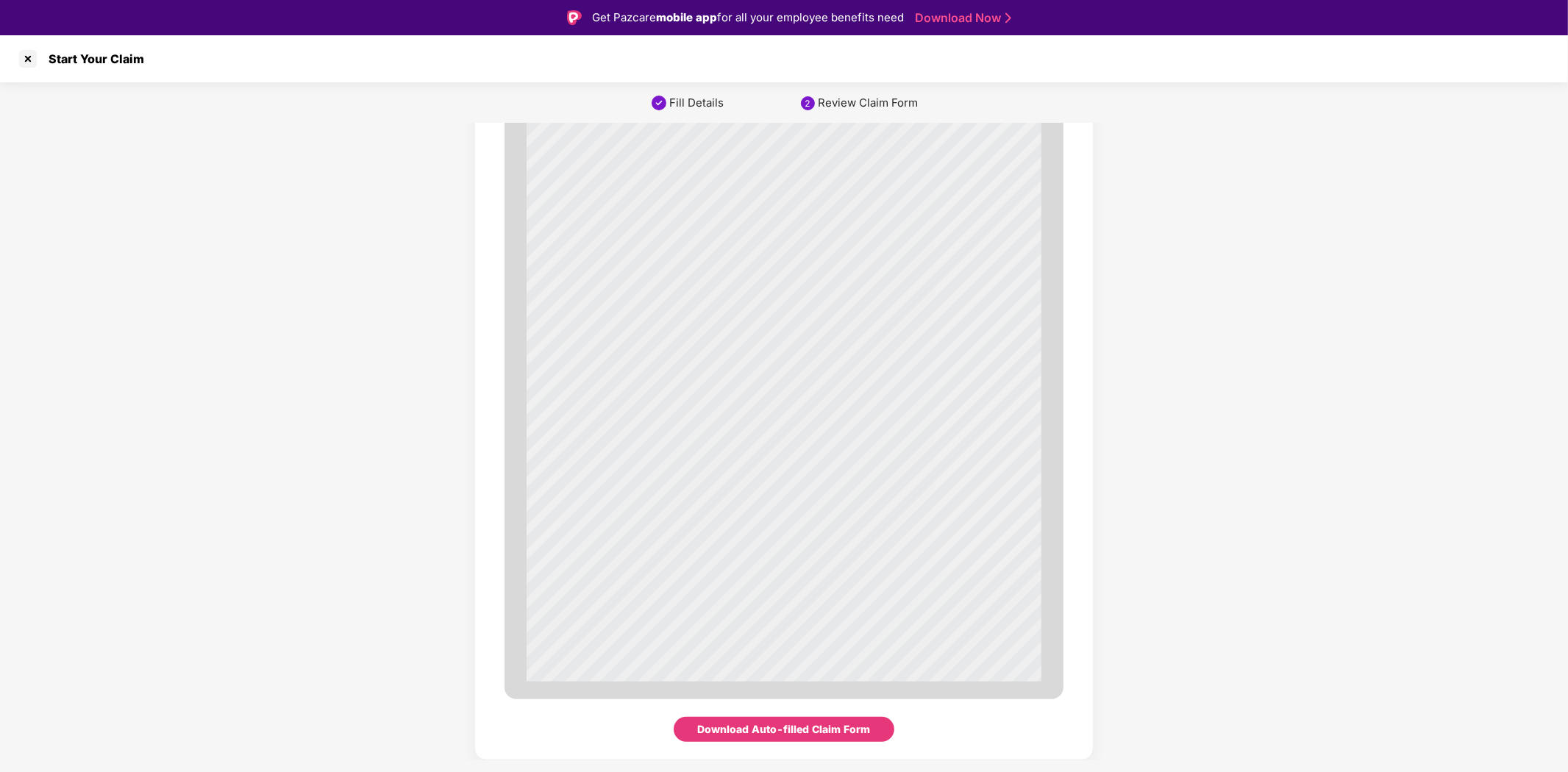
click at [779, 726] on div "Download Auto-filled Claim Form" at bounding box center [784, 730] width 173 height 16
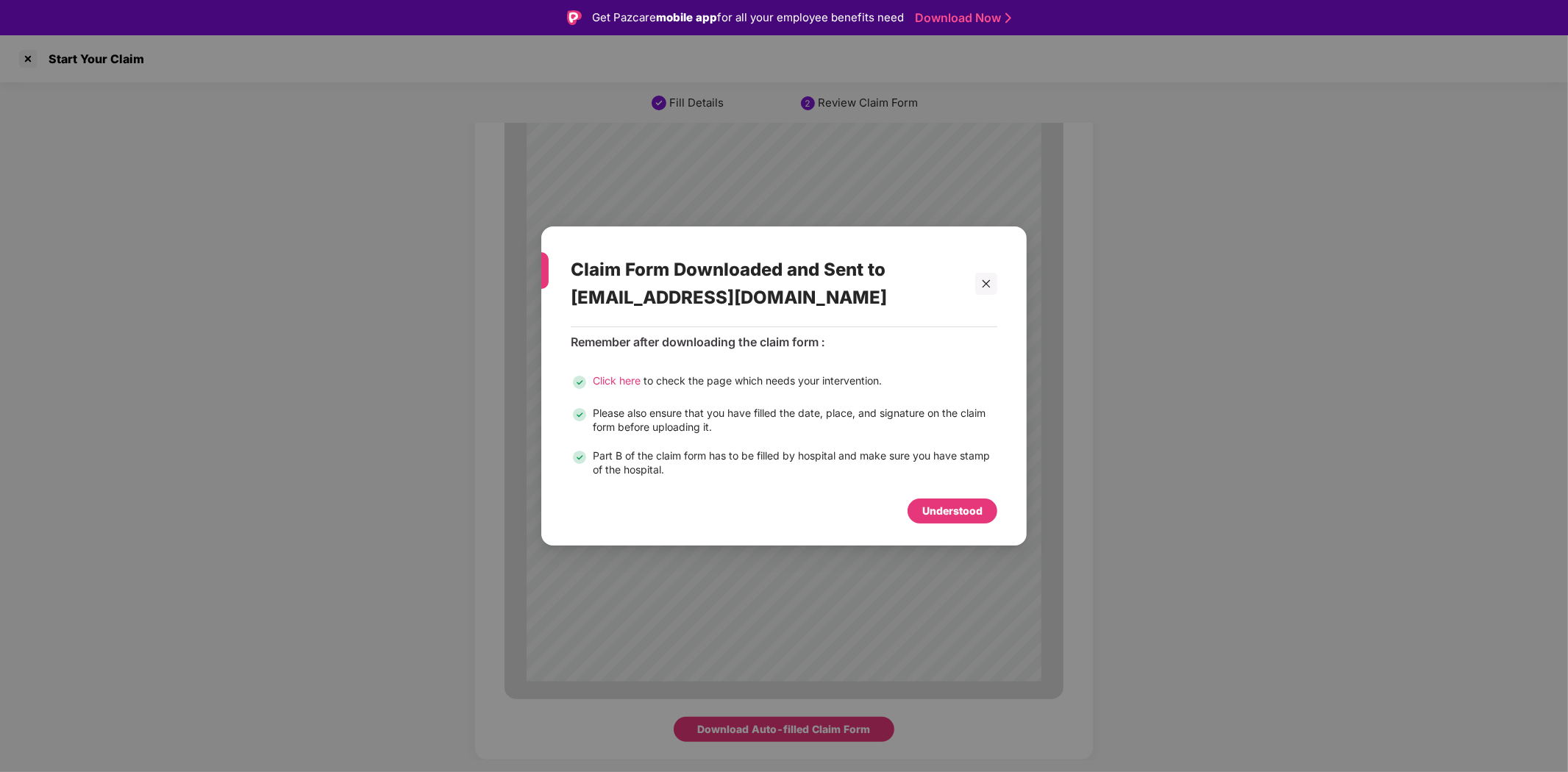
click at [613, 379] on span "Click here" at bounding box center [617, 381] width 48 height 12
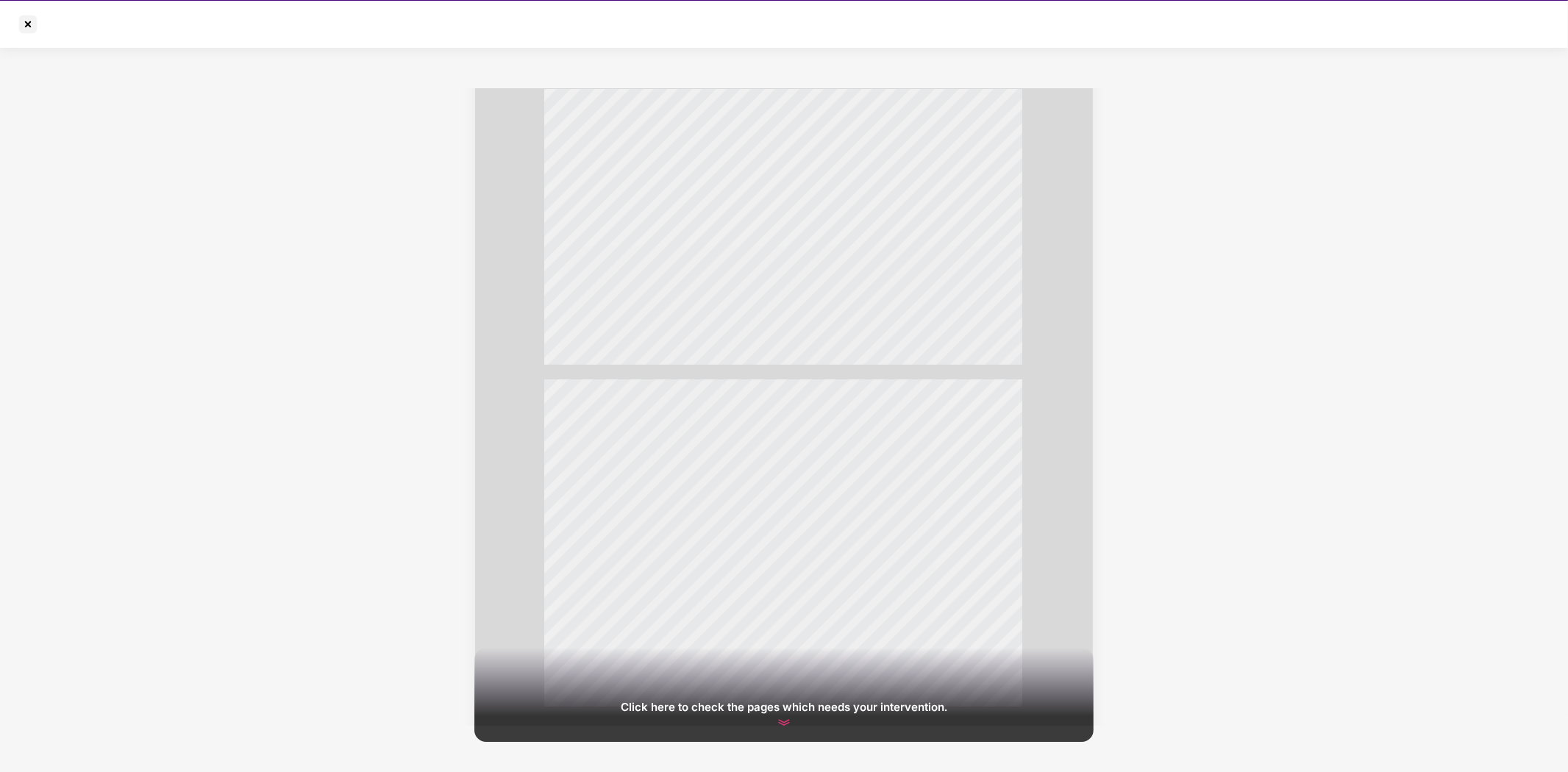
scroll to position [600, 0]
click at [19, 24] on div at bounding box center [27, 24] width 24 height 24
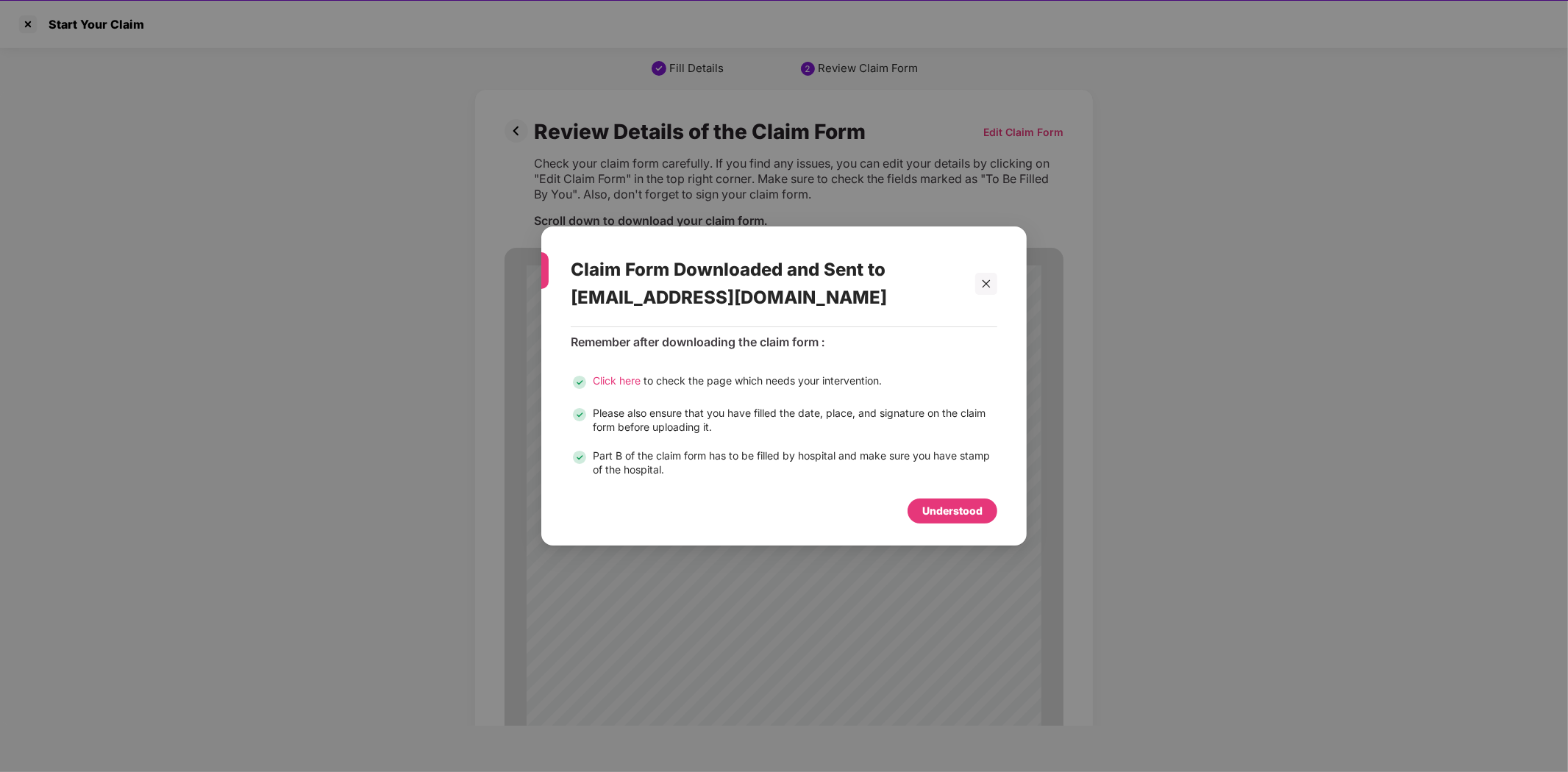
click at [965, 505] on div "Understood" at bounding box center [952, 511] width 60 height 16
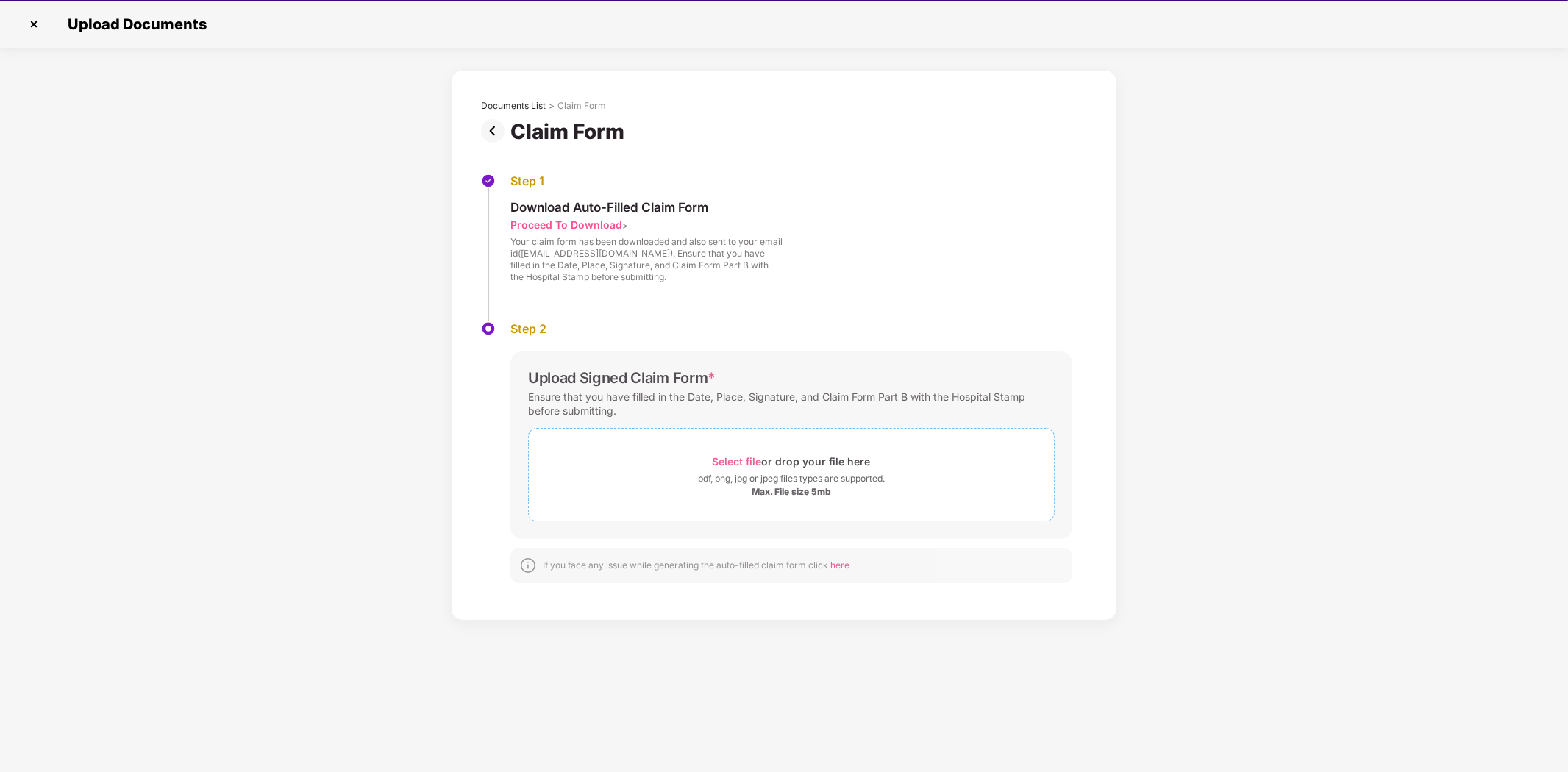
scroll to position [0, 0]
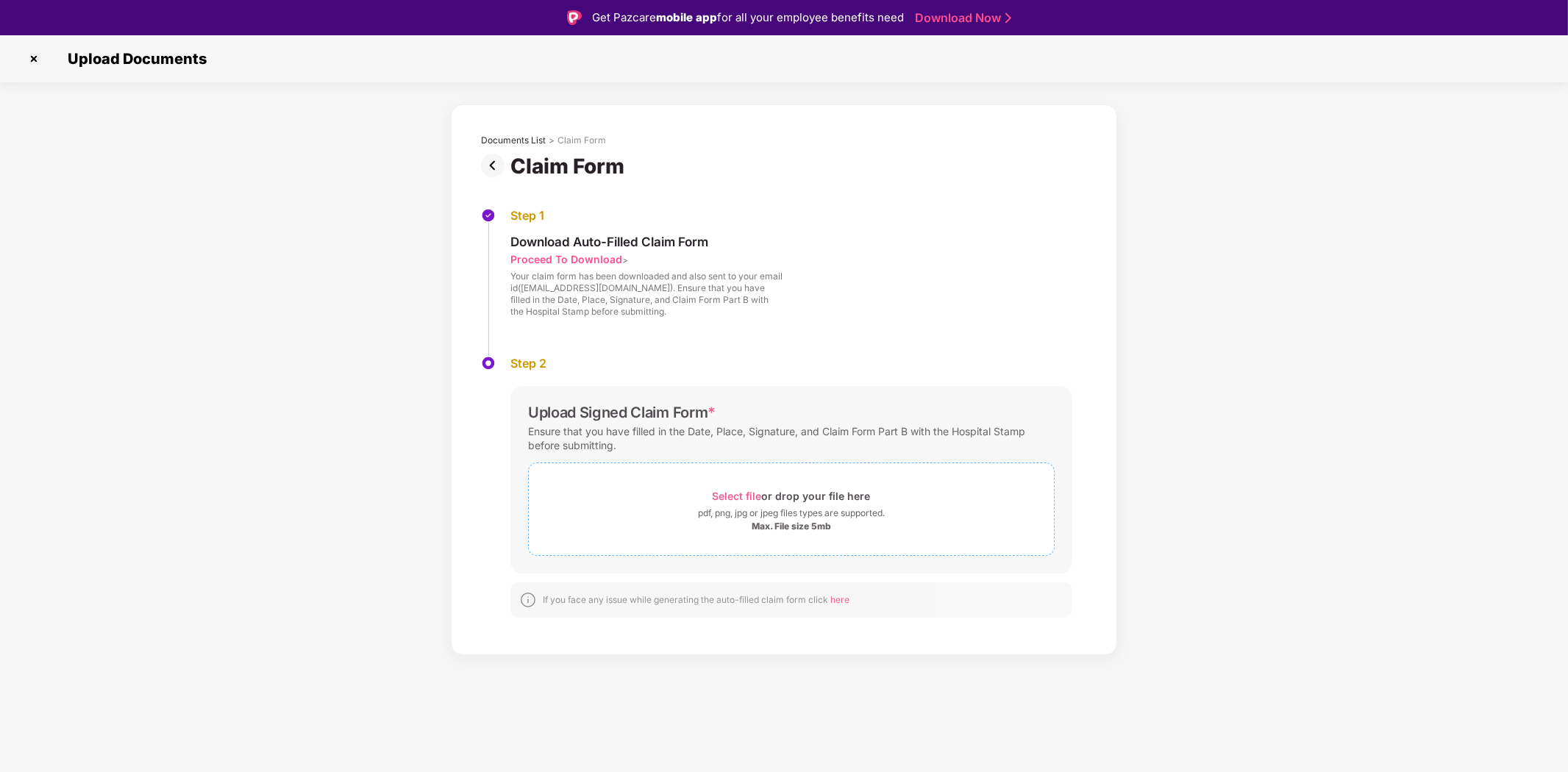
click at [752, 494] on span "Select file" at bounding box center [738, 496] width 50 height 12
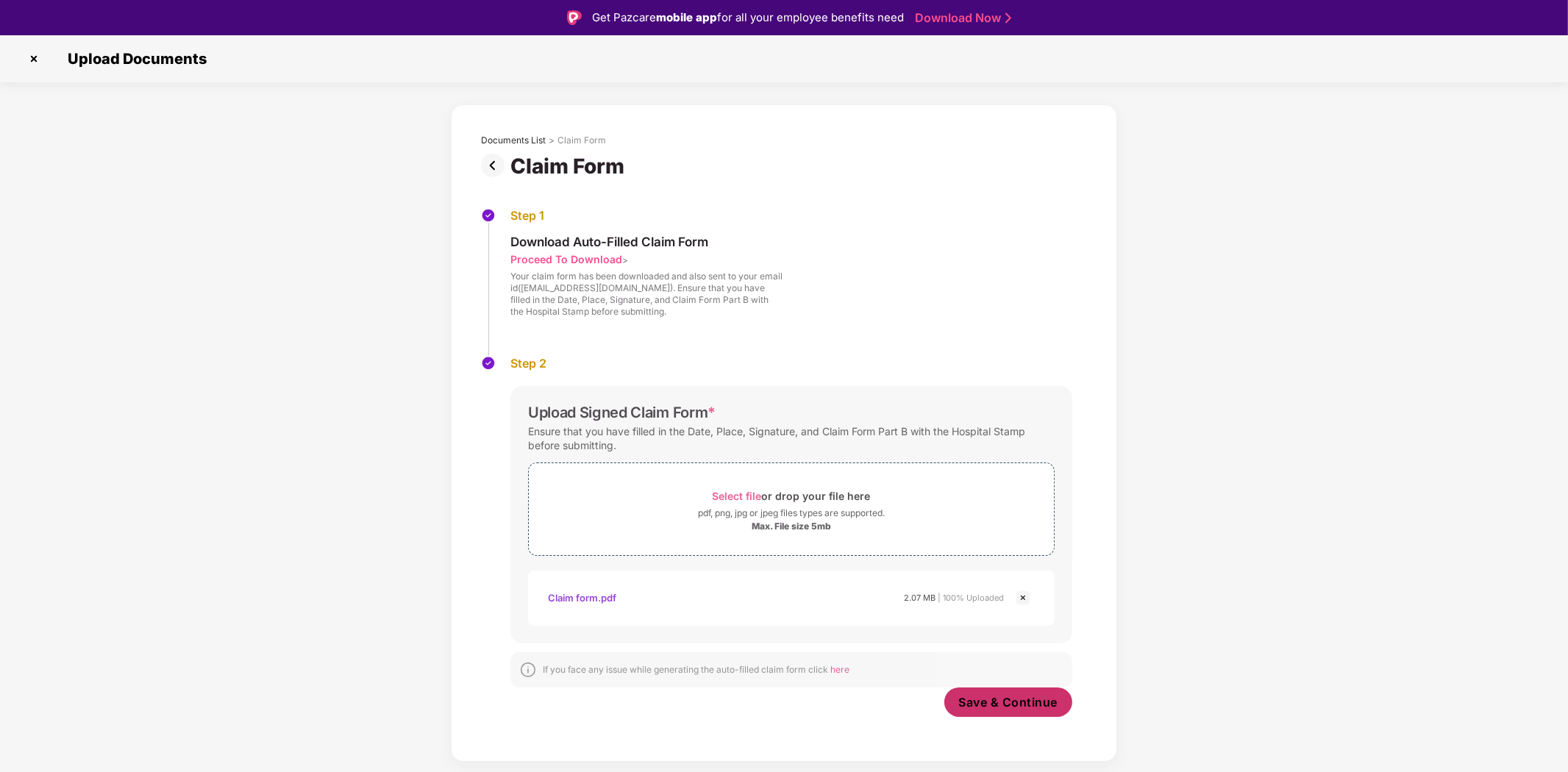
click at [1009, 692] on button "Save & Continue" at bounding box center [1008, 701] width 128 height 29
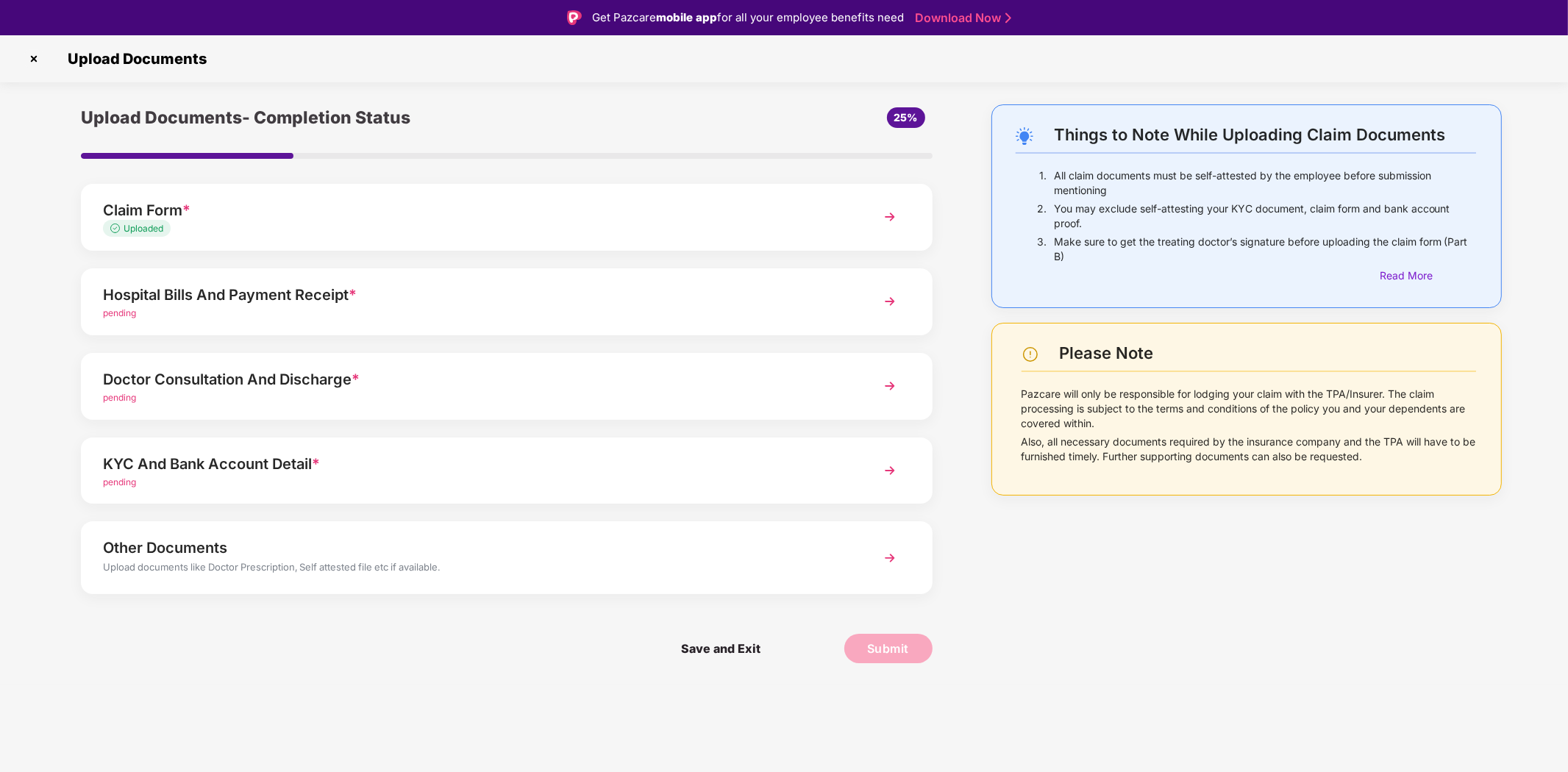
click at [893, 298] on img at bounding box center [890, 302] width 27 height 27
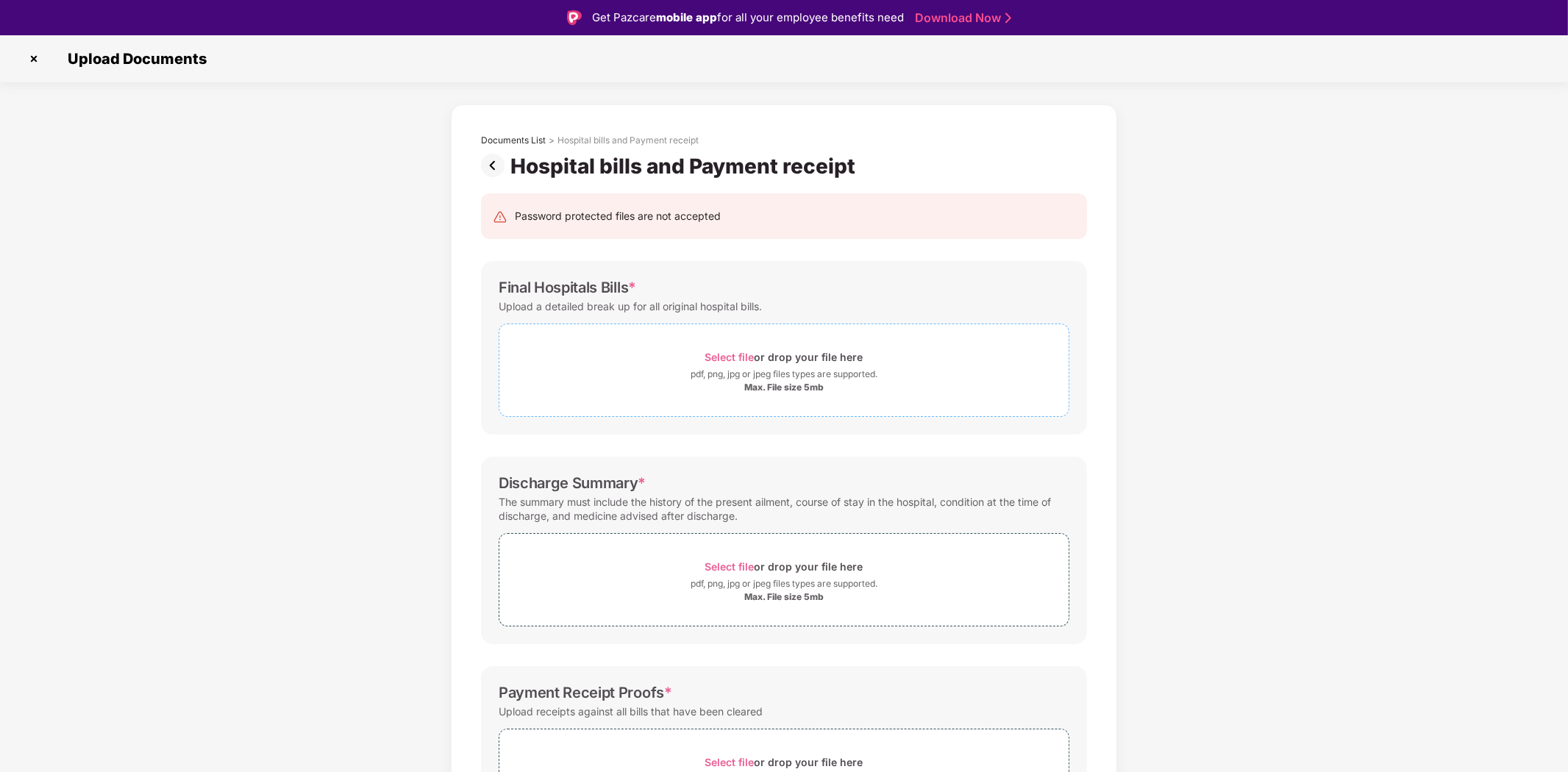
click at [737, 354] on span "Select file" at bounding box center [730, 357] width 50 height 12
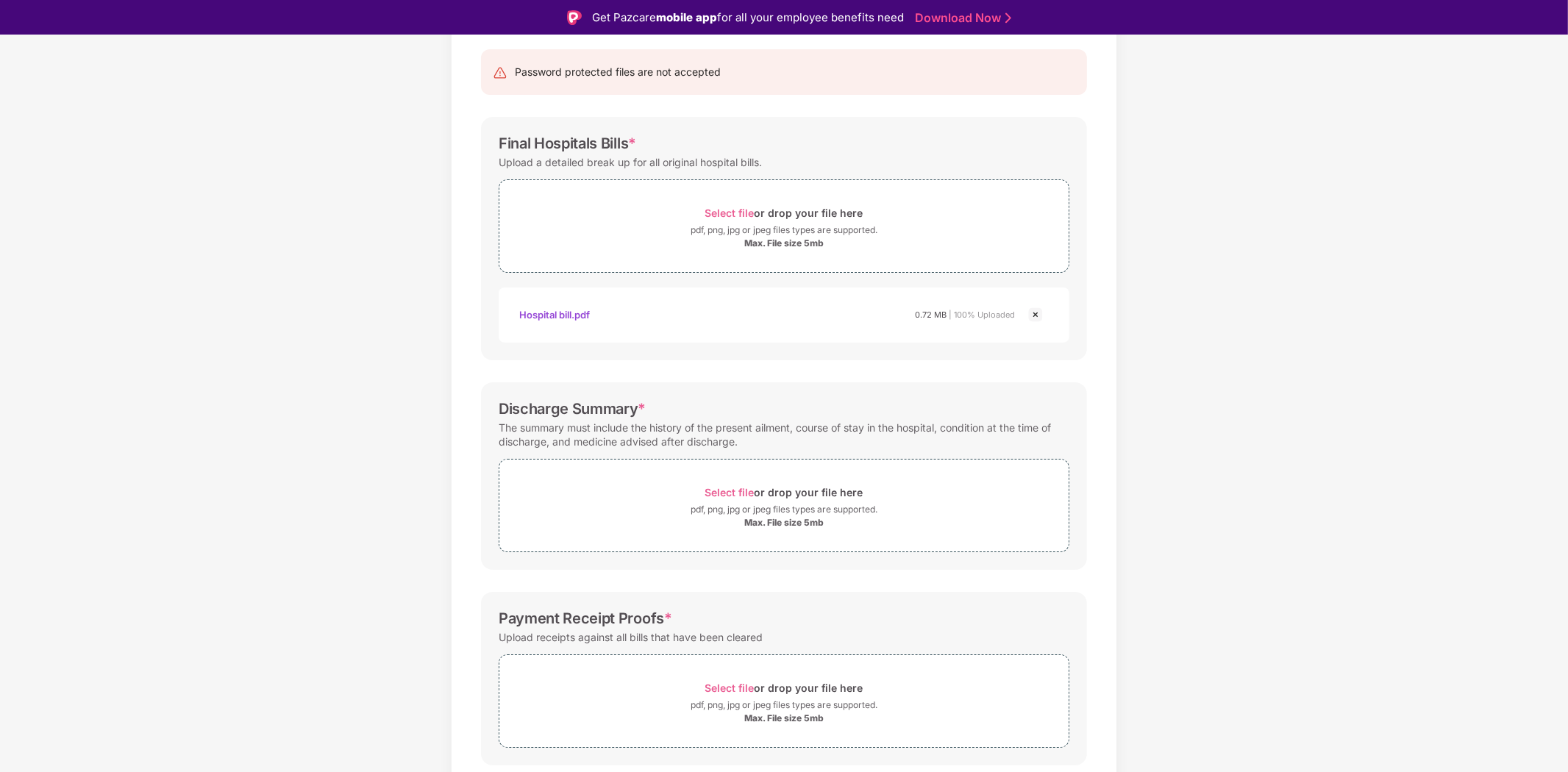
scroll to position [163, 0]
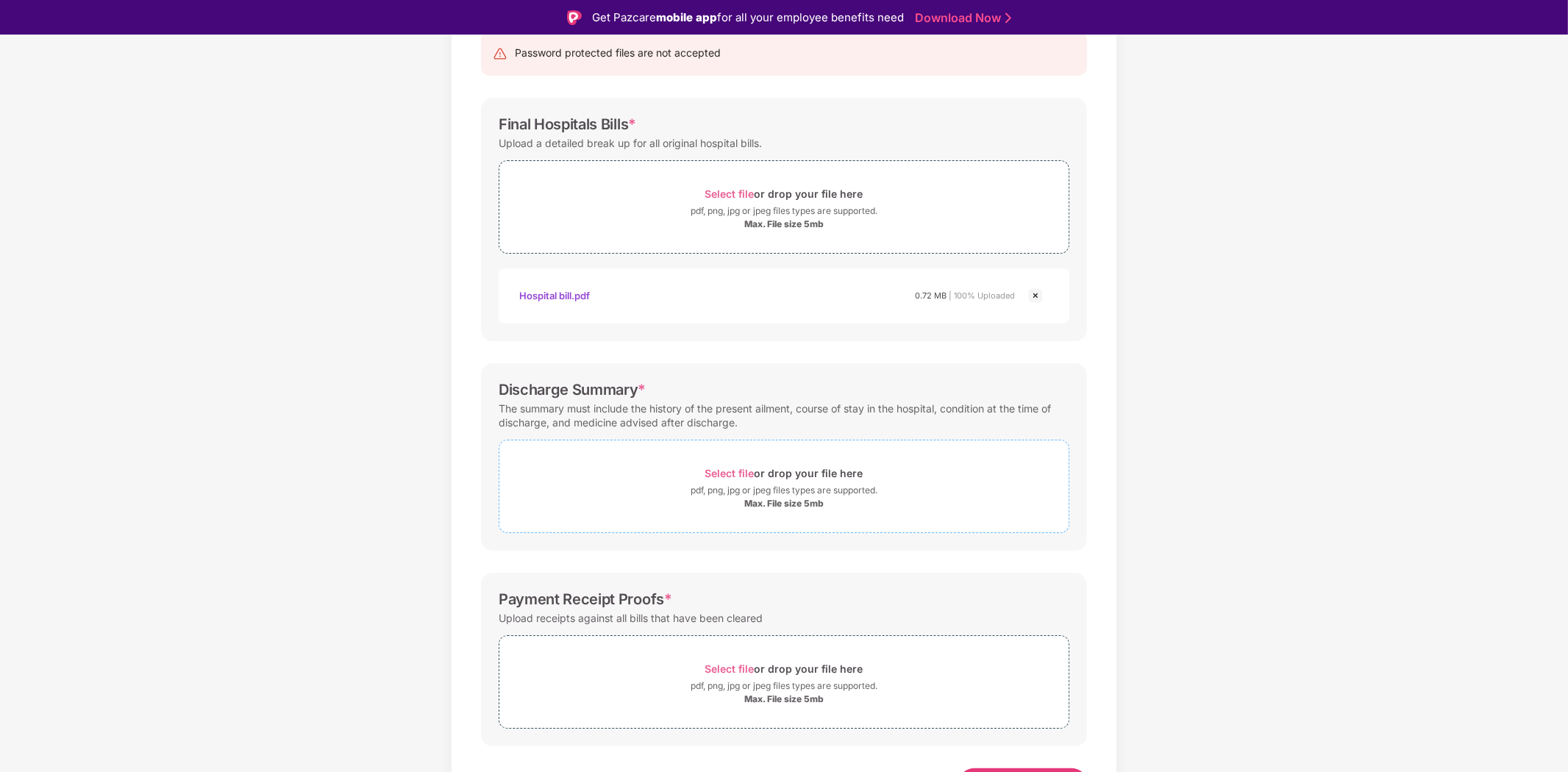
click at [736, 467] on span "Select file" at bounding box center [730, 473] width 50 height 12
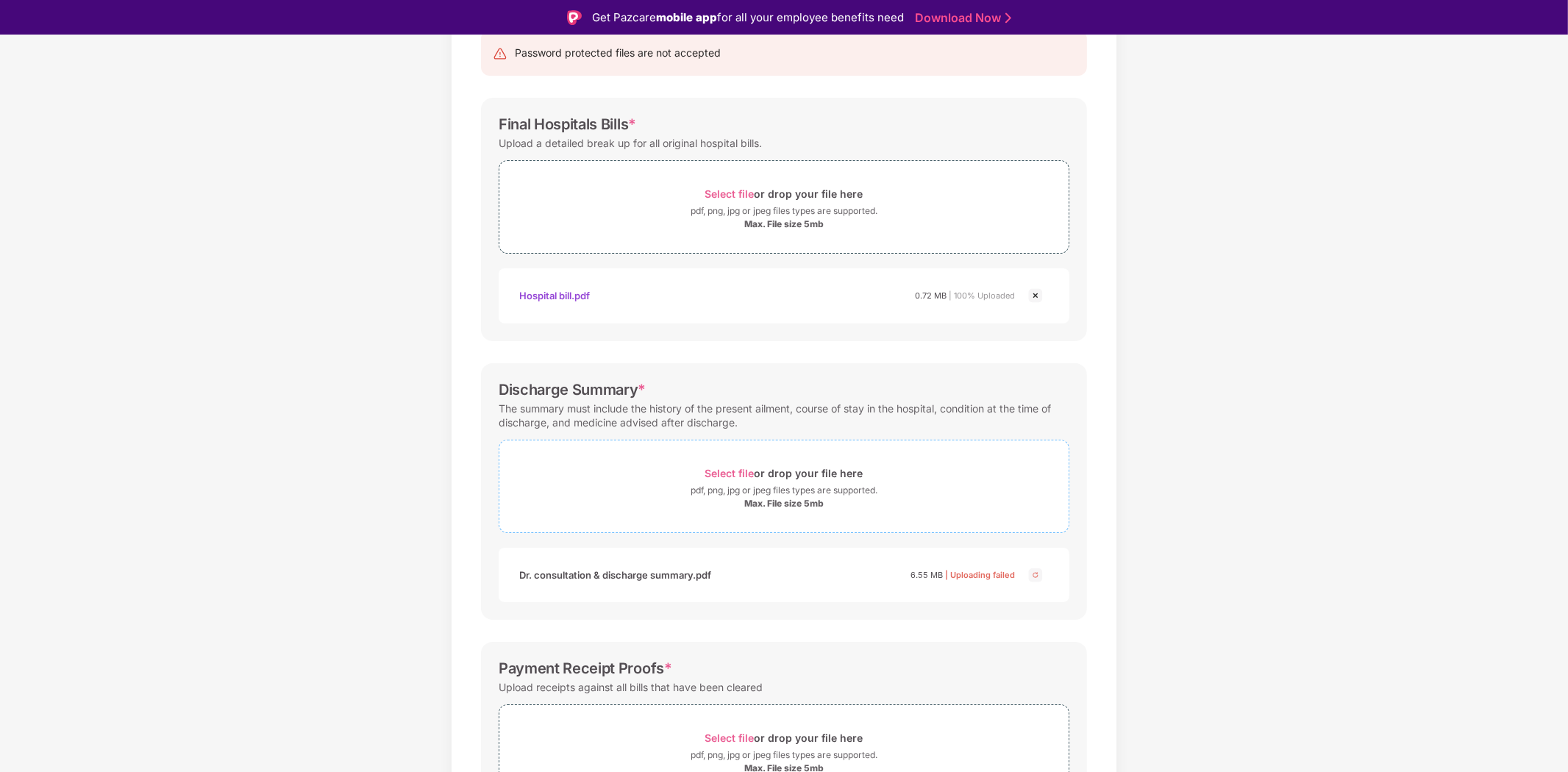
click at [723, 467] on span "Select file" at bounding box center [730, 473] width 50 height 12
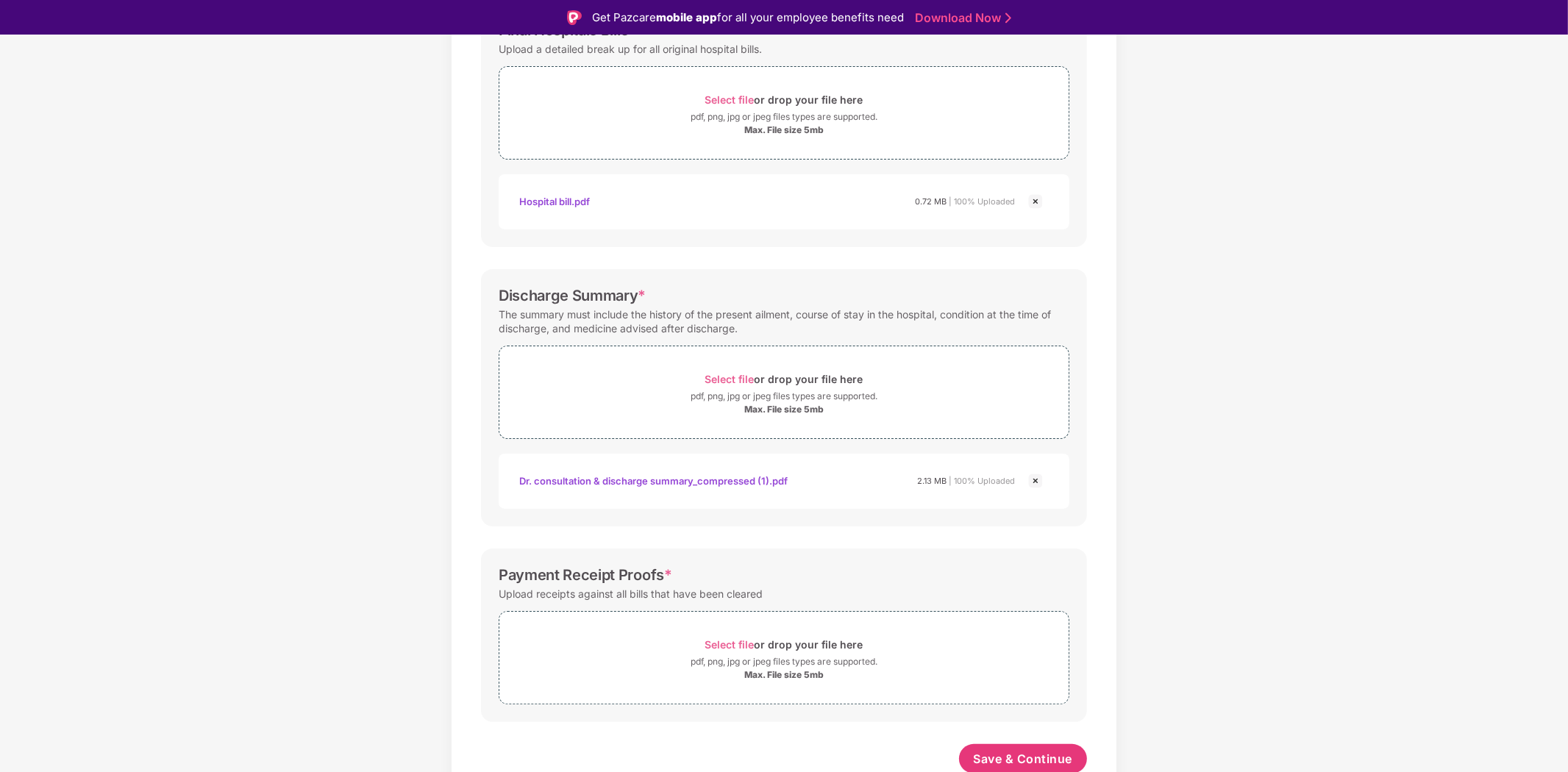
scroll to position [261, 0]
click at [726, 640] on span "Select file" at bounding box center [730, 641] width 50 height 12
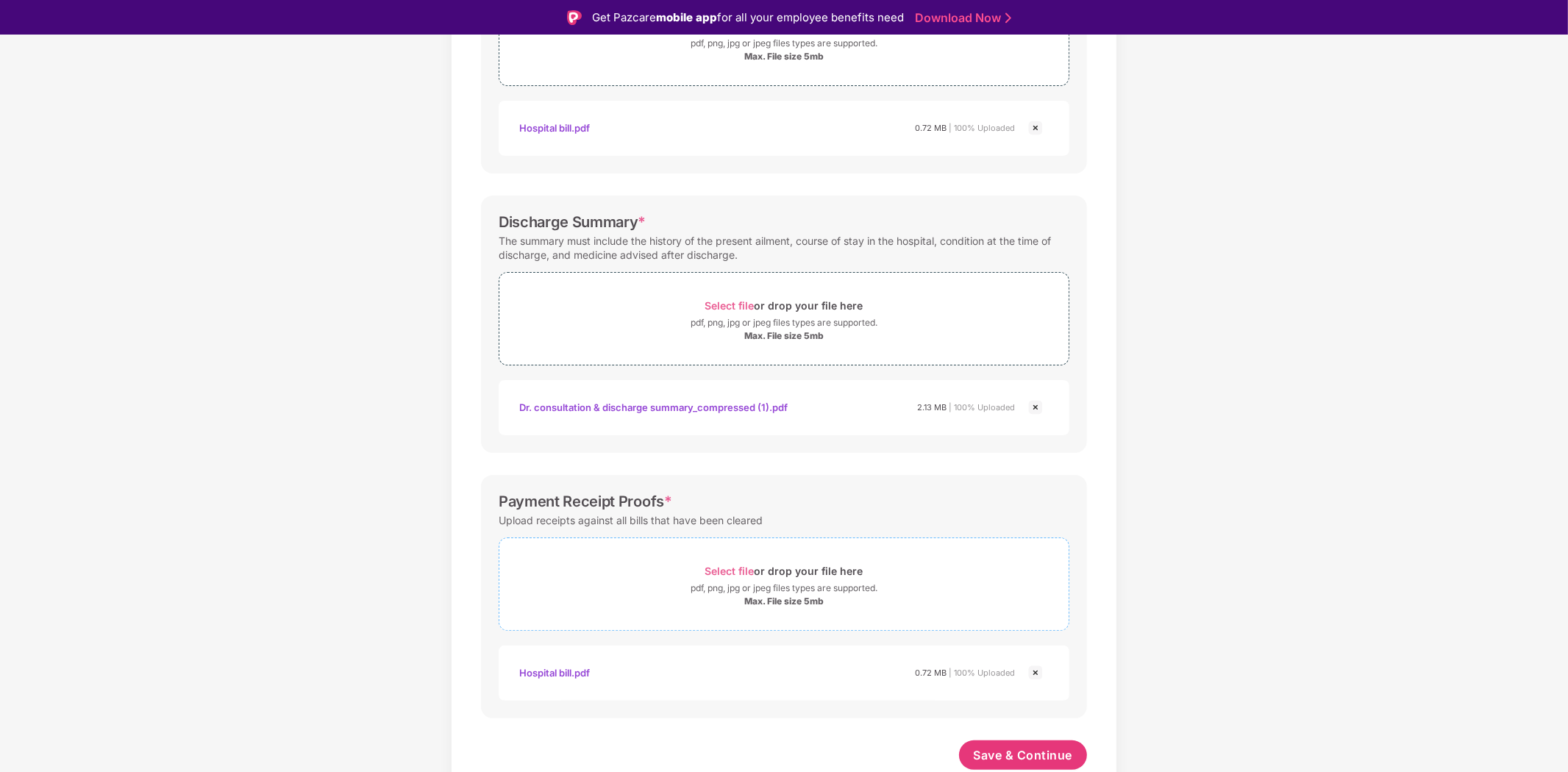
click at [733, 571] on span "Select file" at bounding box center [730, 571] width 50 height 12
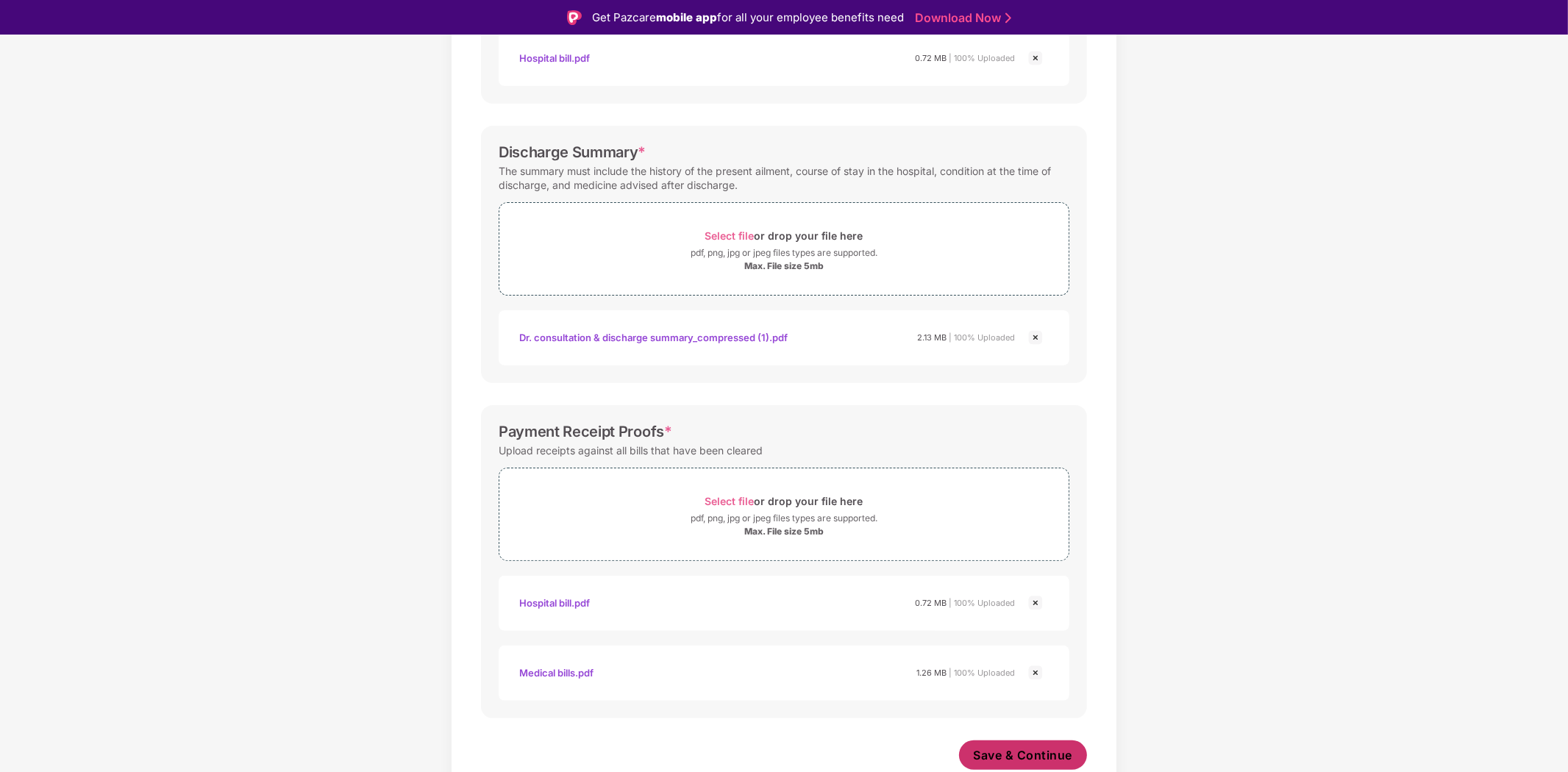
click at [1033, 756] on span "Save & Continue" at bounding box center [1023, 755] width 99 height 16
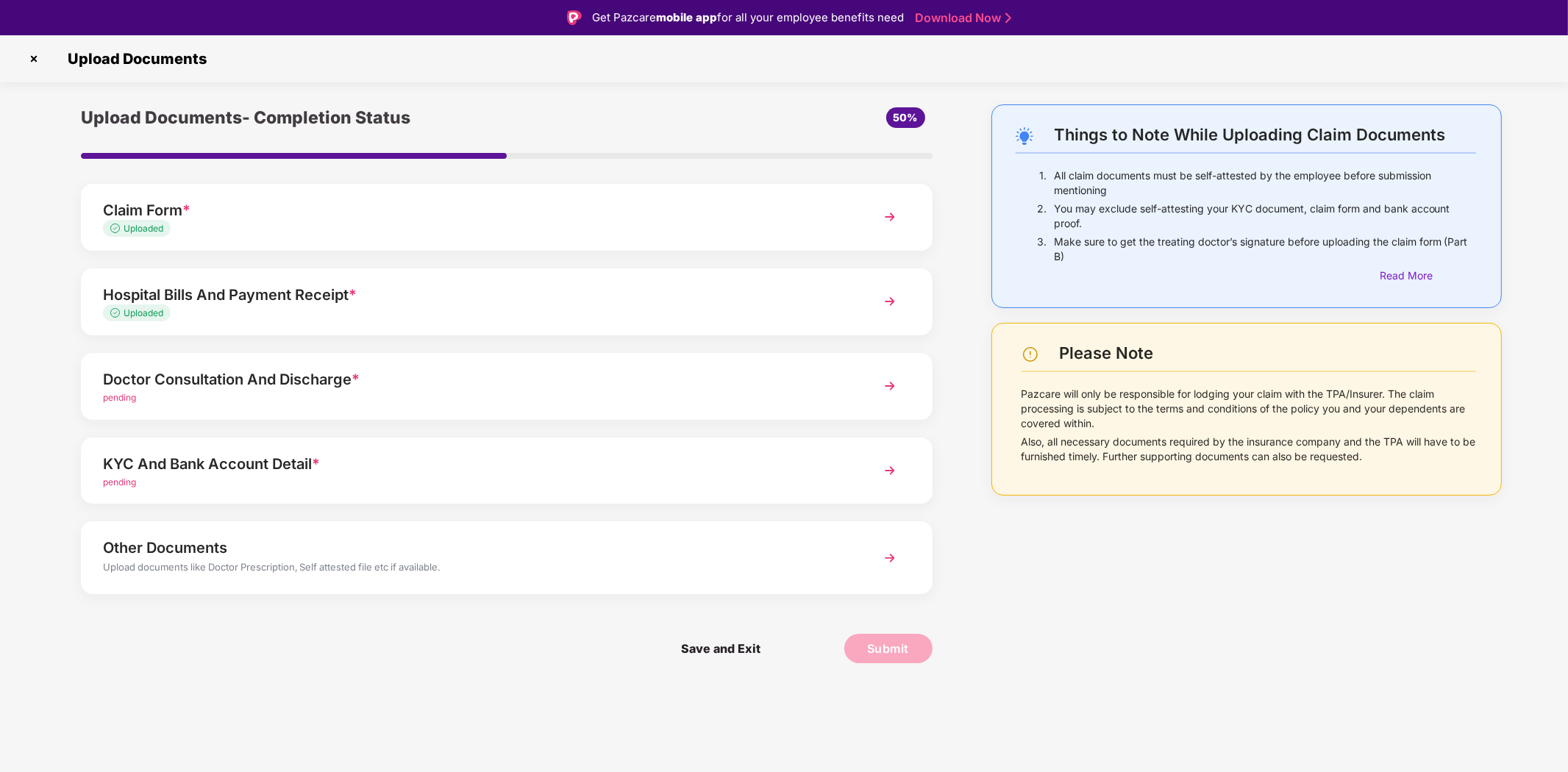
click at [891, 294] on img at bounding box center [890, 302] width 27 height 27
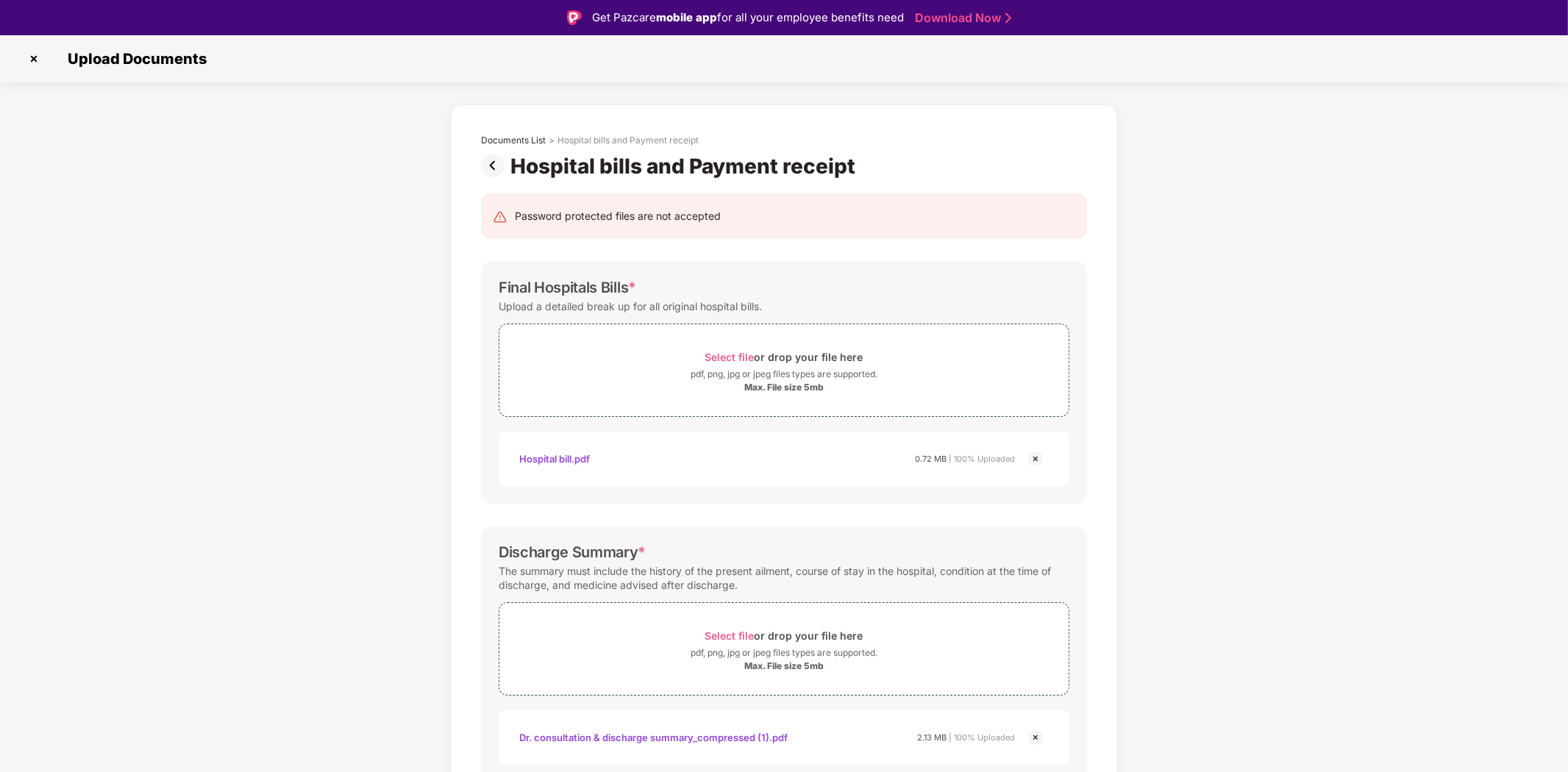
click at [35, 55] on img at bounding box center [34, 58] width 24 height 24
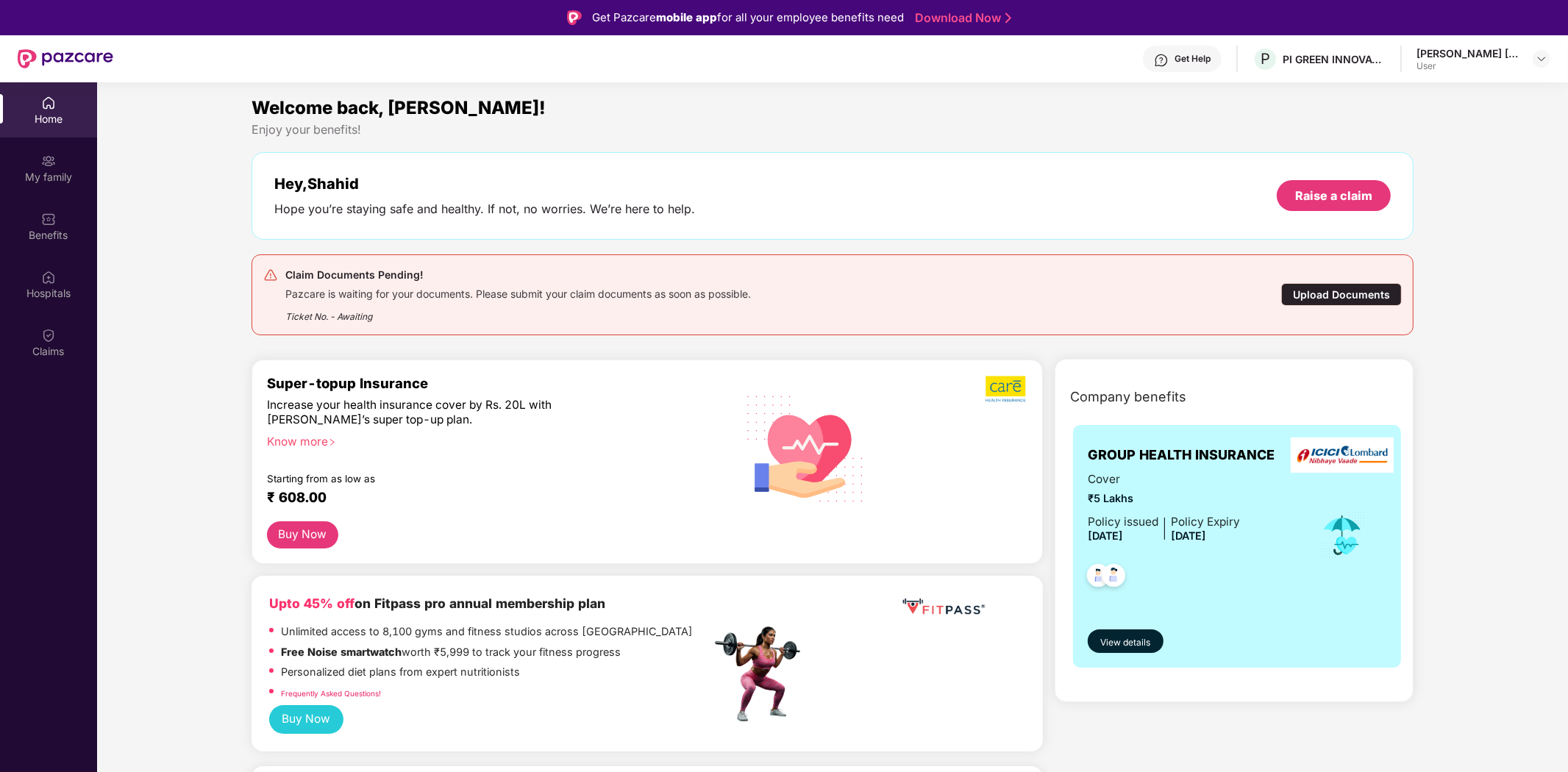
click at [1335, 296] on div "Upload Documents" at bounding box center [1341, 295] width 120 height 23
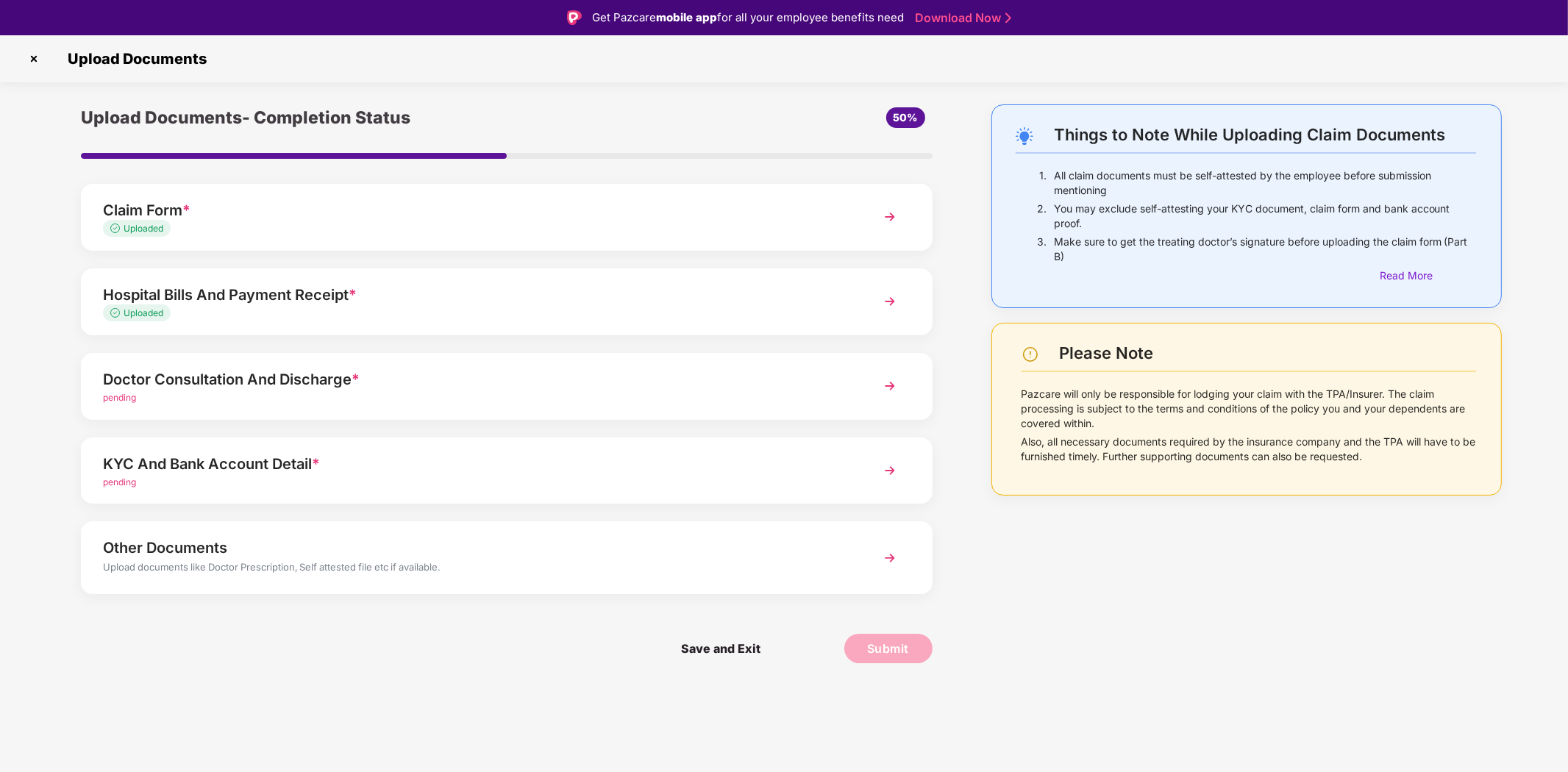
click at [889, 383] on img at bounding box center [890, 386] width 27 height 27
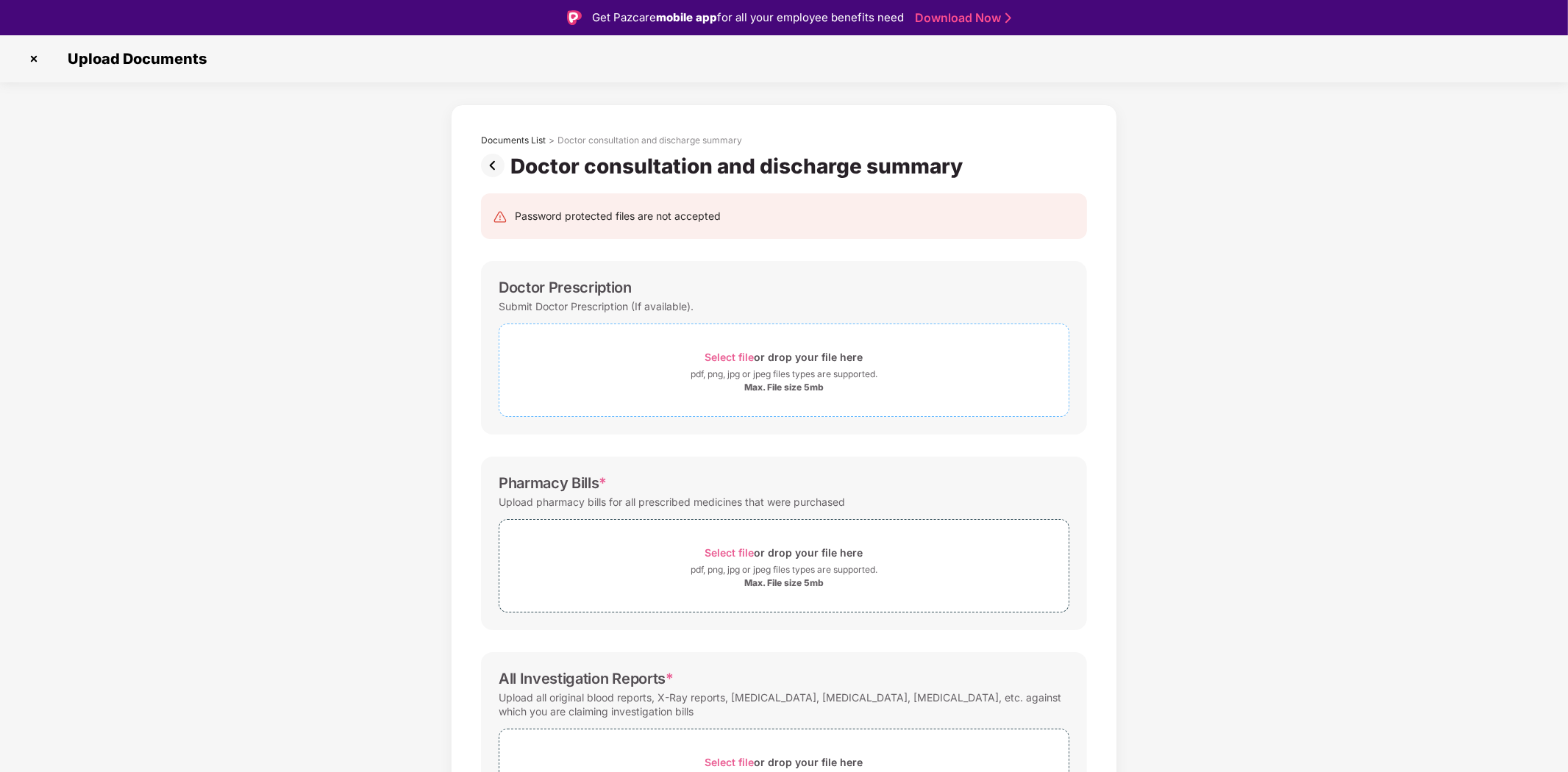
click at [738, 354] on span "Select file" at bounding box center [730, 357] width 50 height 12
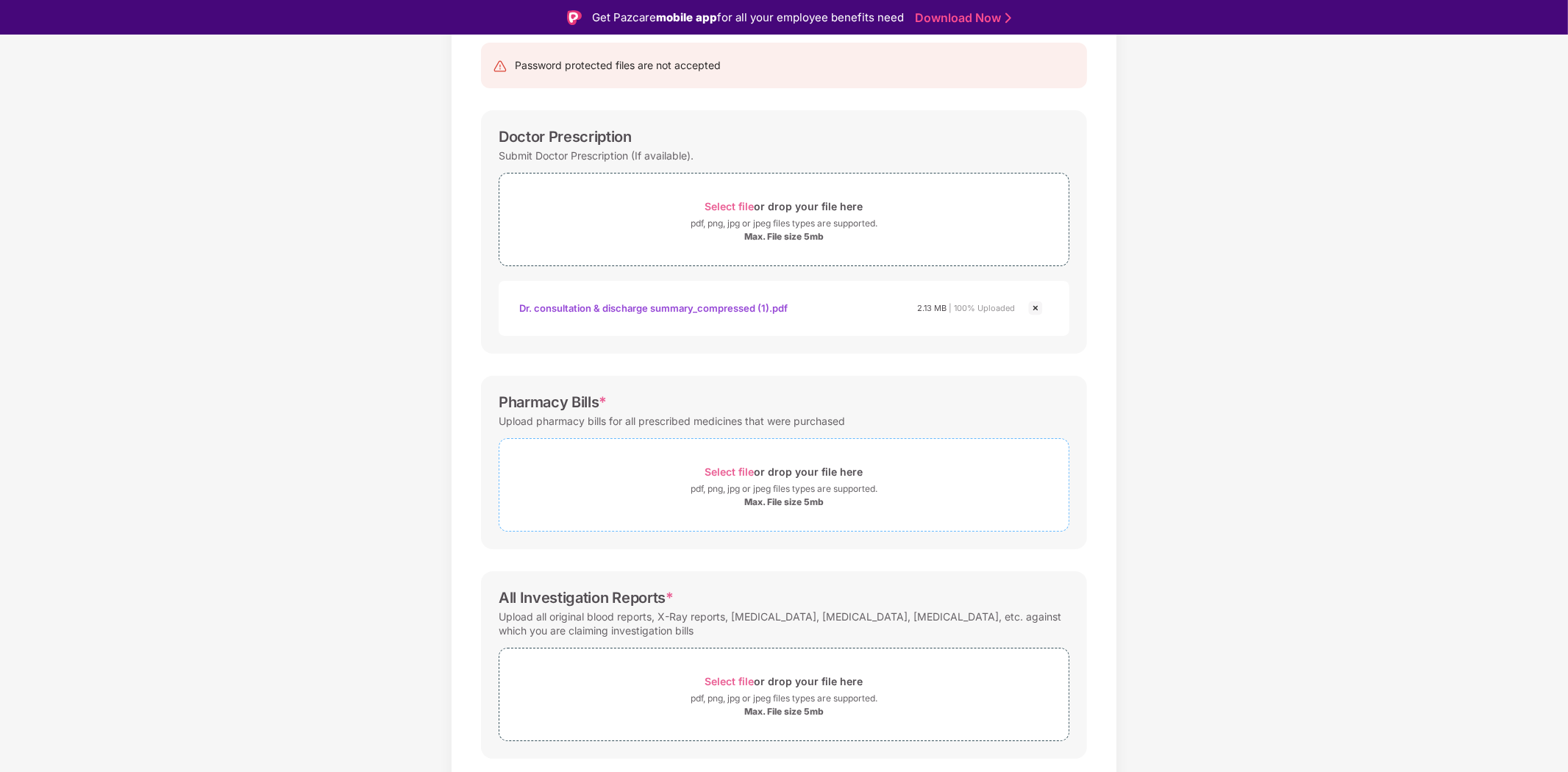
scroll to position [192, 0]
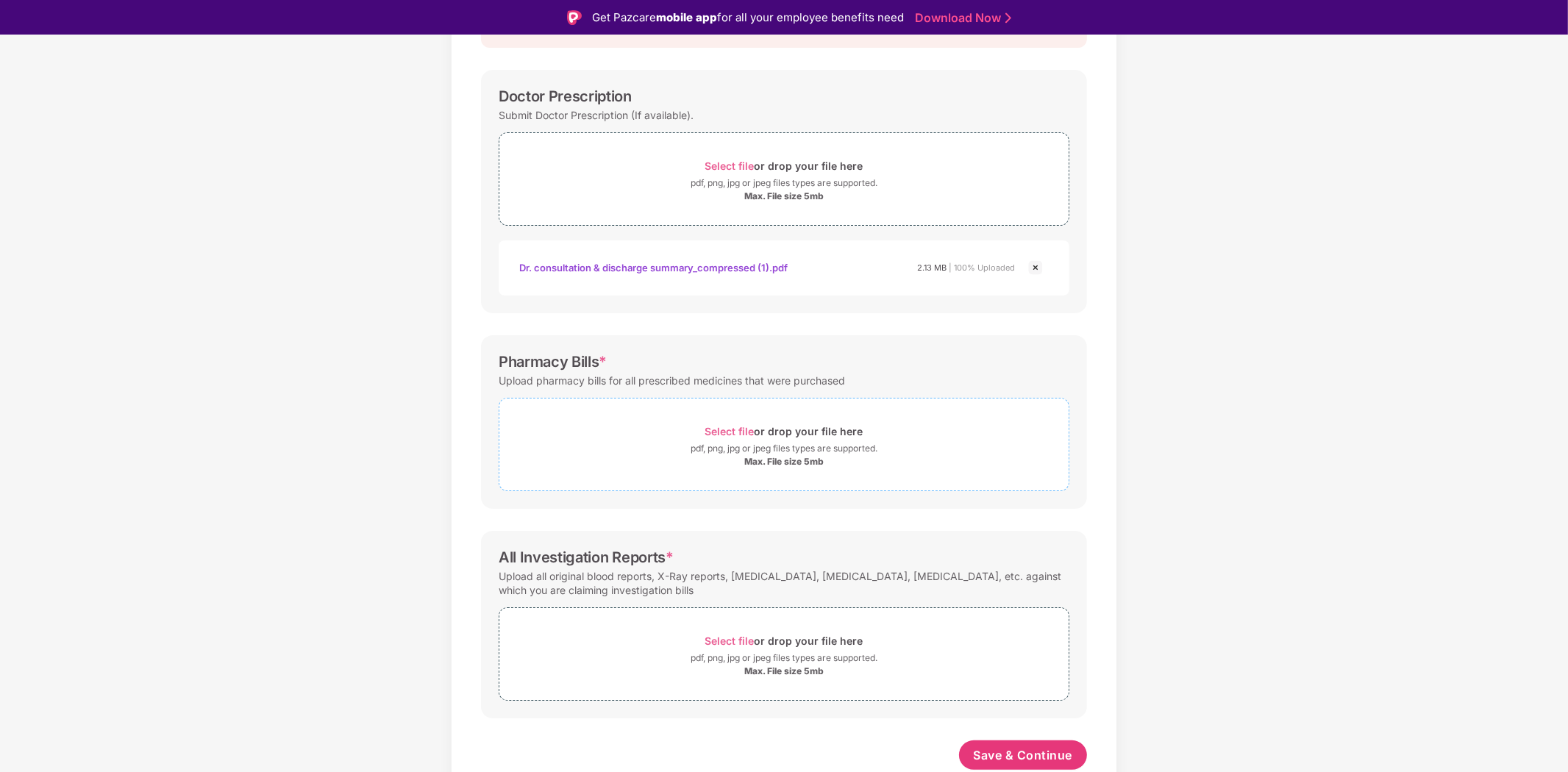
click at [740, 431] on span "Select file" at bounding box center [730, 431] width 50 height 12
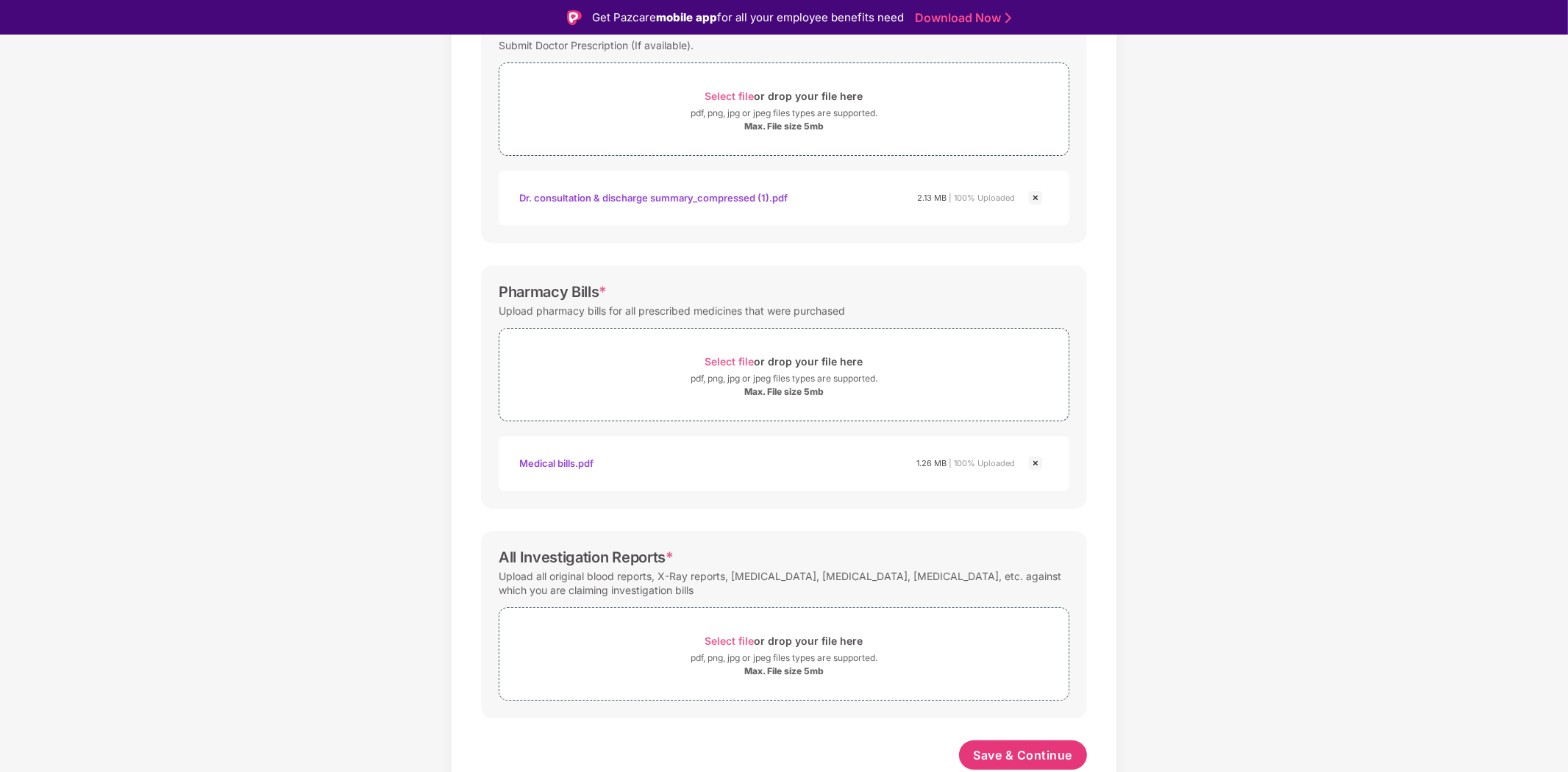
scroll to position [261, 0]
click at [734, 638] on span "Select file" at bounding box center [730, 641] width 50 height 12
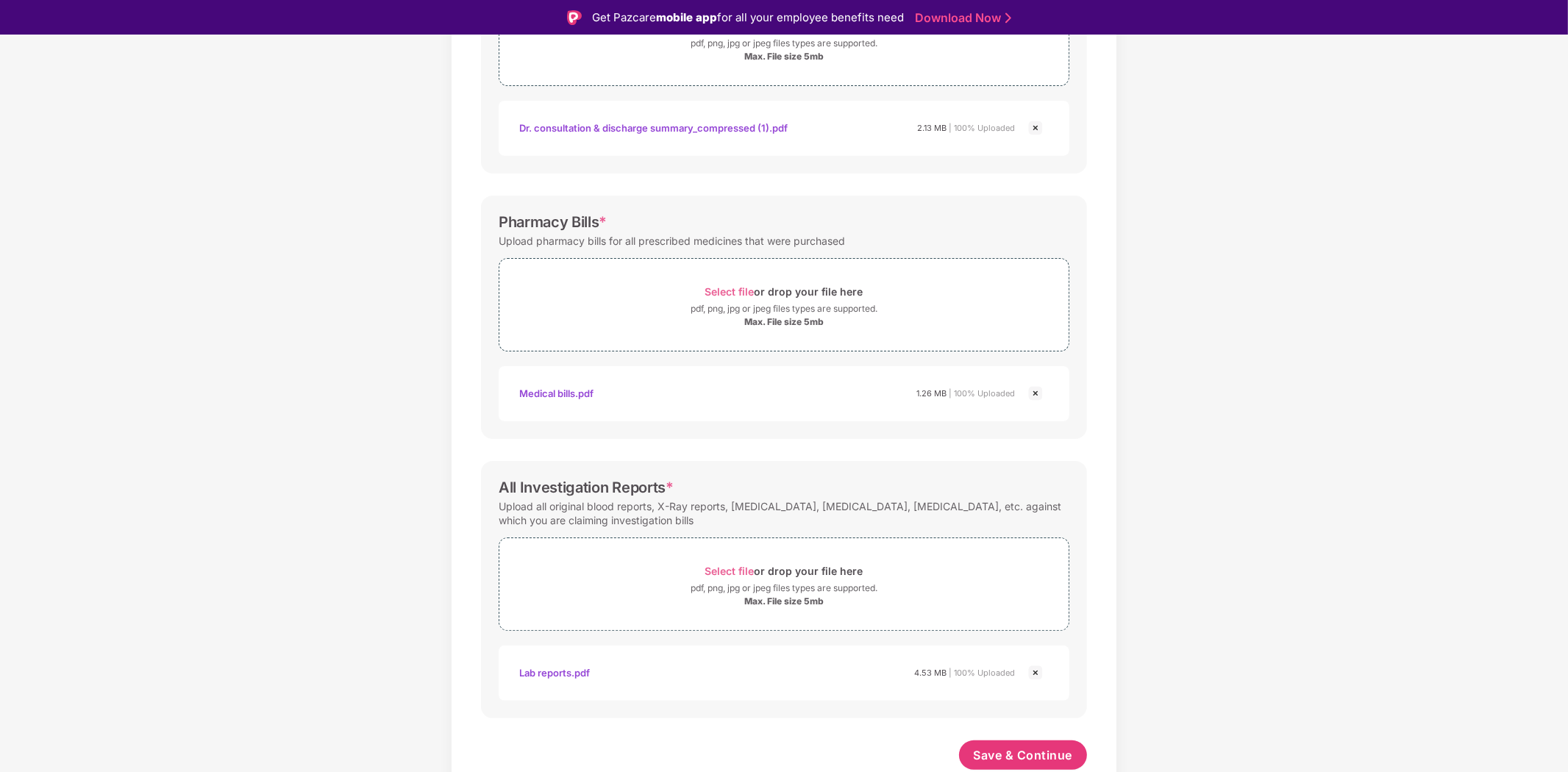
scroll to position [331, 0]
click at [1021, 755] on span "Save & Continue" at bounding box center [1023, 755] width 99 height 16
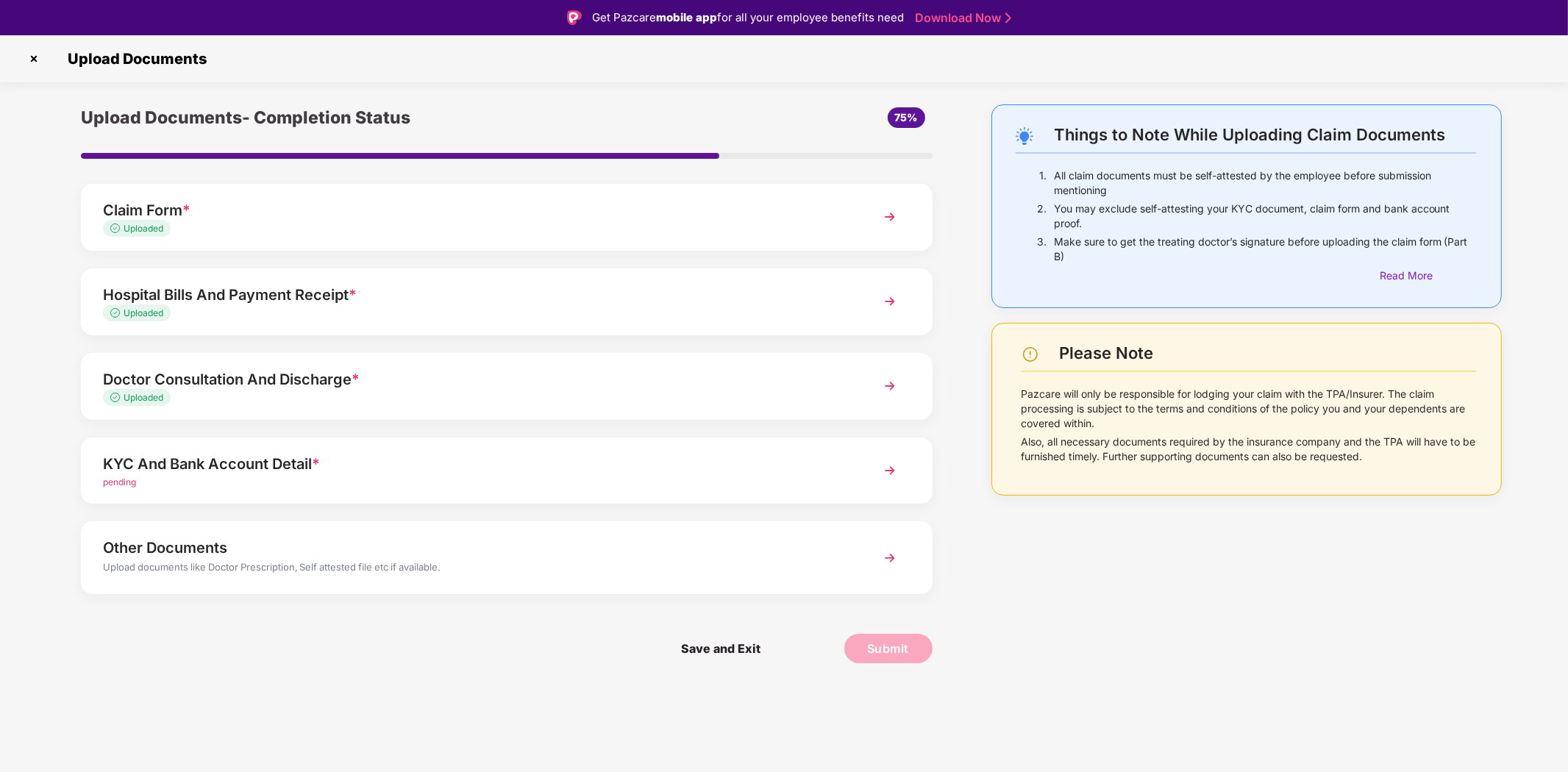
click at [890, 466] on img at bounding box center [890, 470] width 27 height 27
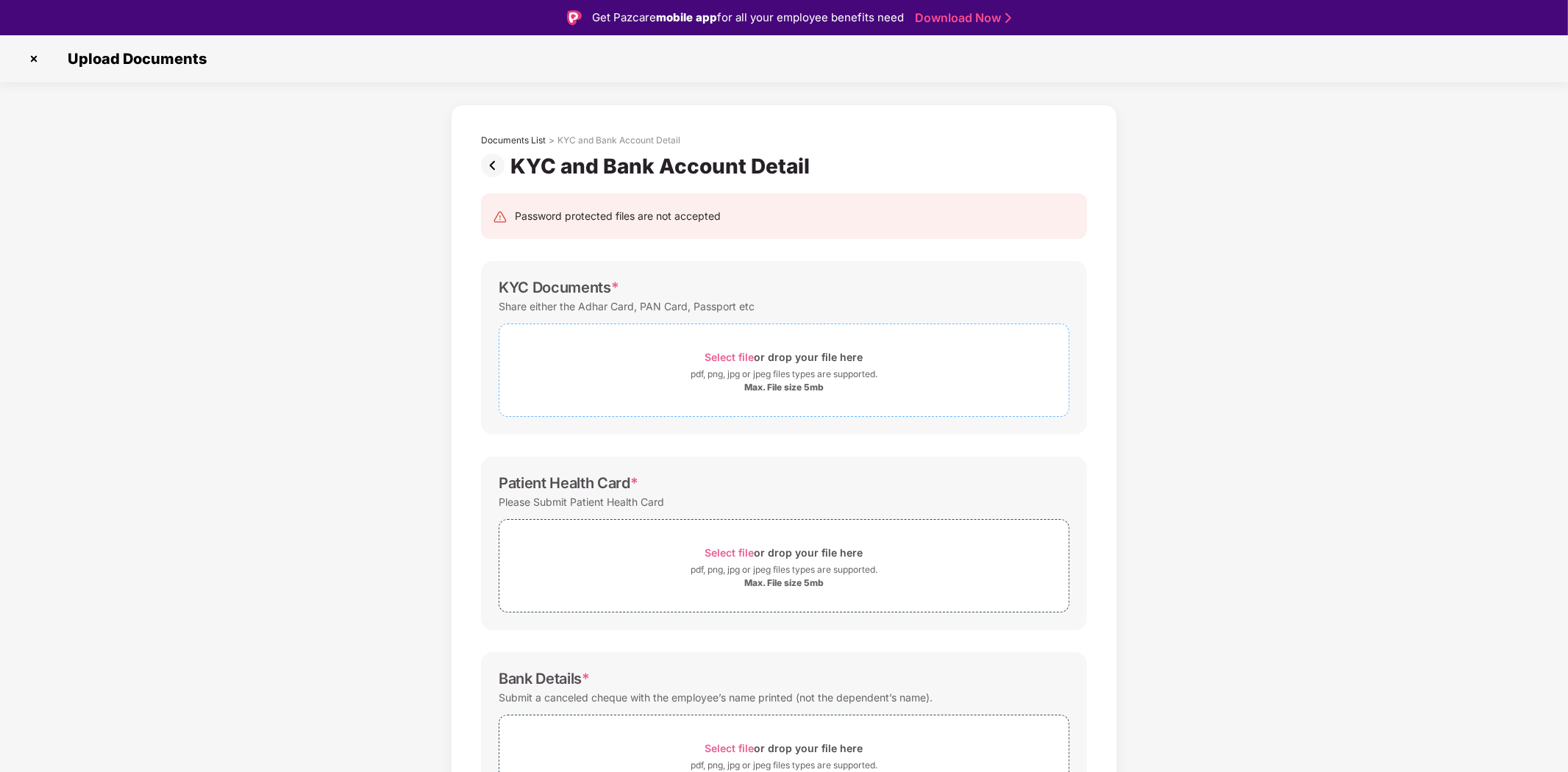
click at [741, 353] on span "Select file" at bounding box center [730, 357] width 50 height 12
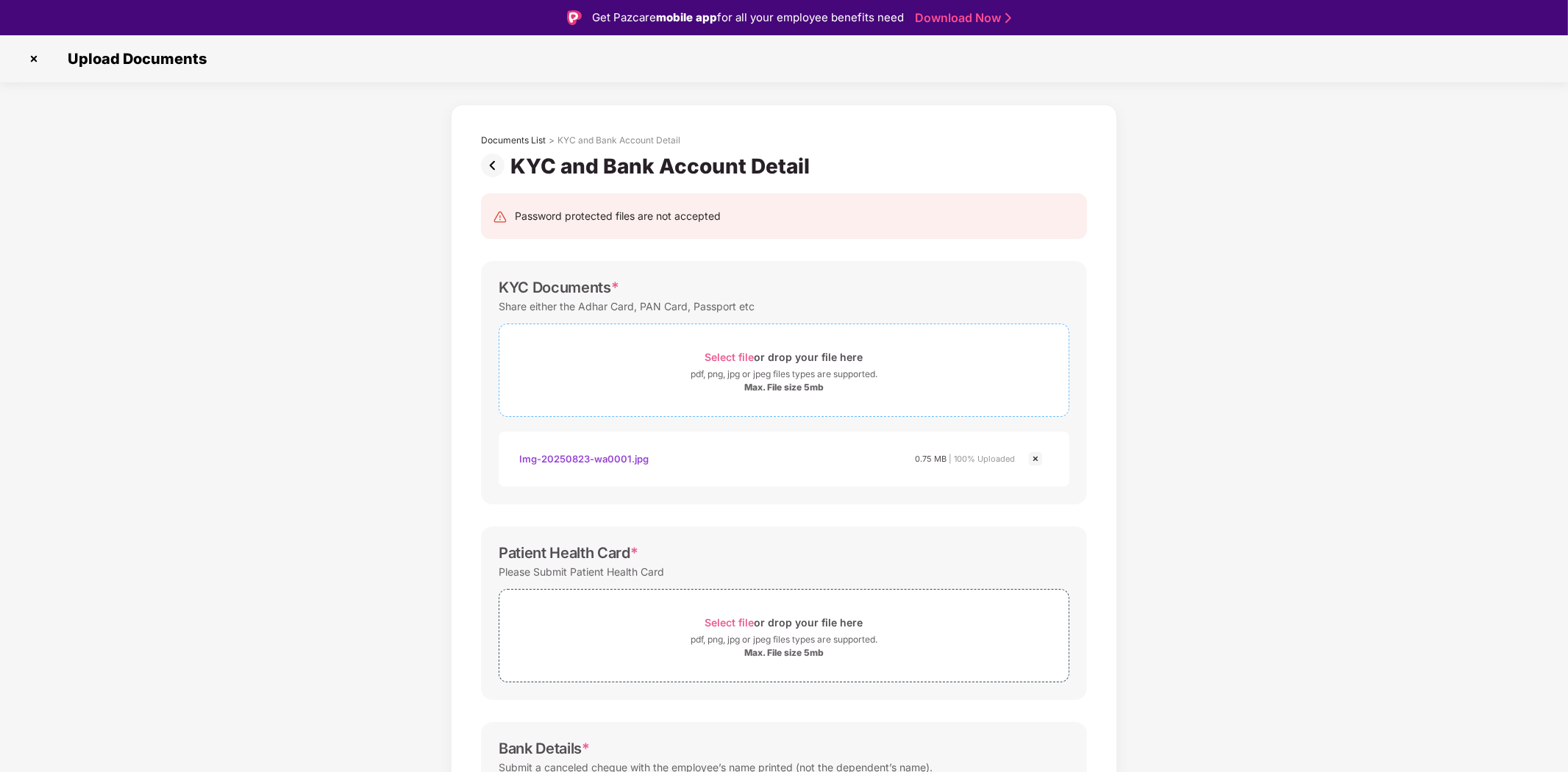
click at [731, 351] on span "Select file" at bounding box center [730, 357] width 50 height 12
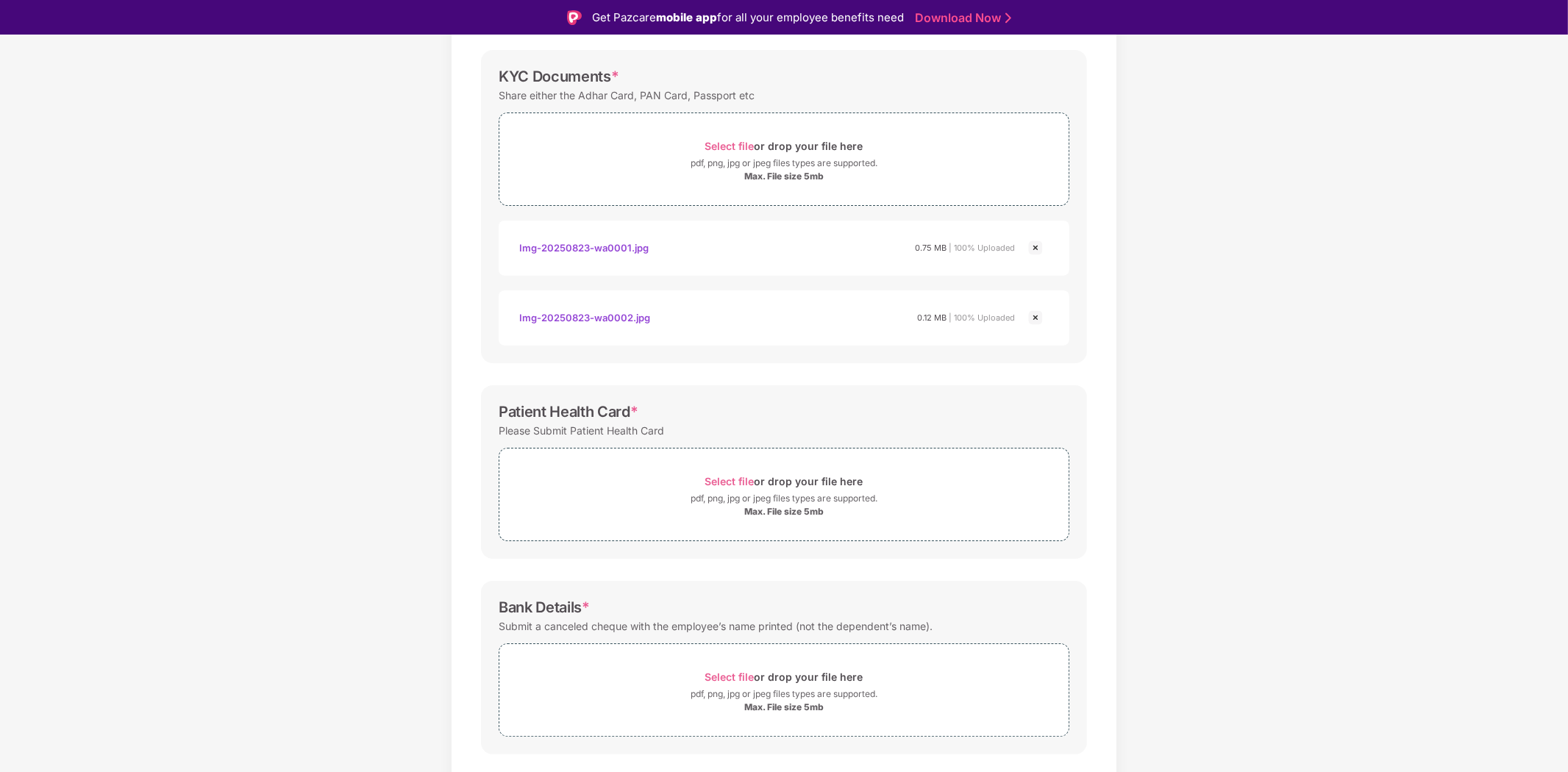
scroll to position [247, 0]
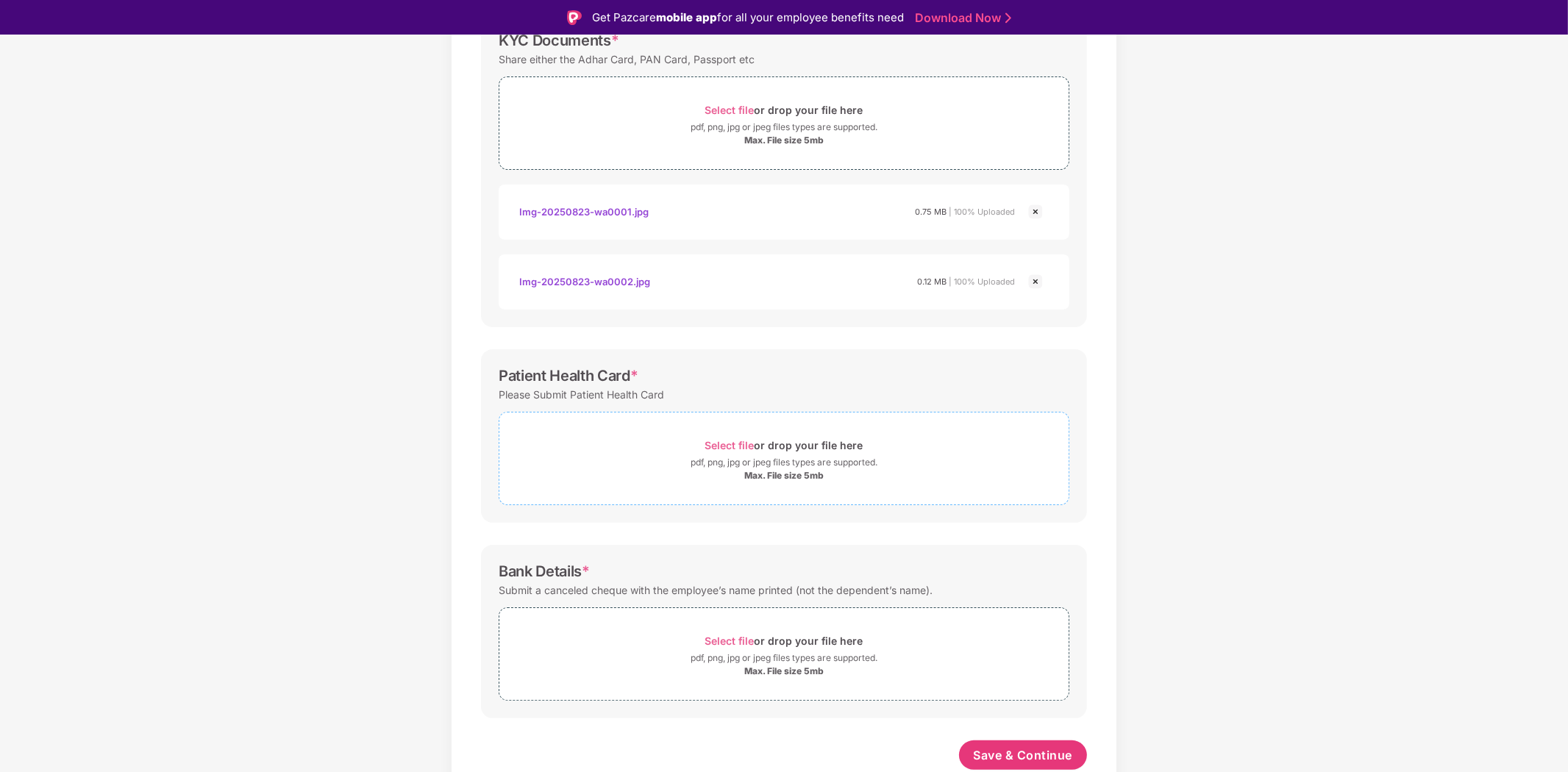
click at [725, 444] on span "Select file" at bounding box center [730, 445] width 50 height 12
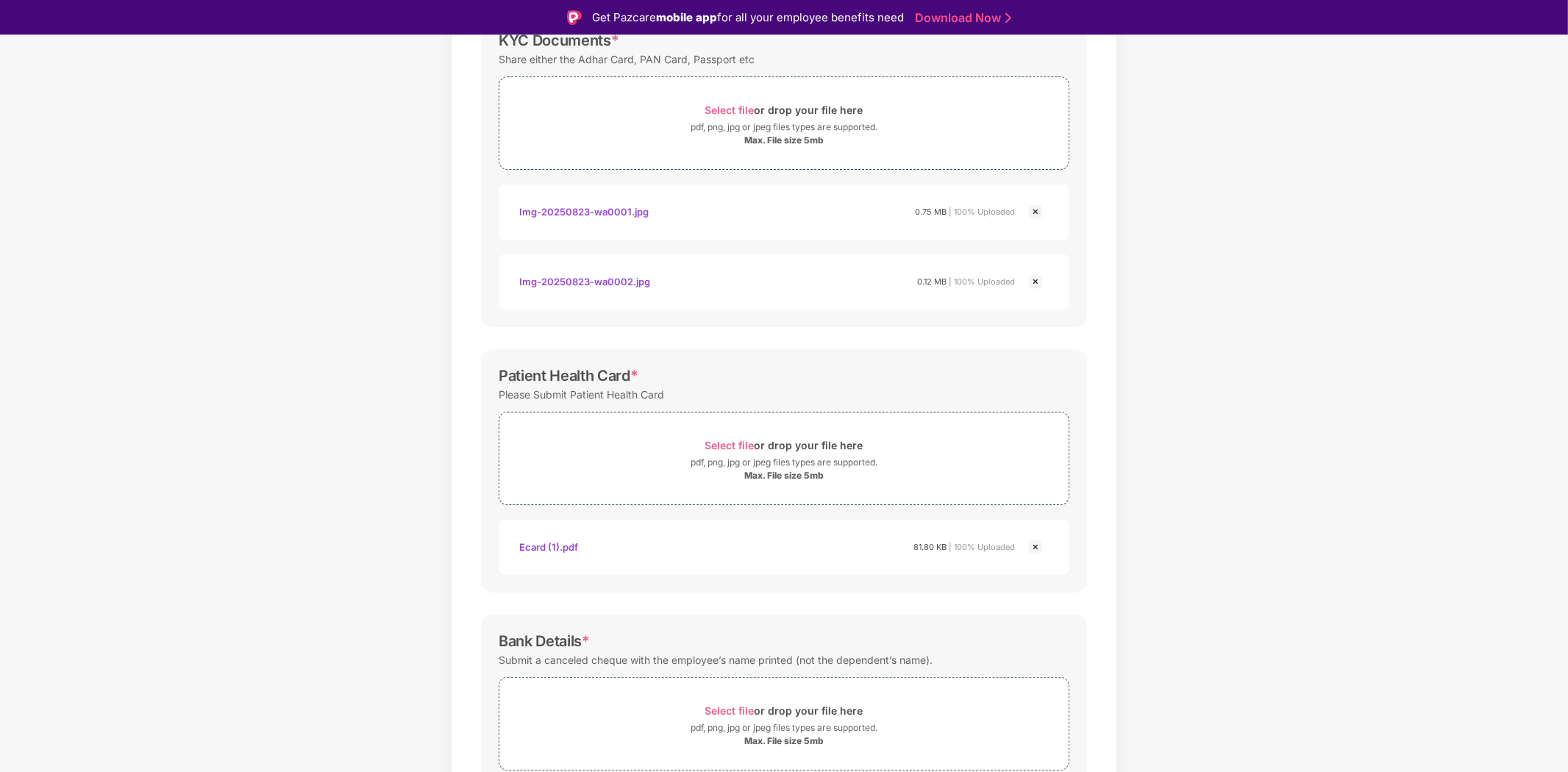
scroll to position [317, 0]
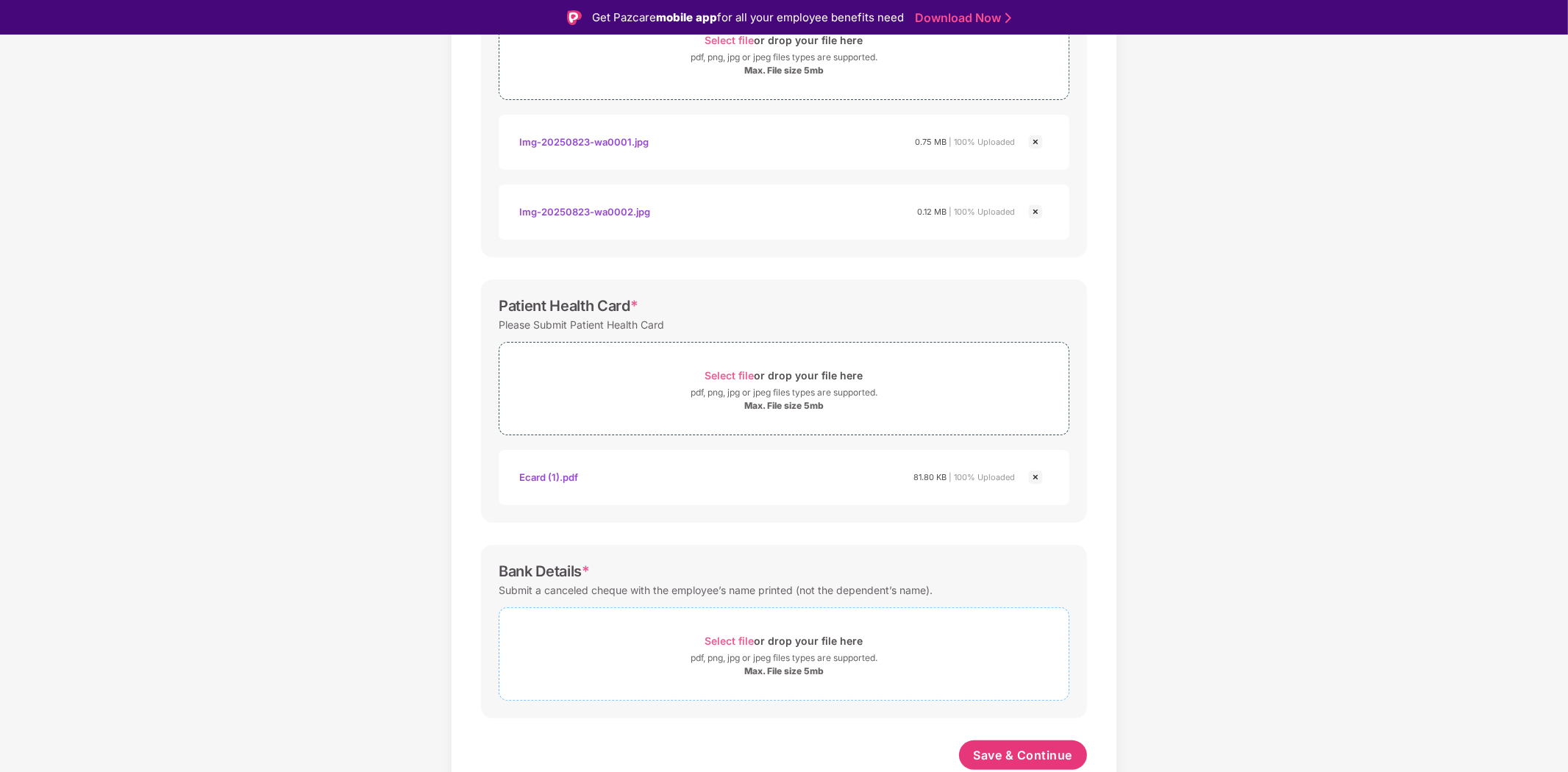
click at [730, 635] on span "Select file" at bounding box center [730, 641] width 50 height 12
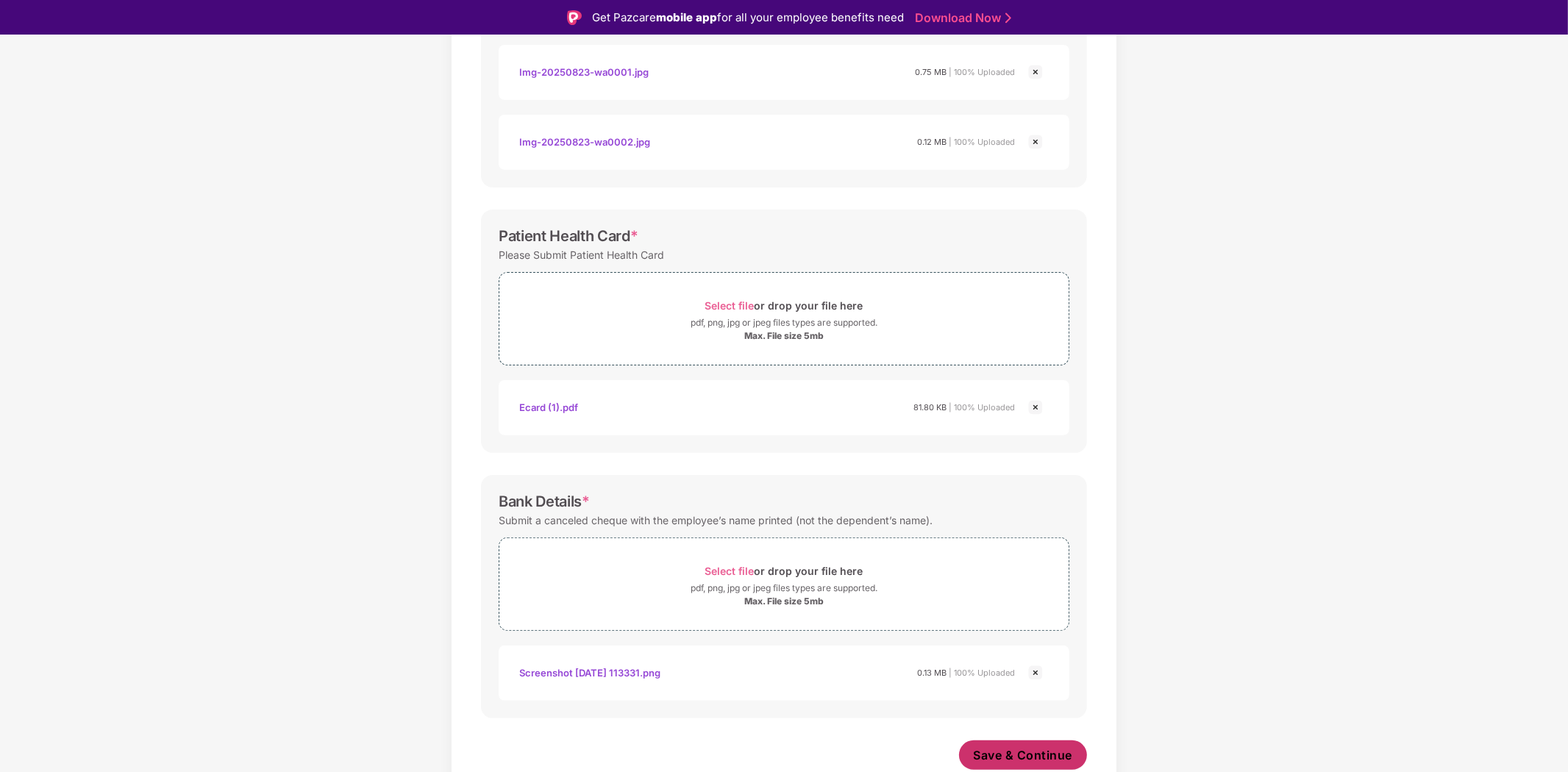
click at [1002, 747] on span "Save & Continue" at bounding box center [1023, 755] width 99 height 16
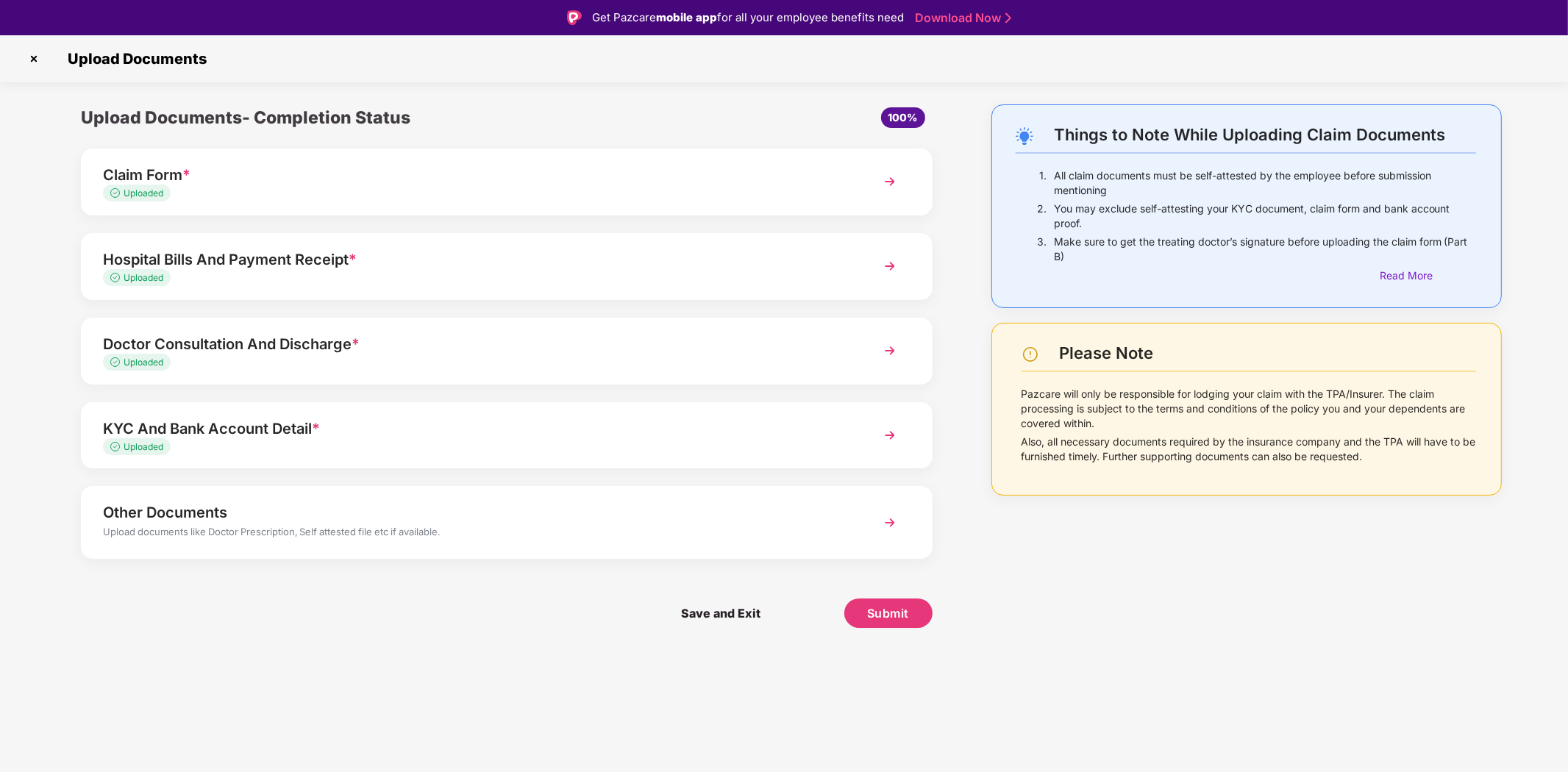
click at [893, 520] on img at bounding box center [890, 522] width 27 height 27
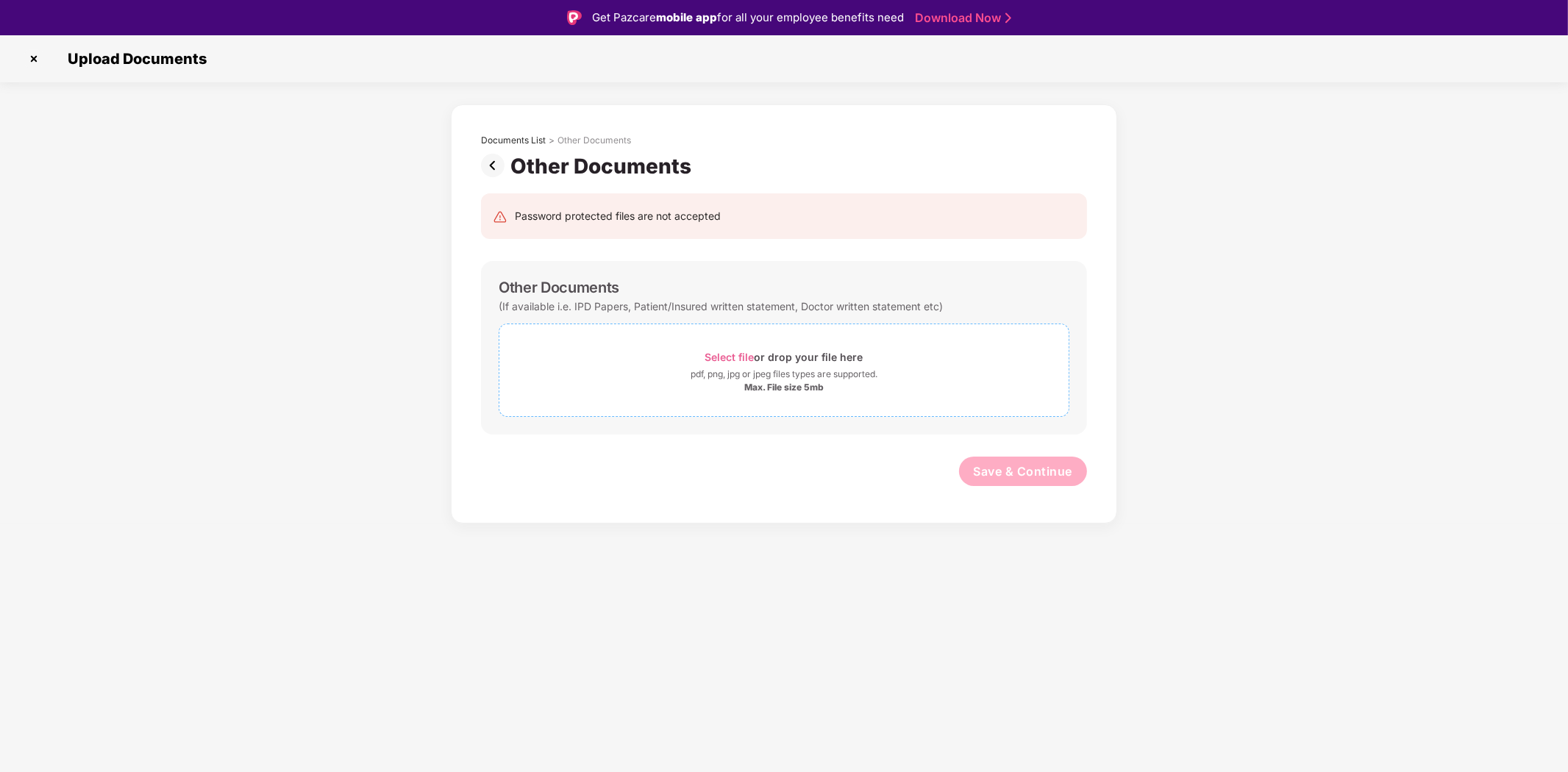
click at [738, 356] on span "Select file" at bounding box center [730, 357] width 50 height 12
click at [716, 351] on span "Select file" at bounding box center [730, 357] width 50 height 12
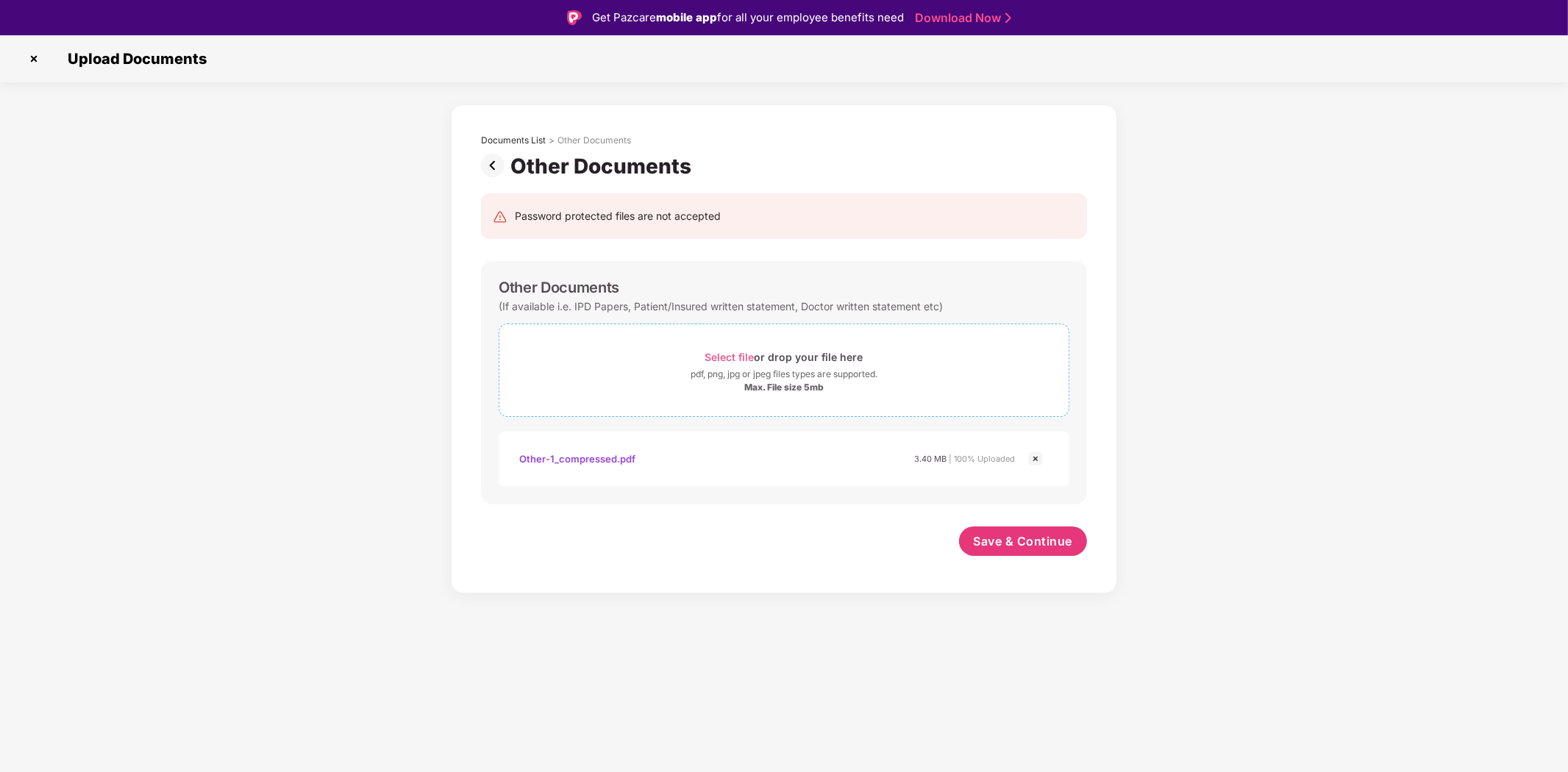
click at [733, 351] on span "Select file" at bounding box center [730, 357] width 50 height 12
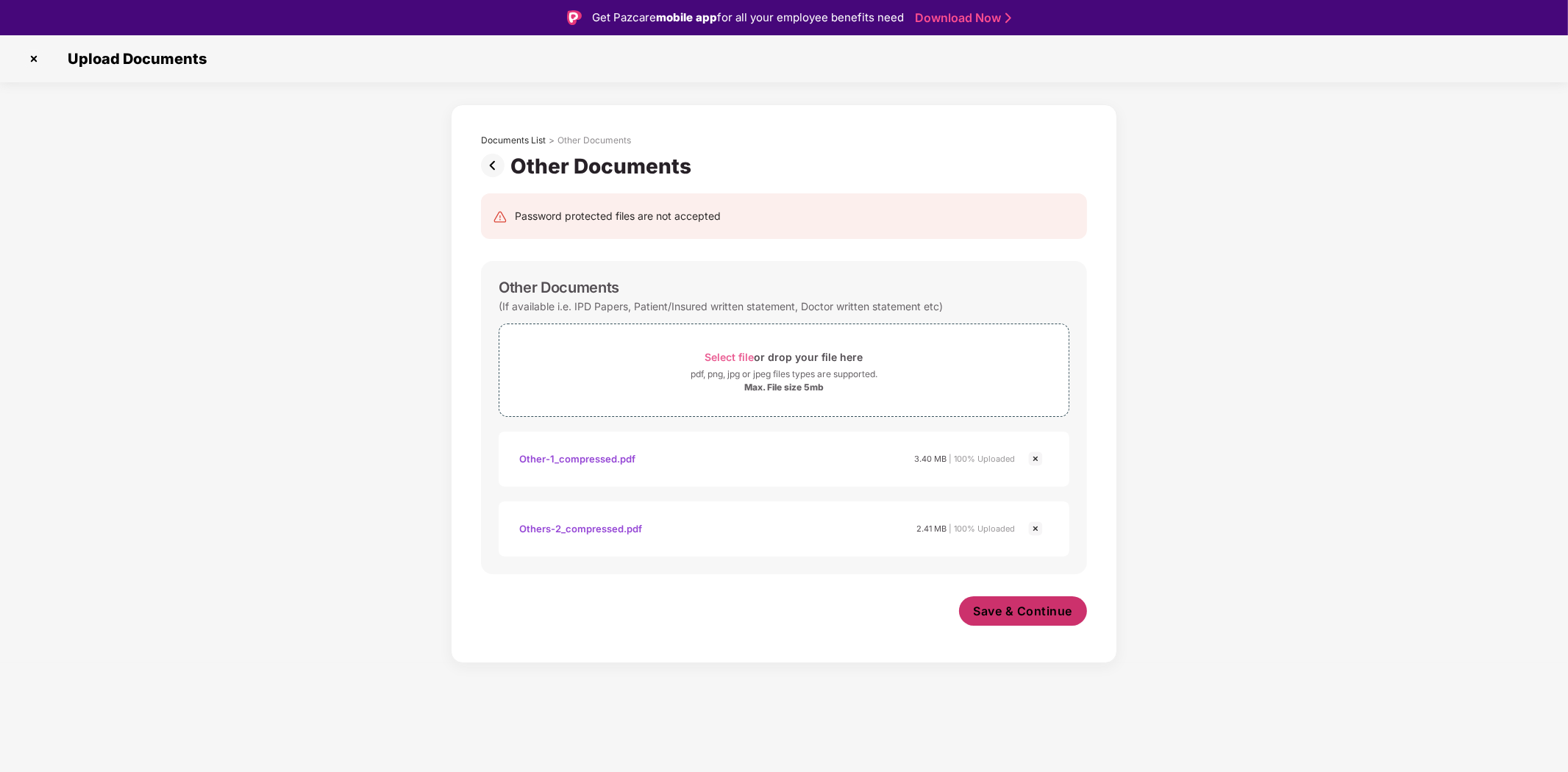
click at [1018, 608] on span "Save & Continue" at bounding box center [1023, 611] width 99 height 16
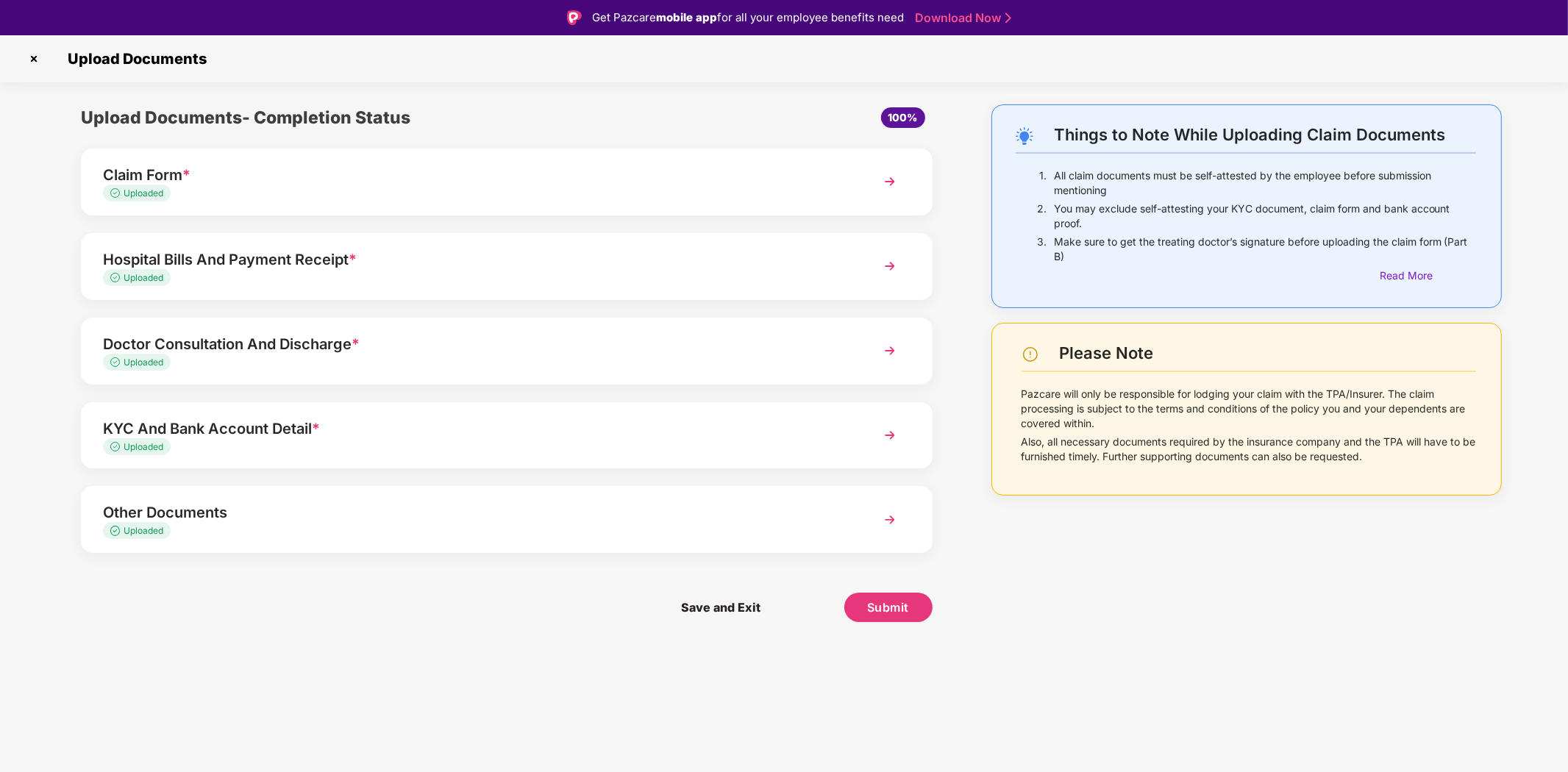
click at [888, 179] on img at bounding box center [890, 181] width 27 height 27
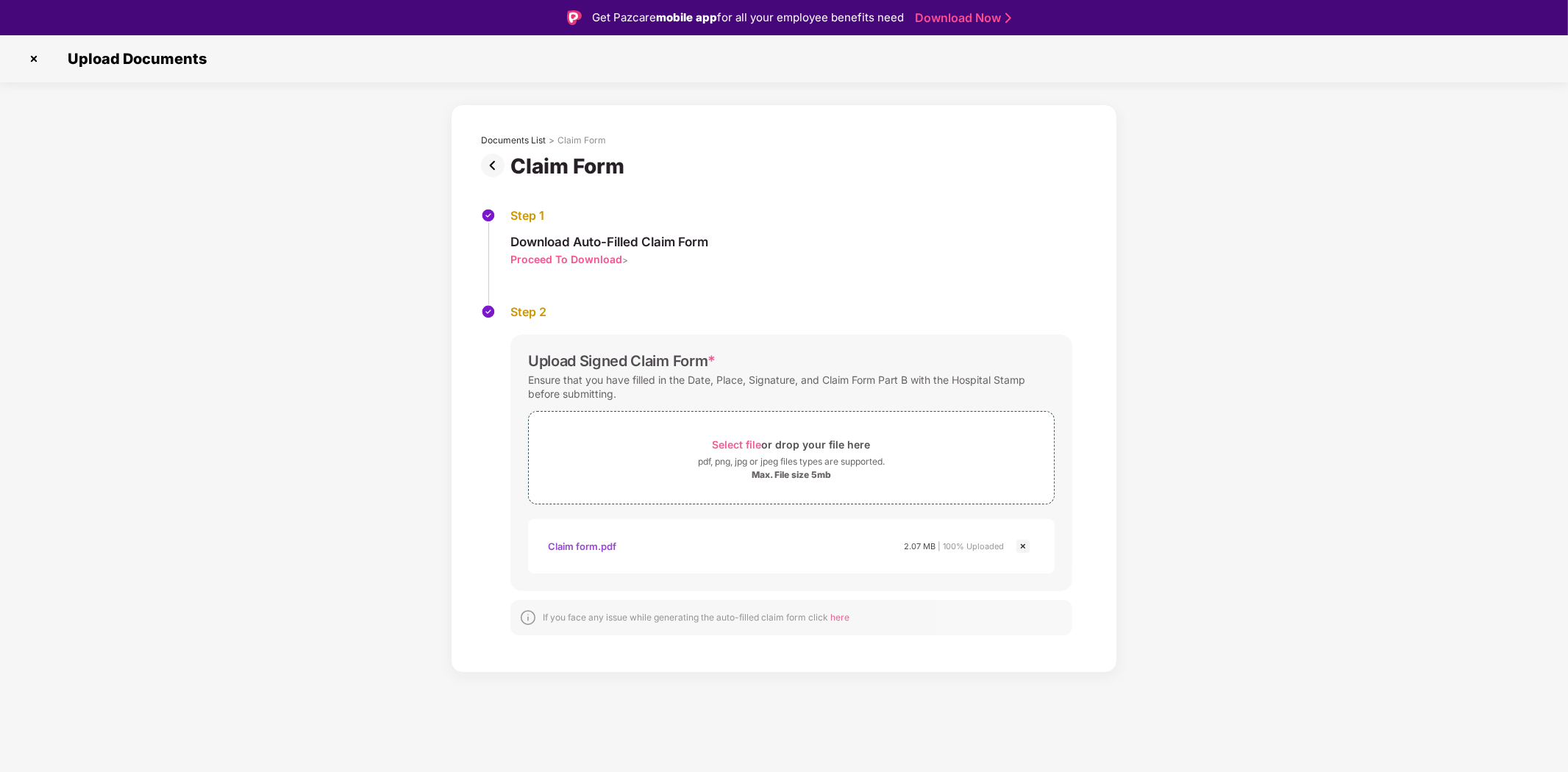
click at [495, 158] on img at bounding box center [495, 166] width 29 height 24
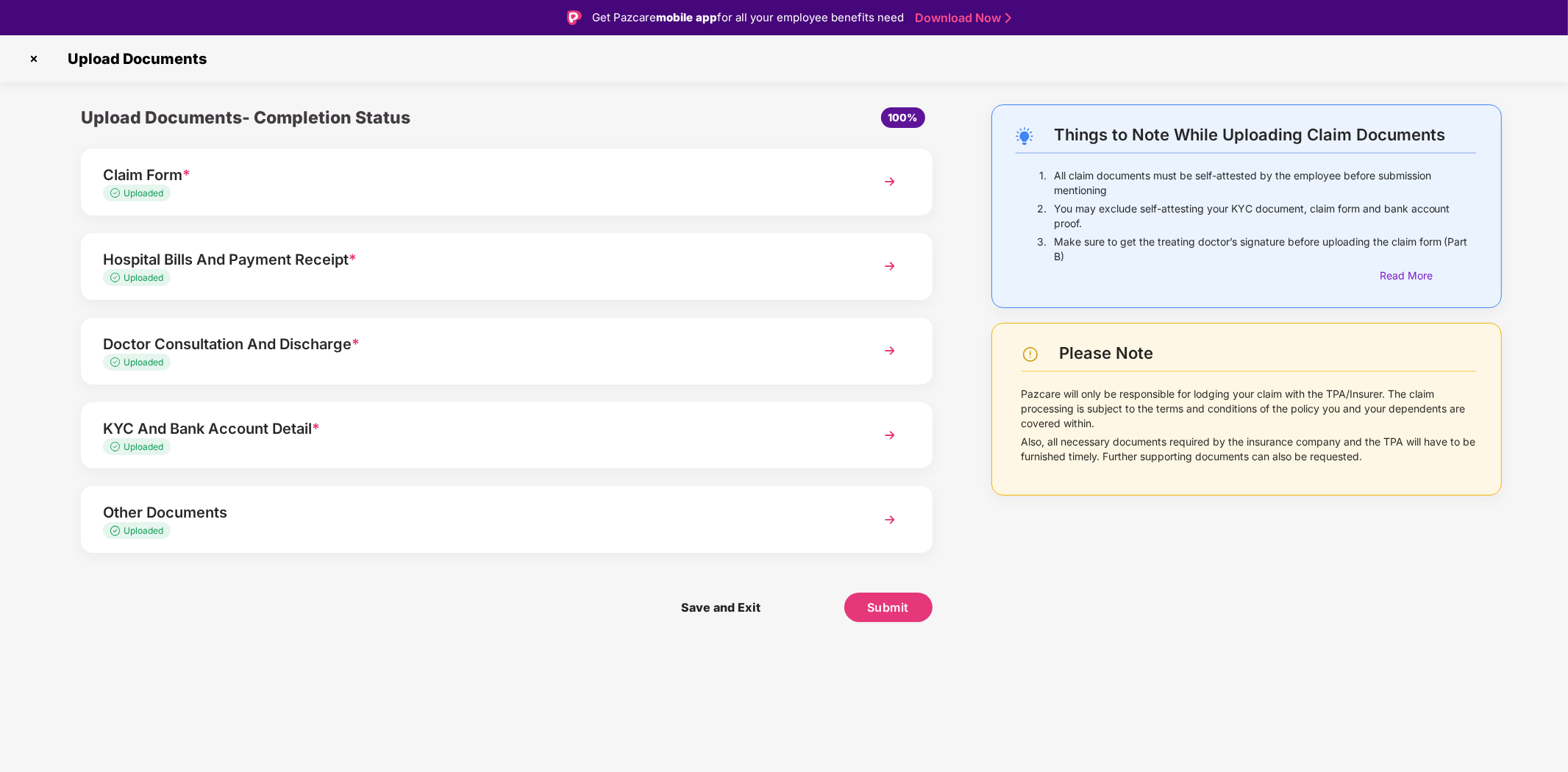
click at [894, 256] on img at bounding box center [890, 266] width 27 height 27
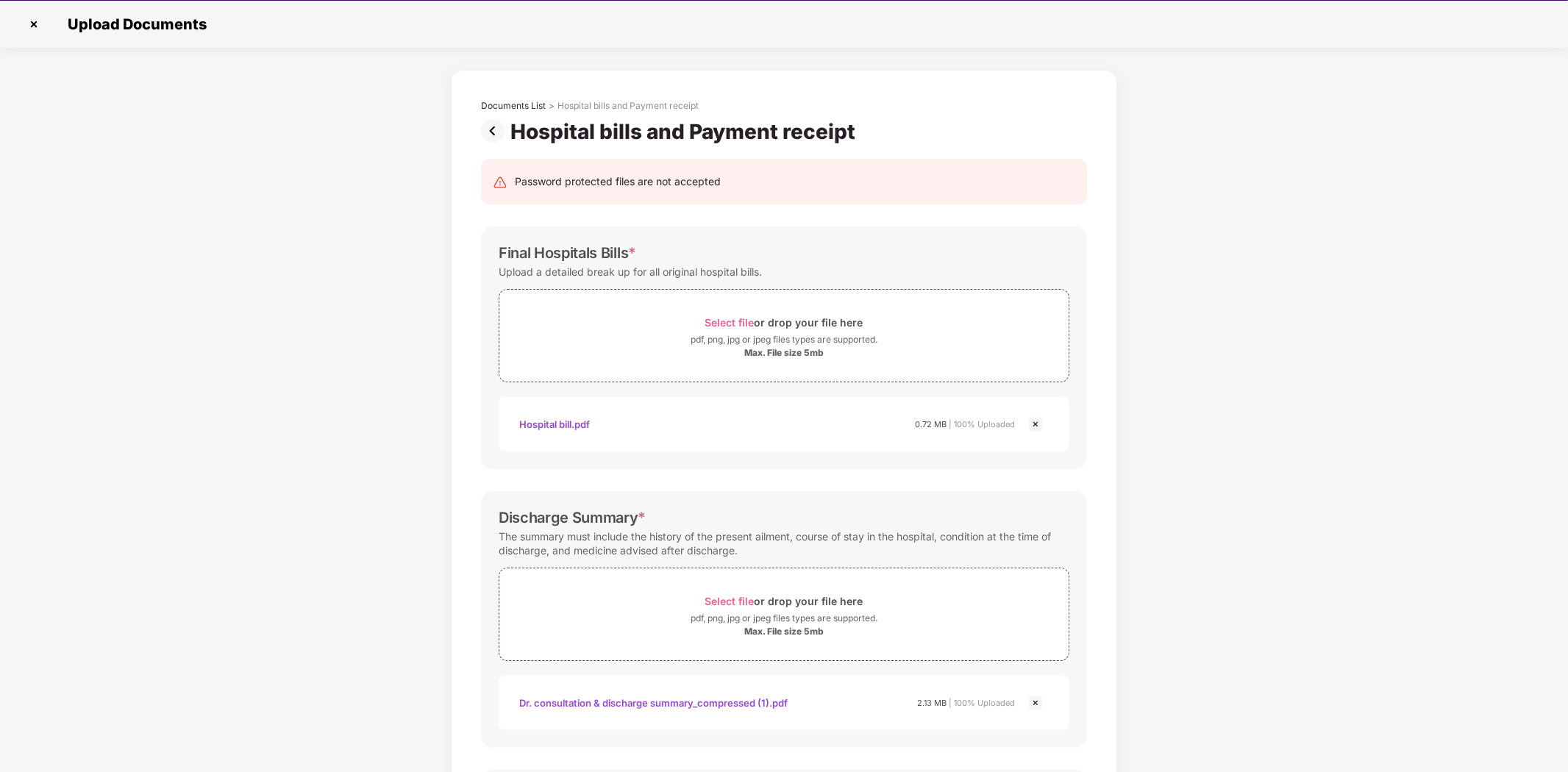
click at [501, 135] on img at bounding box center [495, 131] width 29 height 24
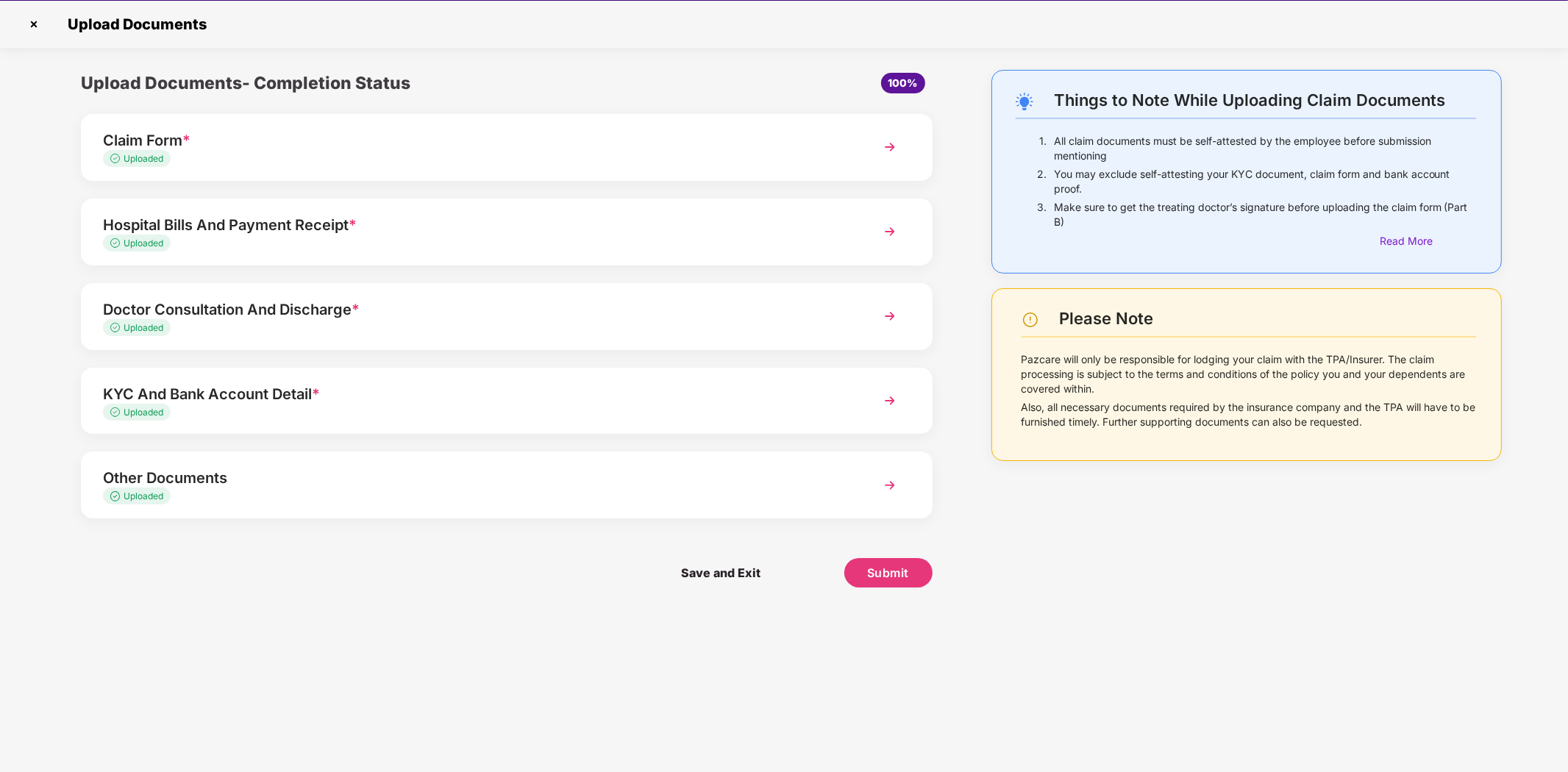
click at [896, 305] on img at bounding box center [890, 316] width 27 height 27
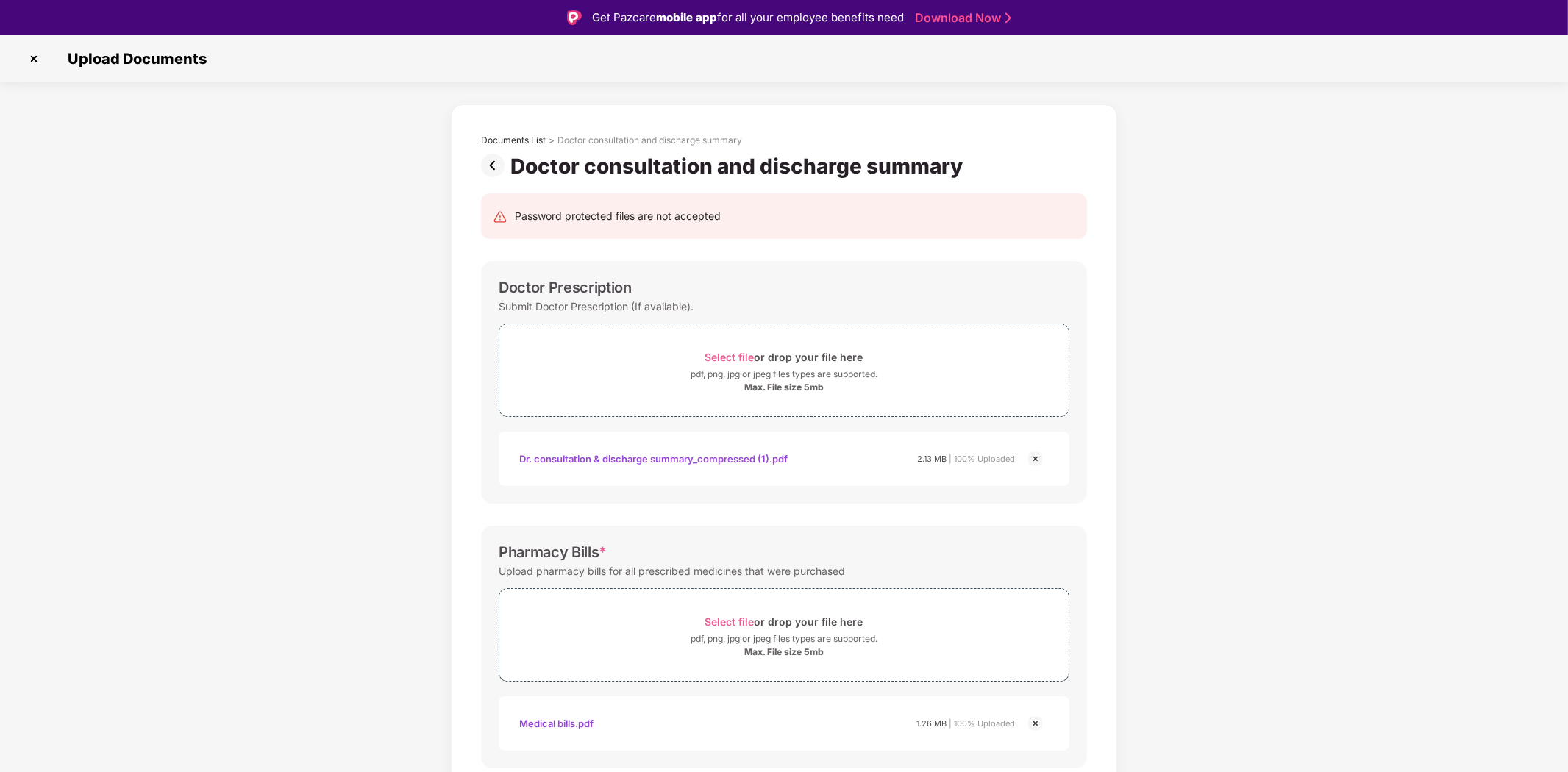
click at [490, 158] on img at bounding box center [495, 166] width 29 height 24
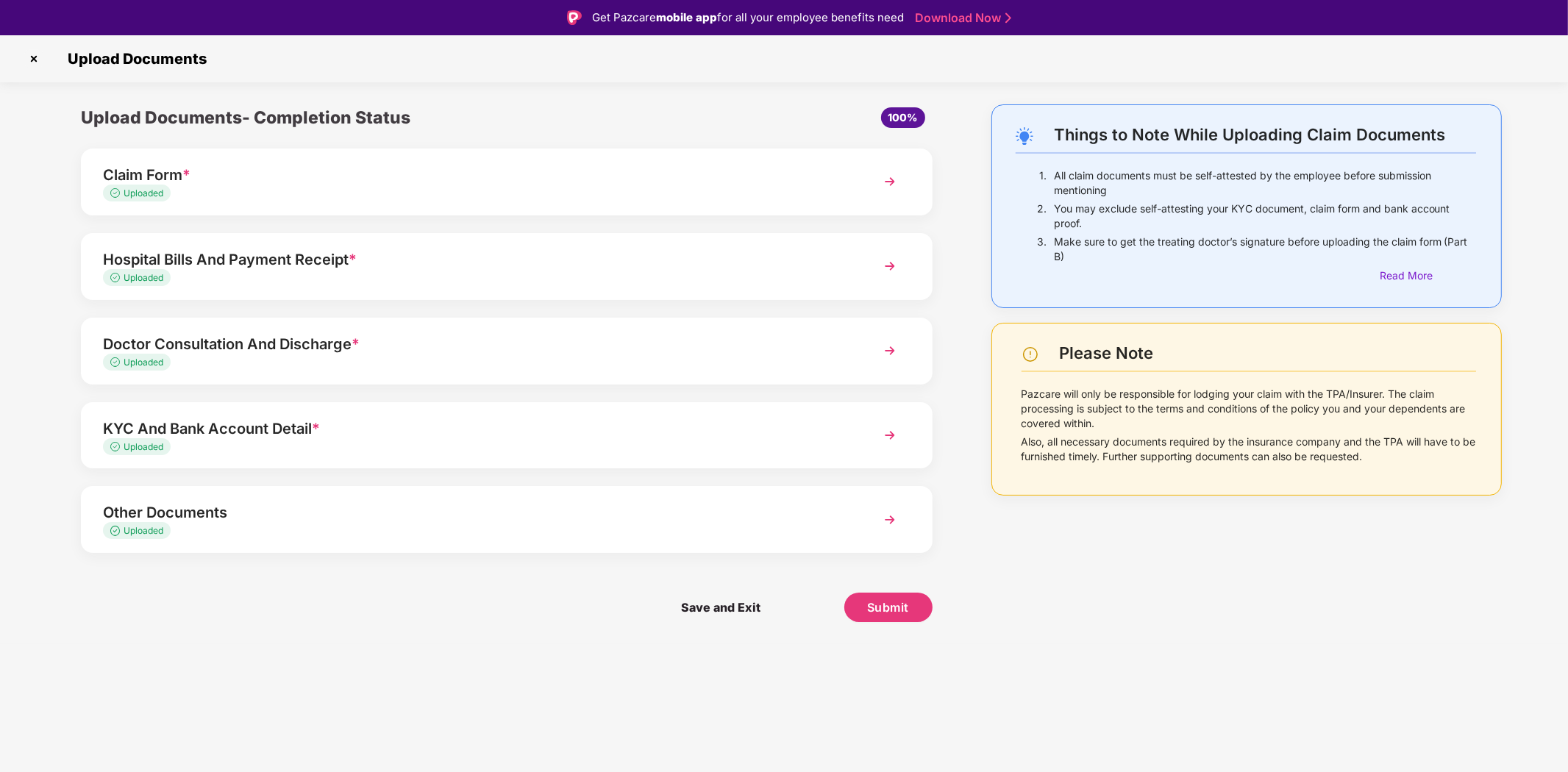
click at [894, 435] on img at bounding box center [890, 436] width 27 height 27
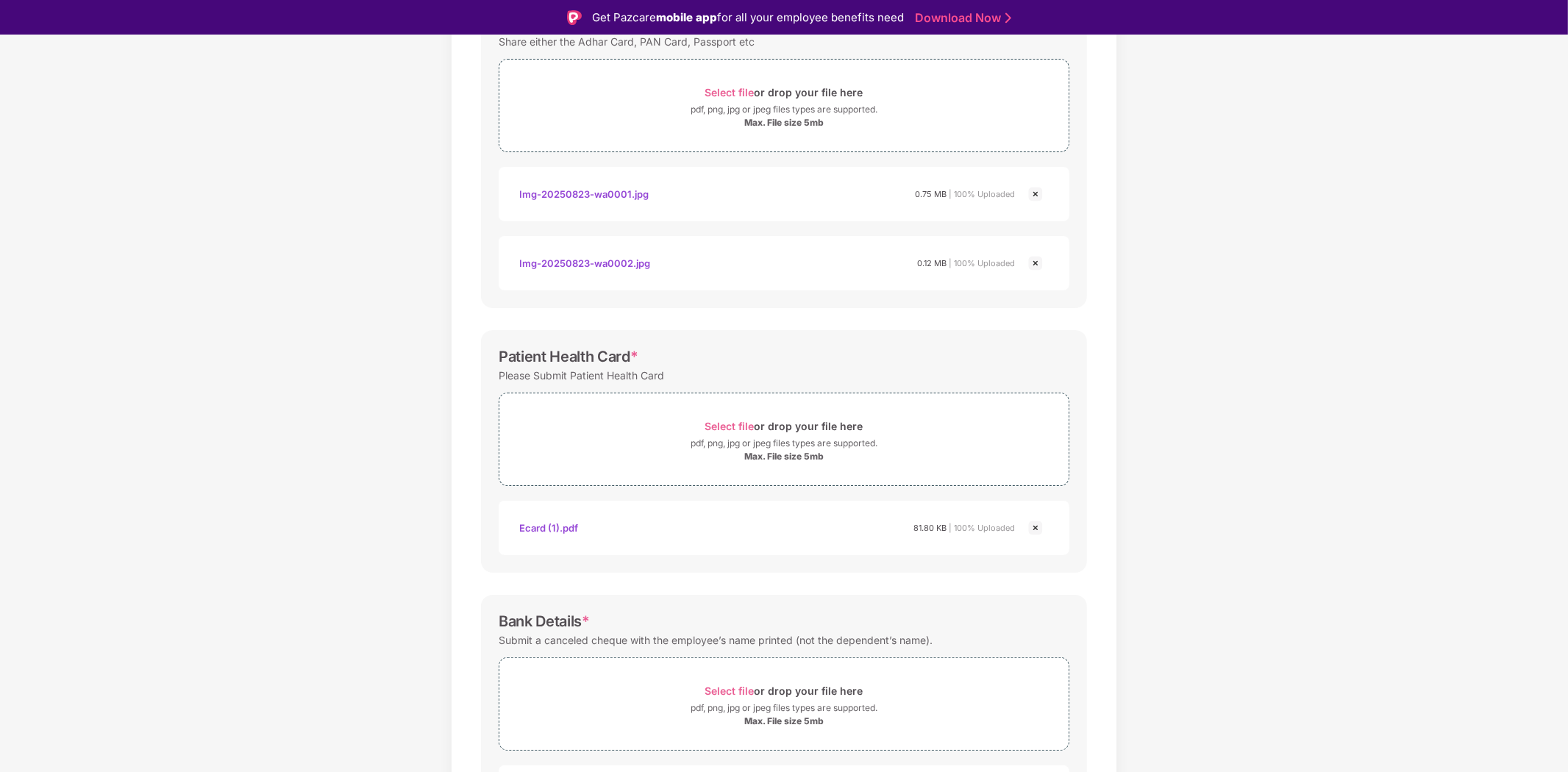
scroll to position [57, 0]
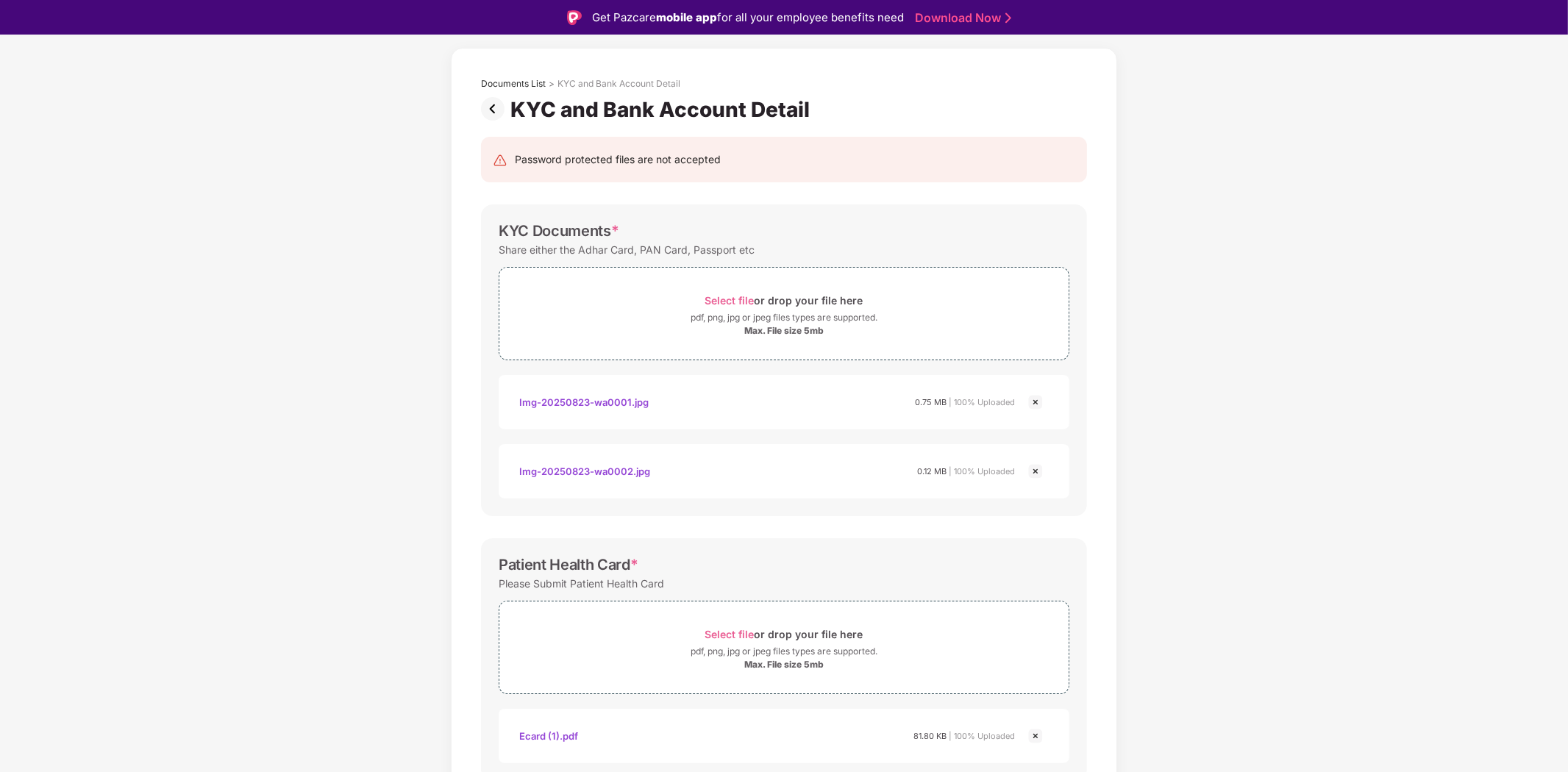
click at [492, 103] on img at bounding box center [495, 109] width 29 height 24
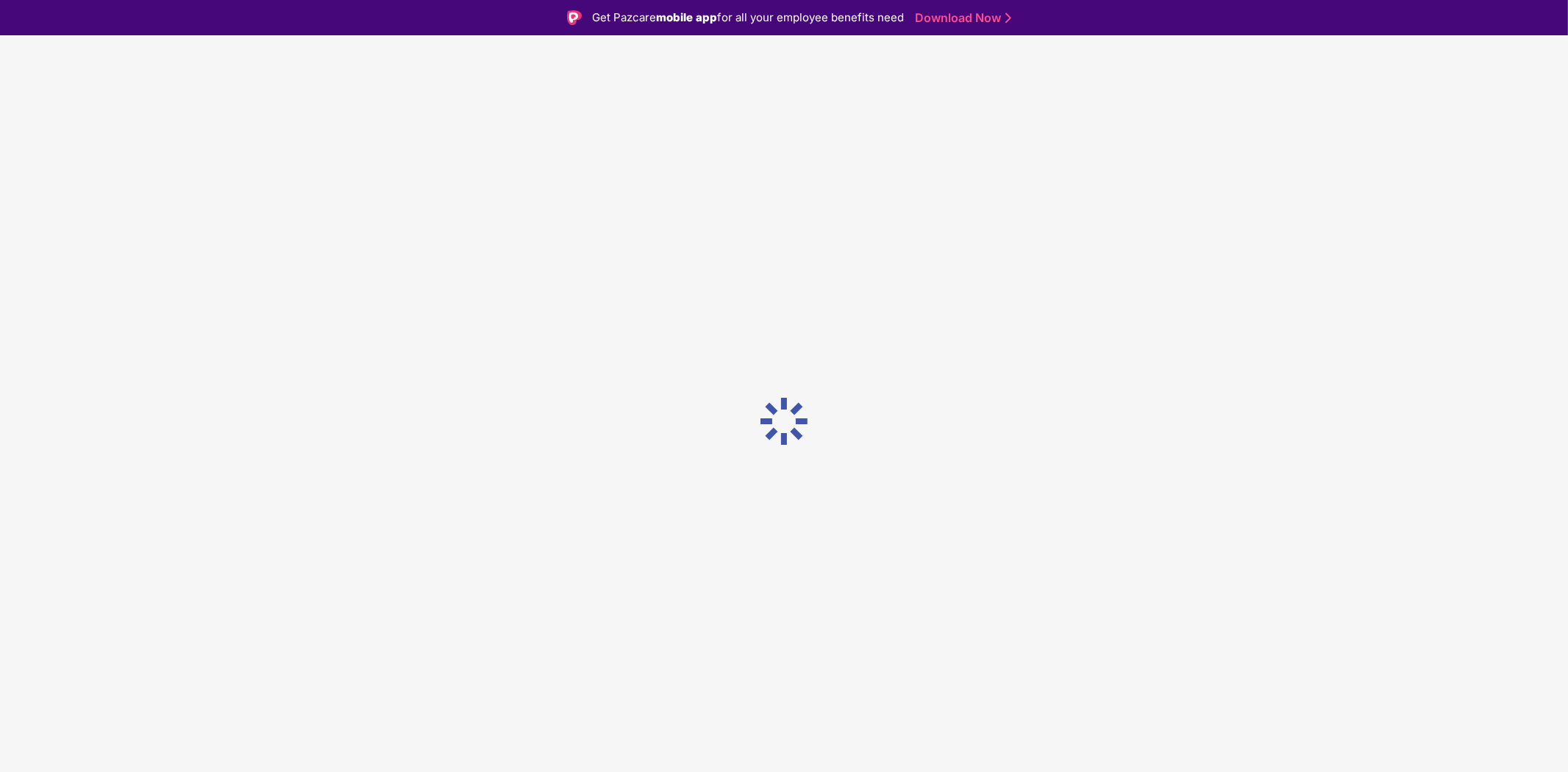
scroll to position [0, 0]
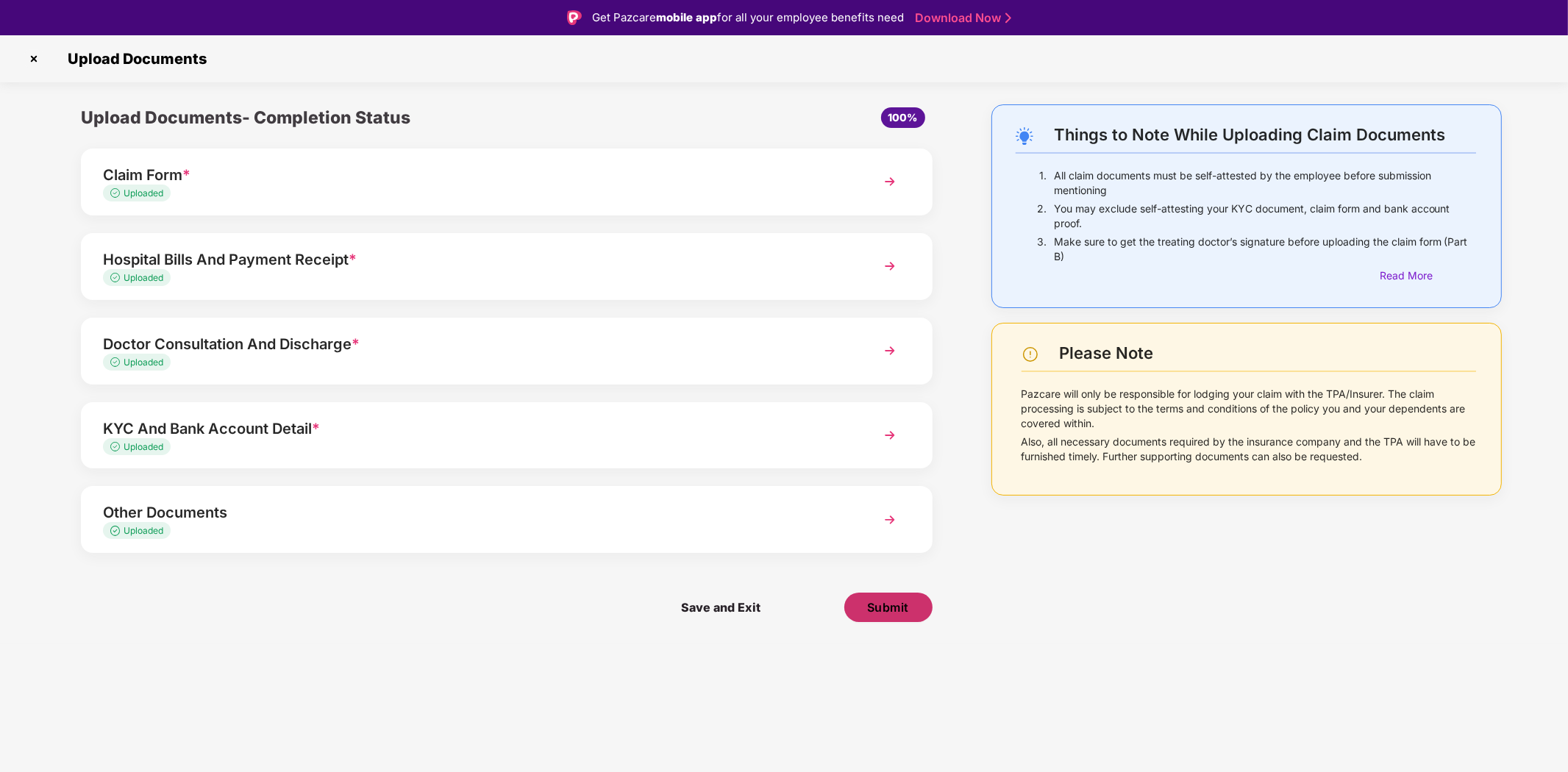
click at [880, 609] on span "Submit" at bounding box center [888, 607] width 42 height 16
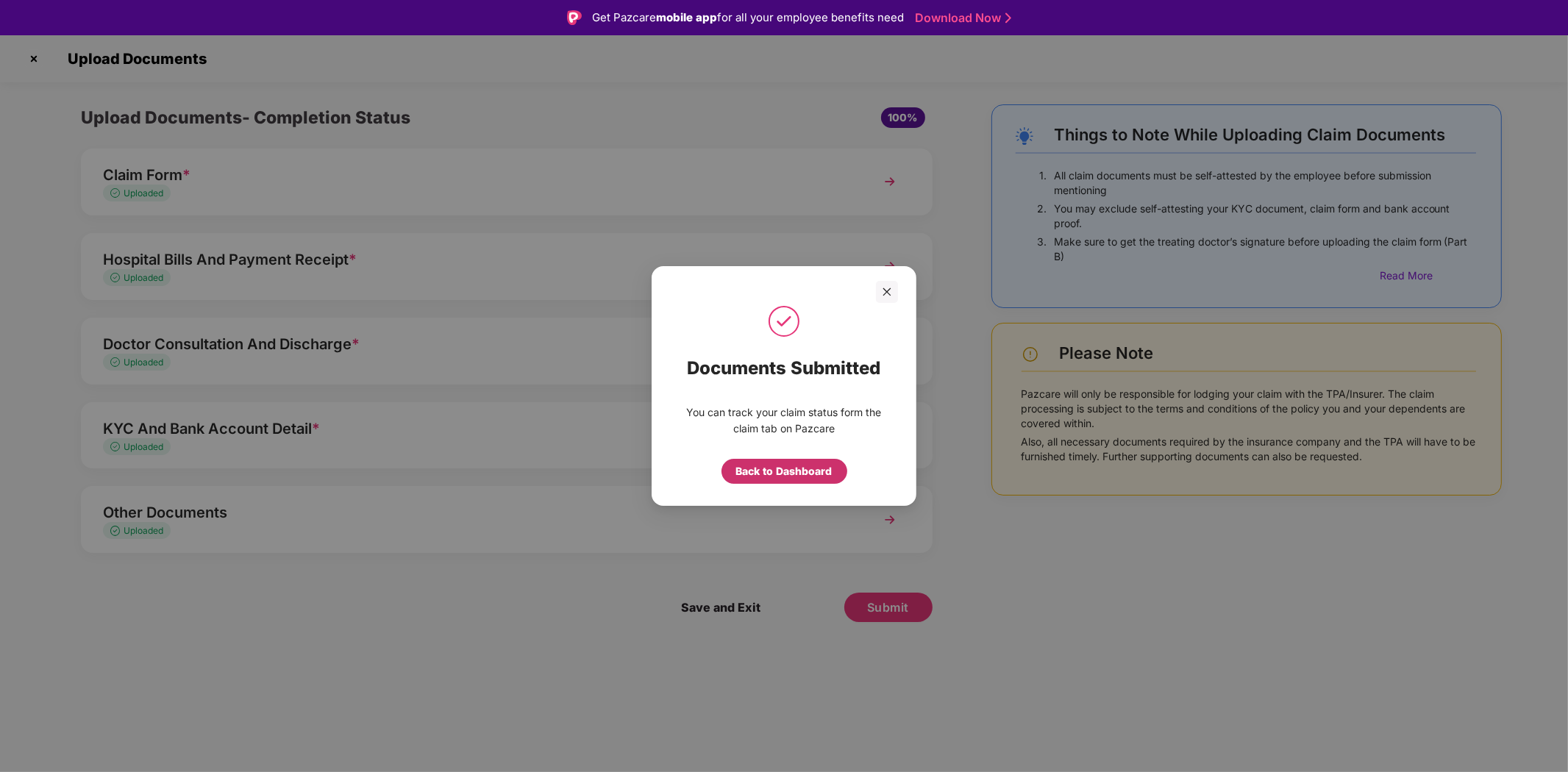
click at [759, 466] on div "Back to Dashboard" at bounding box center [784, 471] width 97 height 16
